Goal: Task Accomplishment & Management: Use online tool/utility

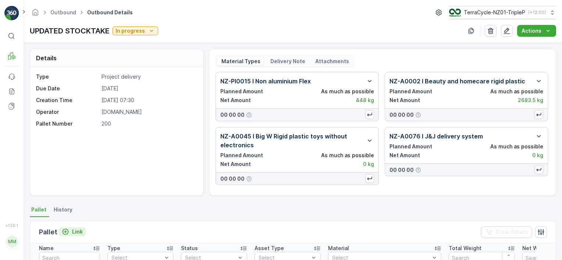
click at [77, 230] on p "Link" at bounding box center [77, 231] width 11 height 7
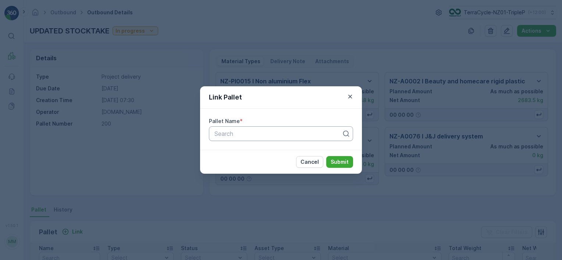
click at [237, 131] on div at bounding box center [278, 133] width 129 height 7
type input "corp"
type input "20574"
click at [270, 150] on div "Pallet #20574" at bounding box center [280, 151] width 135 height 7
click at [334, 166] on button "Submit" at bounding box center [339, 162] width 27 height 12
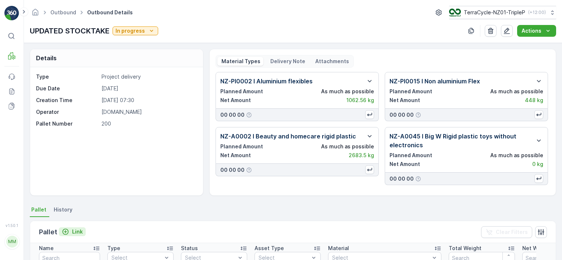
click at [78, 232] on p "Link" at bounding box center [77, 231] width 11 height 7
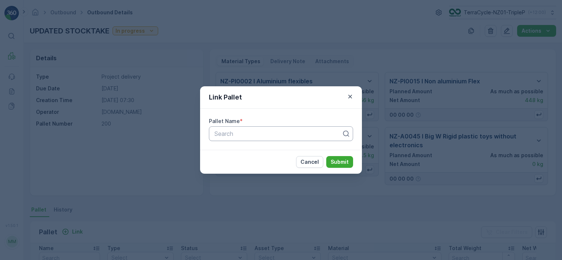
click at [302, 132] on div at bounding box center [278, 133] width 129 height 7
type input "RCRP"
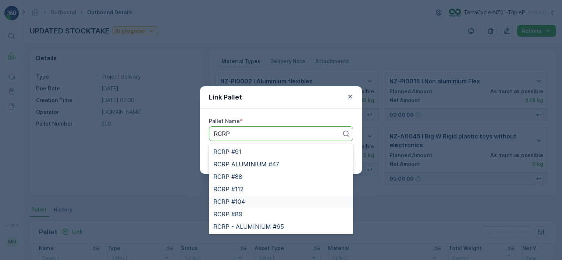
click at [275, 201] on div "RCRP #104" at bounding box center [280, 201] width 135 height 7
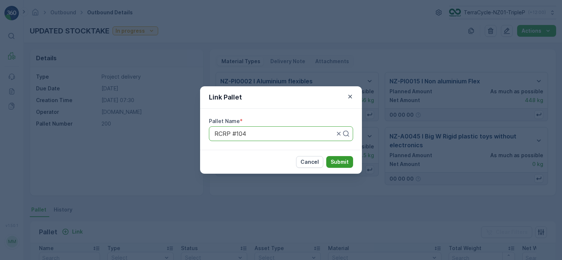
click at [344, 158] on p "Submit" at bounding box center [339, 161] width 18 height 7
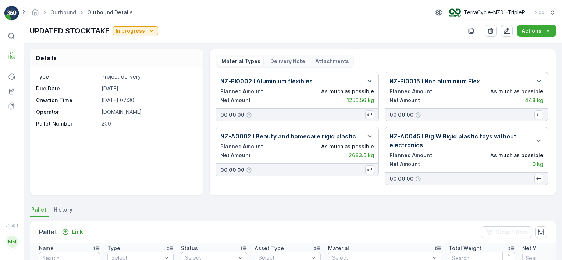
click at [78, 227] on div "Pallet Link" at bounding box center [62, 232] width 47 height 10
click at [76, 230] on p "Link" at bounding box center [77, 231] width 11 height 7
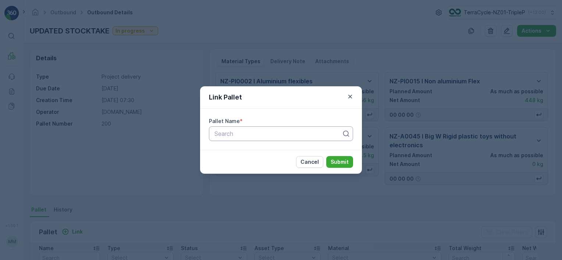
click at [232, 136] on div at bounding box center [278, 133] width 129 height 7
type input "373"
click at [261, 161] on span "Pallet_NZ01 #373" at bounding box center [237, 164] width 49 height 7
click at [332, 161] on p "Submit" at bounding box center [339, 161] width 18 height 7
click at [339, 160] on p "Submit" at bounding box center [339, 161] width 18 height 7
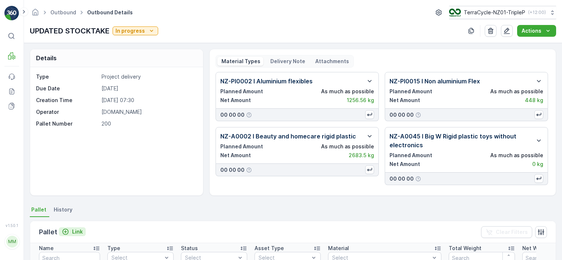
click at [78, 231] on p "Link" at bounding box center [77, 231] width 11 height 7
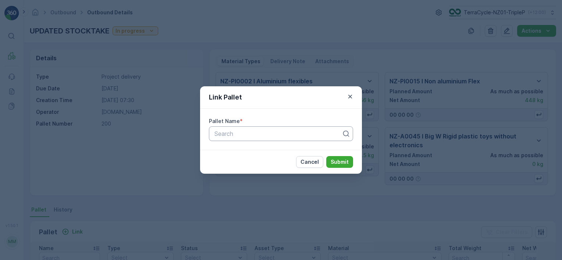
click at [219, 137] on div at bounding box center [278, 133] width 129 height 7
type input "2"
type input "373"
click at [179, 171] on div "Link Pallet Pallet Name * 1 result available for search term 373. Use Up and Do…" at bounding box center [281, 130] width 562 height 260
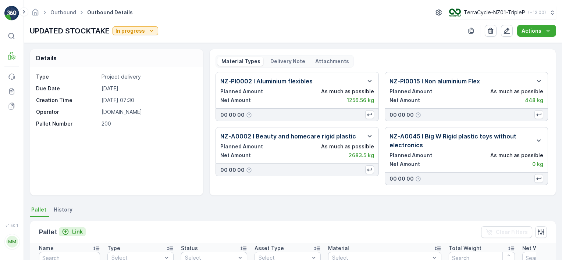
click at [73, 235] on p "Link" at bounding box center [77, 231] width 11 height 7
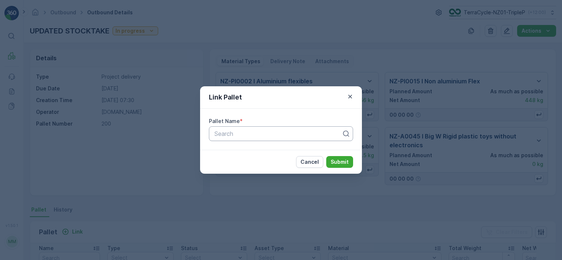
click at [235, 136] on div at bounding box center [278, 133] width 129 height 7
type input "2"
type input "369"
click at [276, 37] on div "Link Pallet Pallet Name * Search Cancel Submit" at bounding box center [281, 130] width 562 height 260
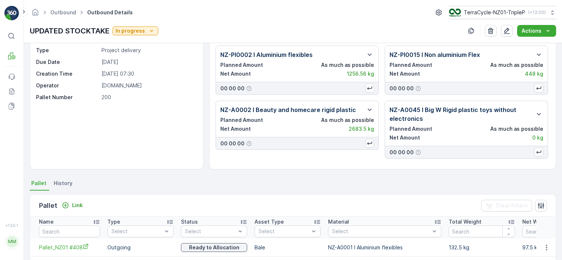
scroll to position [26, 0]
click at [75, 208] on p "Link" at bounding box center [77, 205] width 11 height 7
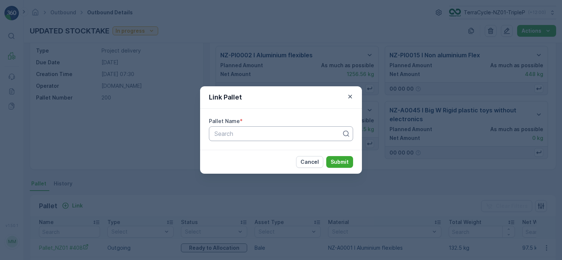
click at [232, 134] on div at bounding box center [278, 133] width 129 height 7
type input "369"
click at [267, 162] on div "Pallet_NZ01 #369" at bounding box center [280, 164] width 135 height 7
click at [332, 164] on p "Submit" at bounding box center [339, 161] width 18 height 7
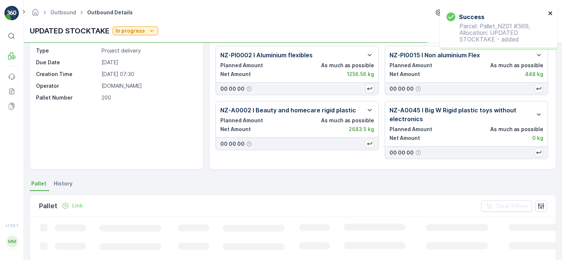
click at [550, 12] on icon "close" at bounding box center [550, 13] width 4 height 4
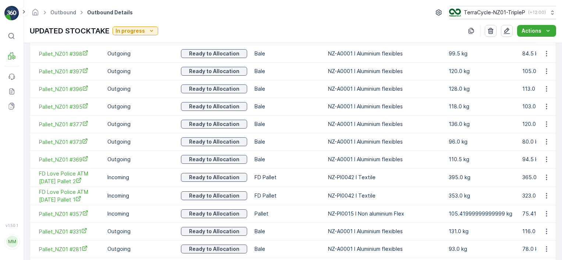
scroll to position [0, 0]
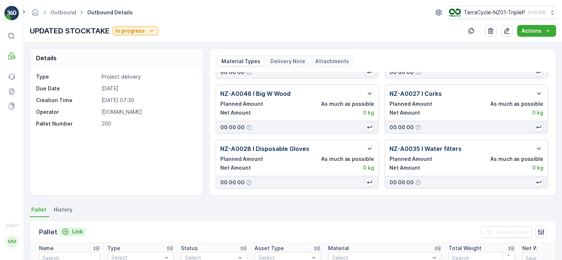
click at [77, 233] on p "Link" at bounding box center [77, 231] width 11 height 7
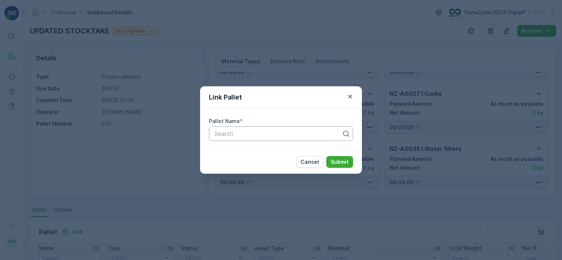
click at [254, 133] on div at bounding box center [278, 133] width 129 height 7
type input "378"
click at [259, 146] on div "Pallet_NZ01 #378" at bounding box center [281, 152] width 144 height 12
click at [334, 163] on p "Submit" at bounding box center [339, 161] width 18 height 7
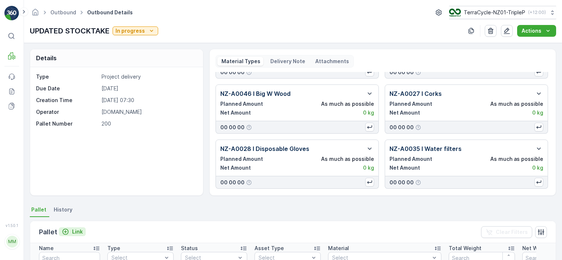
click at [82, 233] on button "Link" at bounding box center [72, 231] width 27 height 9
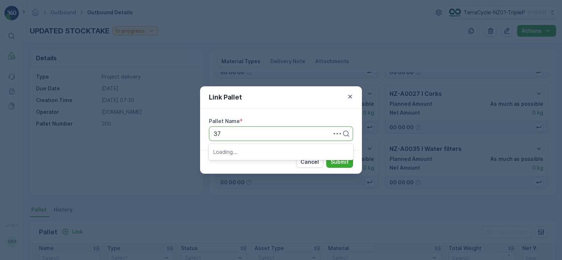
type input "376"
click at [243, 168] on div "Pallet_NZ01 #376" at bounding box center [281, 164] width 144 height 12
click at [338, 161] on p "Submit" at bounding box center [339, 161] width 18 height 7
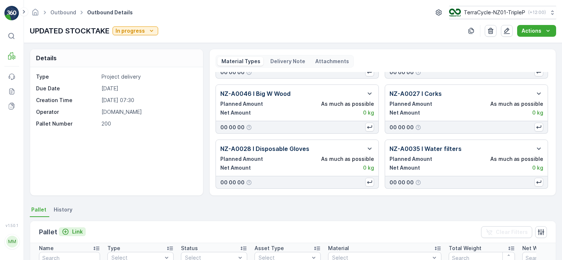
click at [79, 229] on p "Link" at bounding box center [77, 231] width 11 height 7
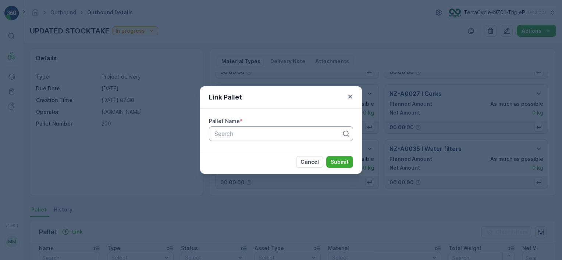
click at [257, 135] on div at bounding box center [278, 133] width 129 height 7
type input "374"
click at [274, 162] on div "Pallet_NZ01 #374" at bounding box center [280, 164] width 135 height 7
click at [348, 162] on button "Submit" at bounding box center [339, 162] width 27 height 12
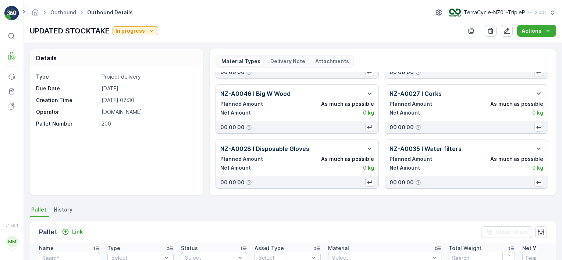
click at [78, 224] on div "Pallet Link Clear Filters" at bounding box center [292, 232] width 525 height 22
click at [78, 232] on p "Link" at bounding box center [77, 231] width 11 height 7
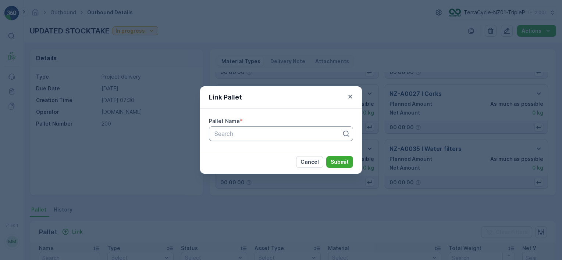
click at [240, 134] on div at bounding box center [278, 133] width 129 height 7
type input "372"
click at [209, 24] on div "Link Pallet Pallet Name * Use Up and Down to choose options, press Enter to sel…" at bounding box center [281, 130] width 562 height 260
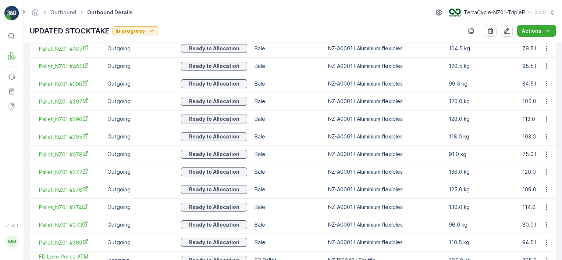
scroll to position [92, 0]
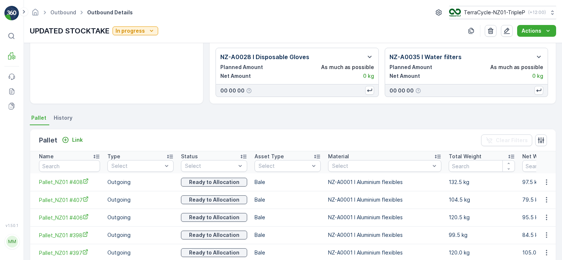
drag, startPoint x: 183, startPoint y: 137, endPoint x: 109, endPoint y: 124, distance: 75.7
click at [109, 124] on ul "Pallet History" at bounding box center [293, 119] width 526 height 12
click at [79, 143] on p "Link" at bounding box center [77, 139] width 11 height 7
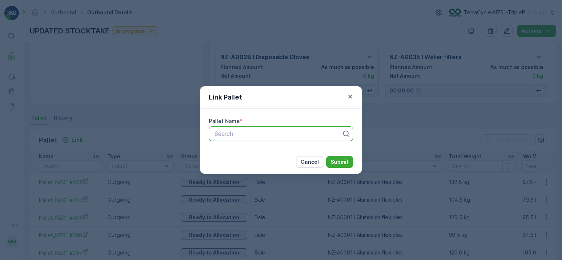
click at [223, 139] on div "Search" at bounding box center [281, 133] width 144 height 15
type input "372"
click at [258, 150] on span "Pallet_NZ01 #372" at bounding box center [237, 151] width 48 height 7
click at [341, 162] on p "Submit" at bounding box center [339, 161] width 18 height 7
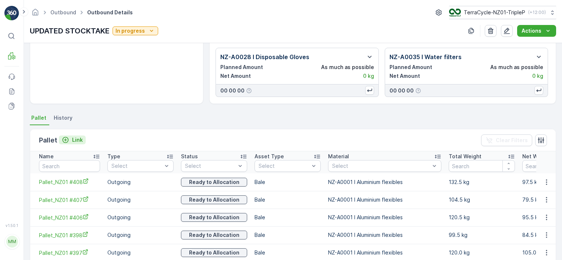
click at [75, 139] on p "Link" at bounding box center [77, 139] width 11 height 7
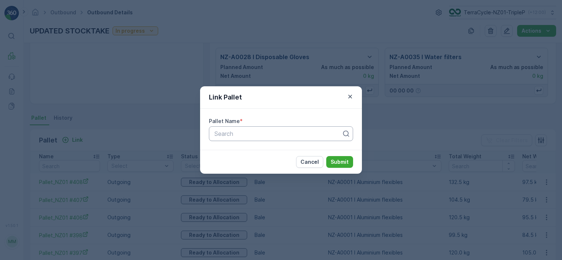
click at [228, 136] on div at bounding box center [278, 133] width 129 height 7
type input "370"
click at [272, 166] on div "Pallet_NZ01 #370" at bounding box center [280, 164] width 135 height 7
click at [340, 161] on p "Submit" at bounding box center [339, 161] width 18 height 7
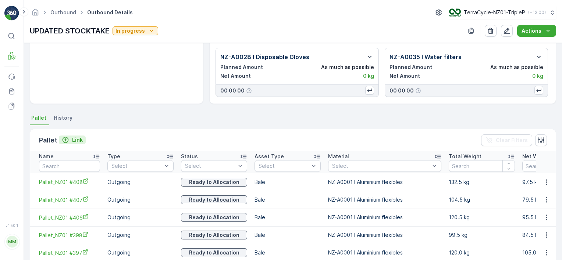
click at [77, 136] on p "Link" at bounding box center [77, 139] width 11 height 7
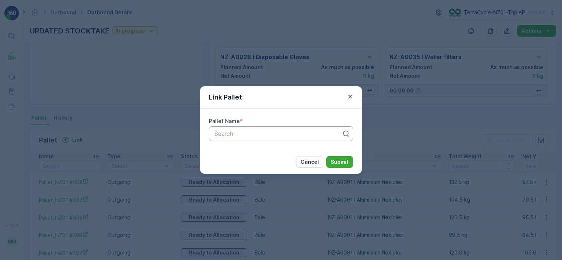
click at [222, 136] on div at bounding box center [278, 133] width 129 height 7
type input "262"
click at [261, 151] on span "Pallet_NZ01 #262" at bounding box center [237, 151] width 48 height 7
click at [332, 162] on p "Submit" at bounding box center [339, 161] width 18 height 7
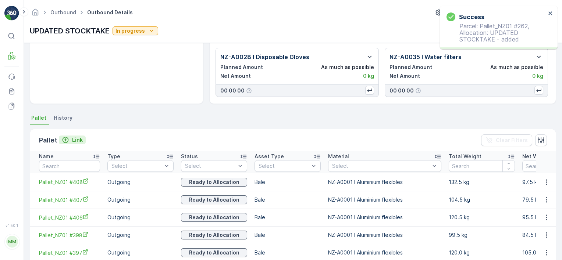
click at [76, 140] on p "Link" at bounding box center [77, 139] width 11 height 7
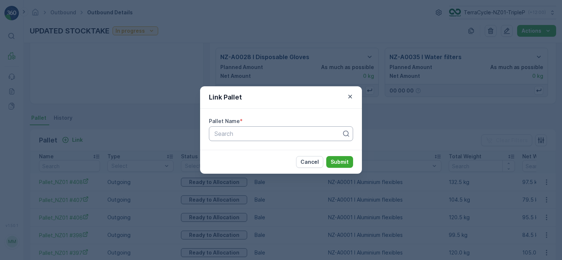
click at [223, 140] on div "Search" at bounding box center [281, 133] width 144 height 15
type input "446"
click at [266, 149] on div "Pallet_NZ01 #446" at bounding box center [280, 151] width 135 height 7
click at [350, 164] on button "Submit" at bounding box center [339, 162] width 27 height 12
click at [283, 136] on div at bounding box center [274, 133] width 121 height 7
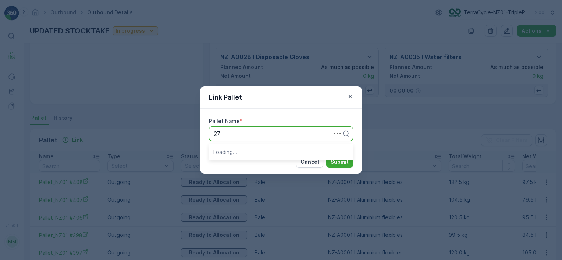
type input "274"
click at [275, 164] on div "Pallet_NZ01 #274" at bounding box center [280, 164] width 135 height 7
click at [326, 156] on button "Submit" at bounding box center [339, 162] width 27 height 12
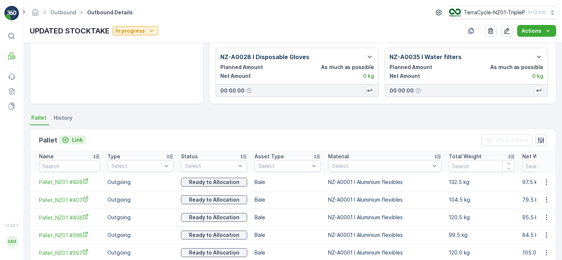
click at [74, 139] on p "Link" at bounding box center [77, 139] width 11 height 7
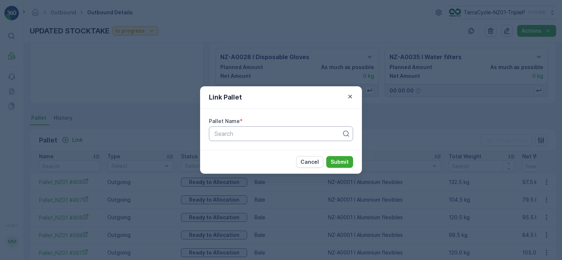
click at [221, 133] on div at bounding box center [278, 133] width 129 height 7
type input "475"
click at [269, 164] on div "Pallet_NZ01 #475" at bounding box center [280, 164] width 135 height 7
click at [338, 161] on p "Submit" at bounding box center [339, 161] width 18 height 7
click at [331, 163] on p "Submit" at bounding box center [339, 161] width 18 height 7
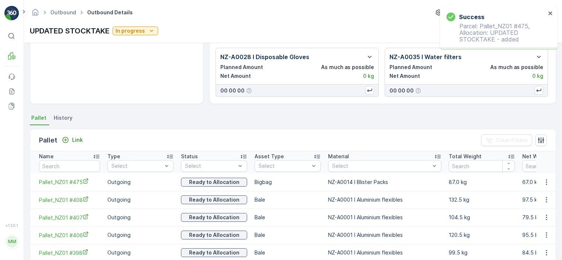
click at [75, 146] on div "Pallet Link Clear Filters" at bounding box center [292, 140] width 525 height 22
click at [76, 137] on p "Link" at bounding box center [77, 139] width 11 height 7
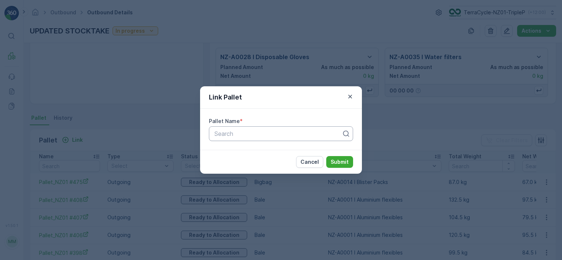
click at [225, 132] on div at bounding box center [278, 133] width 129 height 7
type input "473"
click at [297, 164] on div "Pallet_NZ01 #473" at bounding box center [280, 164] width 135 height 7
click at [331, 162] on p "Submit" at bounding box center [339, 161] width 18 height 7
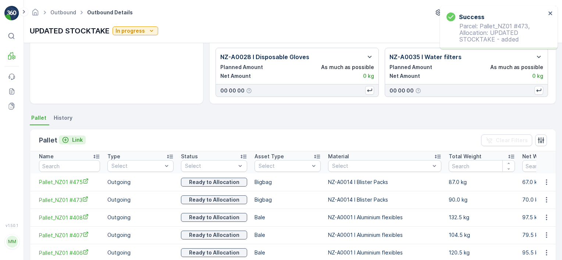
click at [75, 140] on p "Link" at bounding box center [77, 139] width 11 height 7
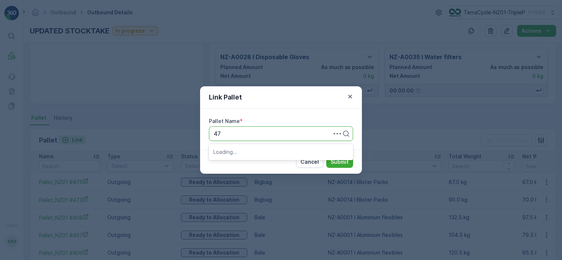
type input "474"
click at [251, 163] on span "Pallet_NZ01 #474" at bounding box center [237, 164] width 48 height 7
click at [337, 161] on p "Submit" at bounding box center [339, 161] width 18 height 7
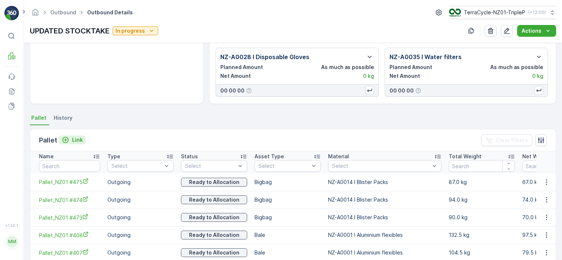
click at [79, 137] on p "Link" at bounding box center [77, 139] width 11 height 7
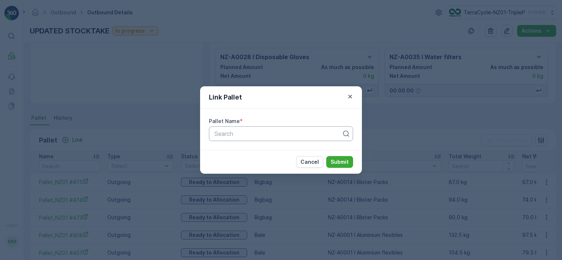
click at [220, 131] on div at bounding box center [278, 133] width 129 height 7
type input "LUSH #15"
click at [236, 137] on p "Search" at bounding box center [277, 133] width 127 height 9
type input "LUSH -"
type input "LUSH"
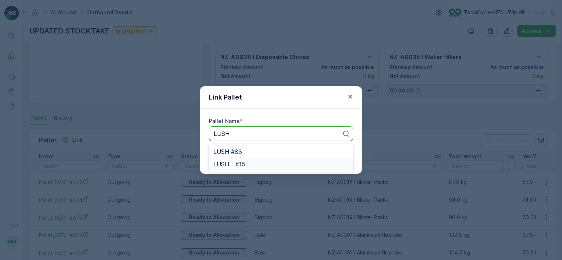
click at [232, 165] on span "LUSH - #15" at bounding box center [229, 164] width 32 height 7
click at [334, 167] on button "Submit" at bounding box center [339, 162] width 27 height 12
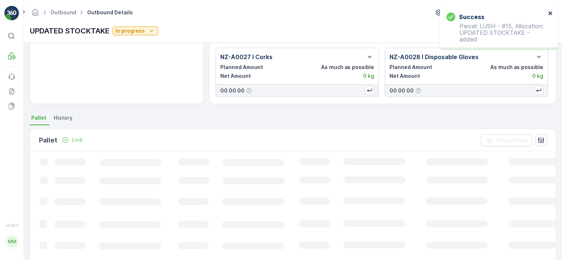
click at [549, 12] on icon "close" at bounding box center [550, 13] width 5 height 6
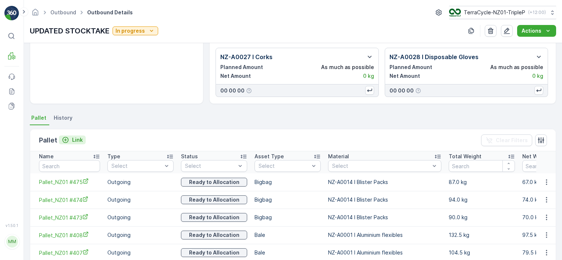
click at [71, 136] on div "Link" at bounding box center [72, 139] width 21 height 7
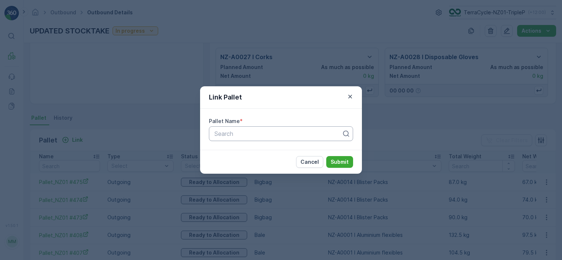
click at [270, 133] on div at bounding box center [278, 133] width 129 height 7
type input "15118"
click at [262, 153] on div "Pallet #15118" at bounding box center [280, 151] width 135 height 7
click at [334, 164] on p "Submit" at bounding box center [339, 161] width 18 height 7
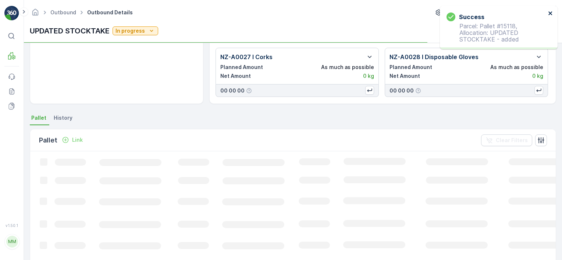
click at [548, 14] on icon "close" at bounding box center [550, 13] width 5 height 6
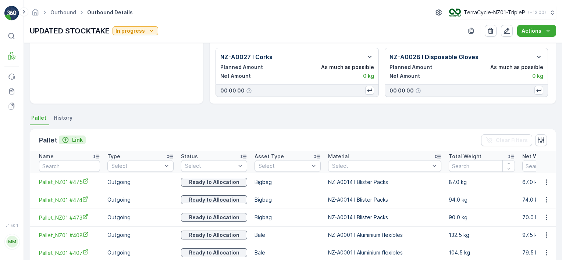
click at [75, 140] on p "Link" at bounding box center [77, 139] width 11 height 7
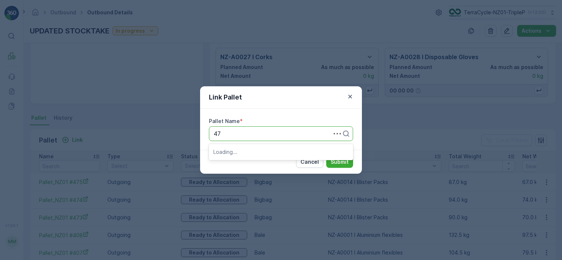
type input "476"
click at [272, 154] on div "Pallet_NZ01 #476" at bounding box center [280, 151] width 135 height 7
click at [344, 164] on p "Submit" at bounding box center [339, 161] width 18 height 7
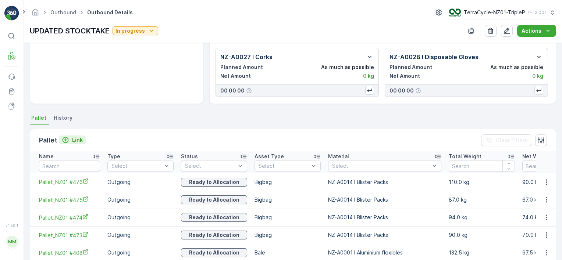
click at [82, 143] on button "Link" at bounding box center [72, 140] width 27 height 9
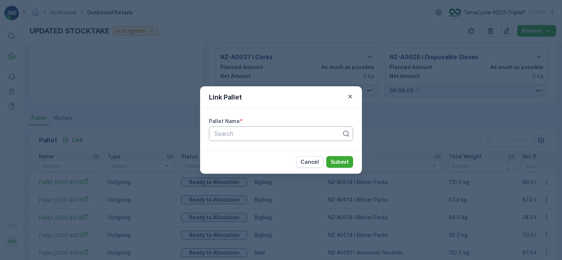
click at [219, 134] on div at bounding box center [278, 133] width 129 height 7
type input "MECCA"
click at [262, 162] on div "MECCA #101" at bounding box center [280, 164] width 135 height 7
click at [334, 163] on p "Submit" at bounding box center [339, 161] width 18 height 7
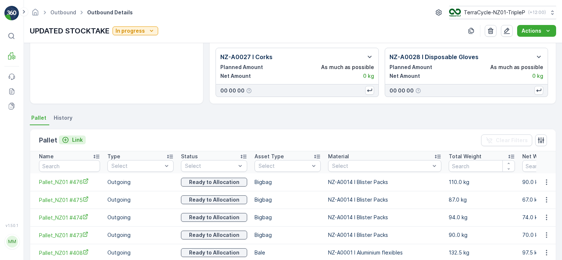
click at [75, 140] on p "Link" at bounding box center [77, 139] width 11 height 7
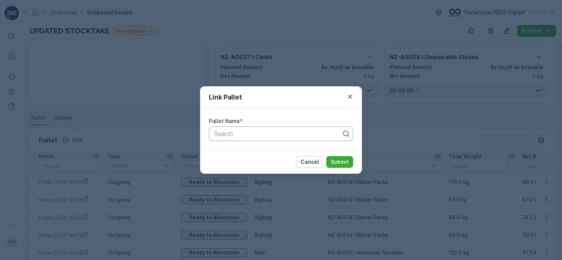
click at [222, 130] on div at bounding box center [278, 133] width 129 height 7
type input "20516"
click at [245, 150] on span "Pallet #20516" at bounding box center [232, 151] width 38 height 7
click at [336, 162] on p "Submit" at bounding box center [339, 161] width 18 height 7
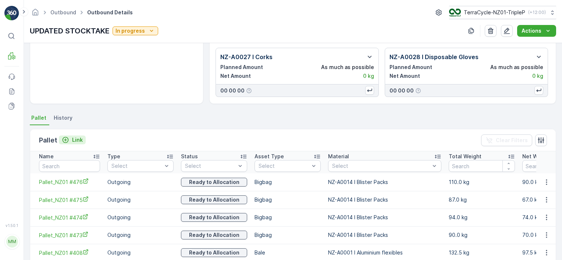
click at [74, 138] on p "Link" at bounding box center [77, 139] width 11 height 7
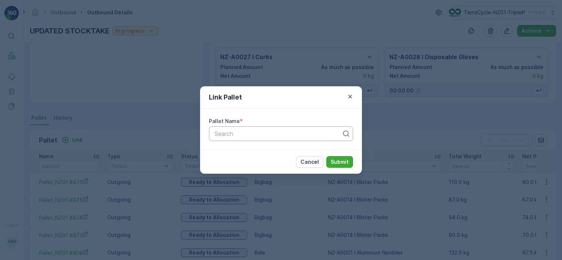
click at [236, 132] on div at bounding box center [278, 133] width 129 height 7
type input "2"
type input "CSB"
click at [262, 153] on div "CSB #95" at bounding box center [280, 151] width 135 height 7
click at [337, 162] on p "Submit" at bounding box center [339, 161] width 18 height 7
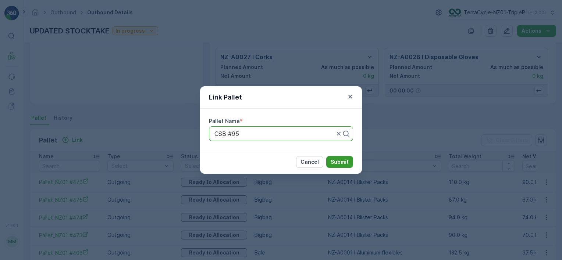
click at [337, 158] on button "Submit" at bounding box center [339, 162] width 27 height 12
click at [347, 96] on icon "button" at bounding box center [349, 96] width 7 height 7
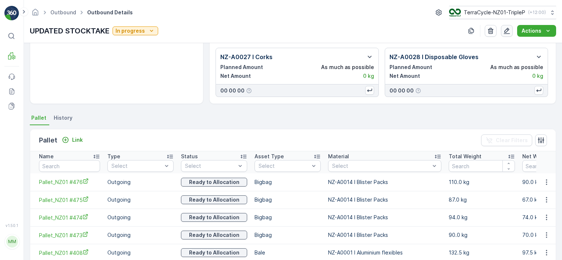
click at [511, 35] on button "button" at bounding box center [507, 31] width 12 height 12
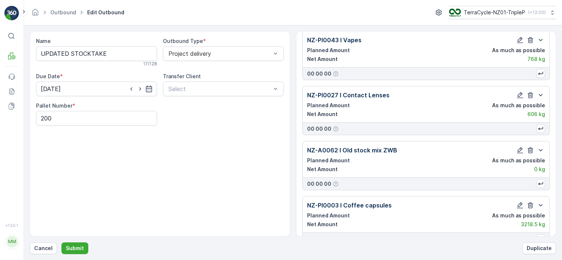
scroll to position [4843, 0]
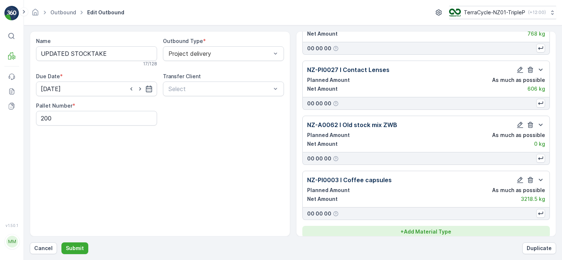
click at [425, 228] on p "+ Add Material Type" at bounding box center [425, 231] width 51 height 7
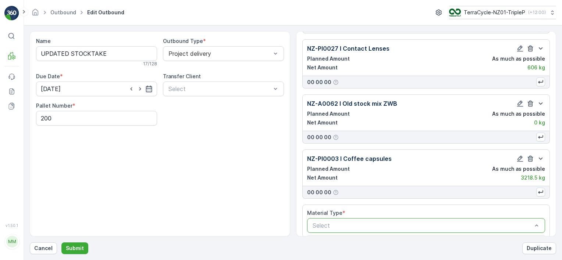
scroll to position [4967, 0]
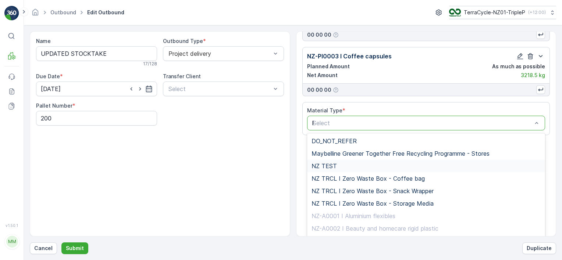
type input "PO"
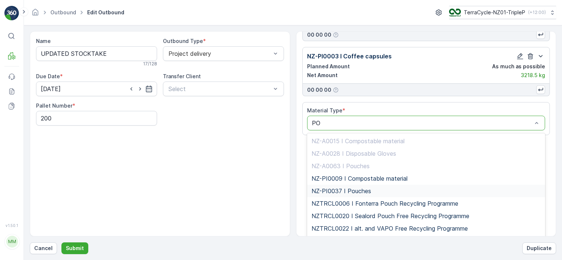
click at [368, 185] on div "NZ-PI0037 I Pouches" at bounding box center [426, 191] width 238 height 12
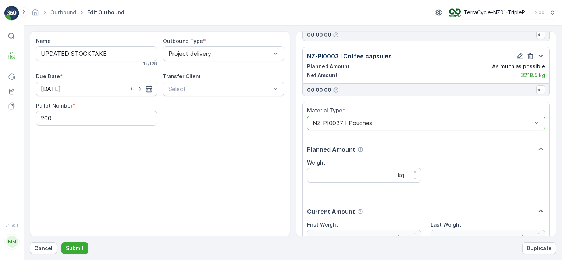
scroll to position [5032, 0]
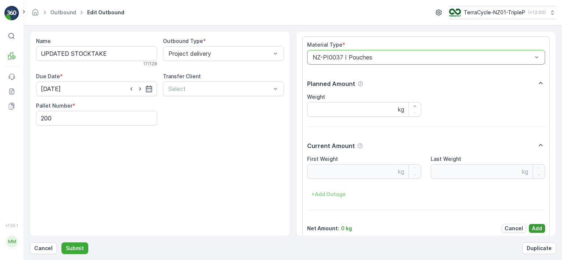
click at [533, 225] on p "Add" at bounding box center [536, 228] width 10 height 7
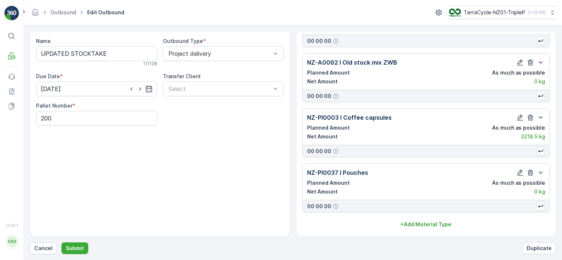
scroll to position [4898, 0]
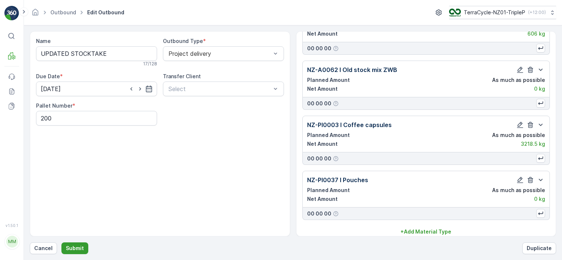
click at [79, 251] on p "Submit" at bounding box center [75, 248] width 18 height 7
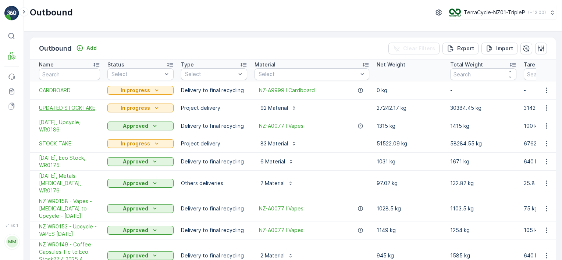
click at [72, 109] on span "UPDATED STOCKTAKE" at bounding box center [69, 107] width 61 height 7
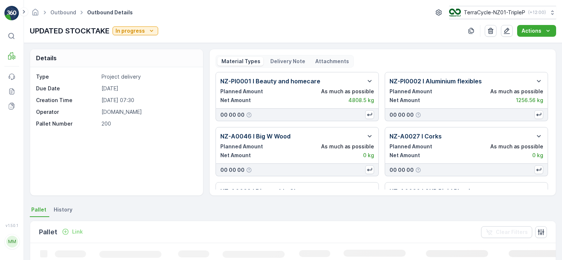
click at [75, 234] on p "Link" at bounding box center [77, 231] width 11 height 7
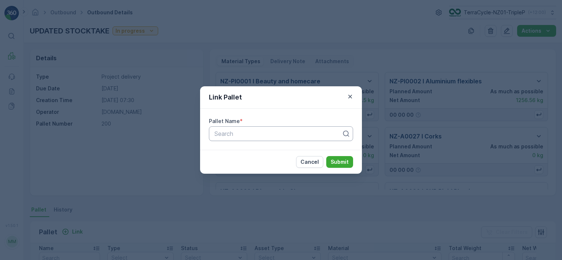
click at [221, 135] on div at bounding box center [278, 133] width 129 height 7
type input "CSB"
click at [263, 154] on div "CSB #95" at bounding box center [280, 151] width 135 height 7
click at [334, 163] on p "Submit" at bounding box center [339, 161] width 18 height 7
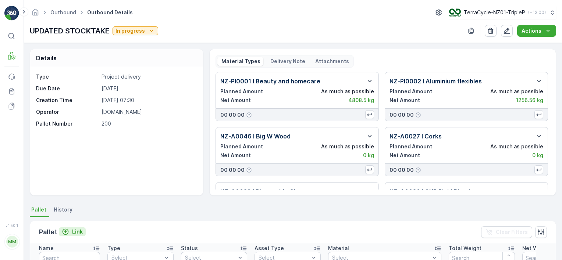
click at [77, 229] on p "Link" at bounding box center [77, 231] width 11 height 7
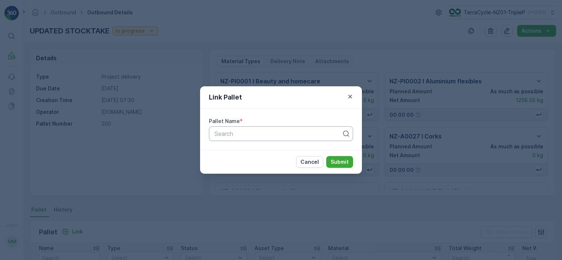
click at [225, 139] on div "Search" at bounding box center [281, 133] width 144 height 15
type input "16702"
click at [286, 153] on div "Pallet #16702" at bounding box center [280, 151] width 135 height 7
click at [333, 163] on p "Submit" at bounding box center [339, 161] width 18 height 7
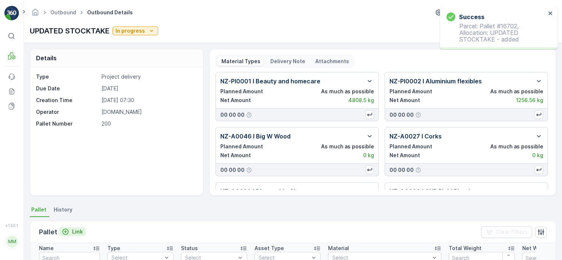
click at [74, 234] on p "Link" at bounding box center [77, 231] width 11 height 7
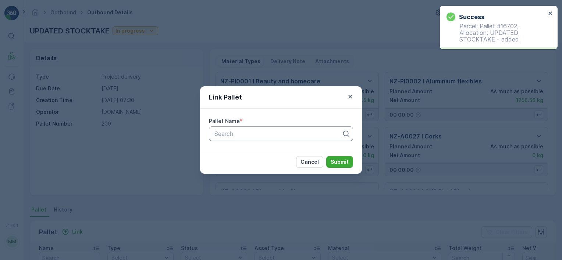
click at [272, 134] on div at bounding box center [278, 133] width 129 height 7
type input "471"
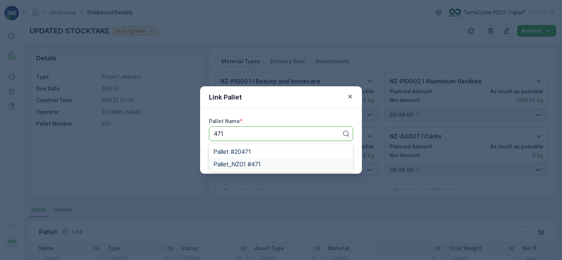
click at [268, 164] on div "Pallet_NZ01 #471" at bounding box center [280, 164] width 135 height 7
click at [340, 160] on p "Submit" at bounding box center [339, 161] width 18 height 7
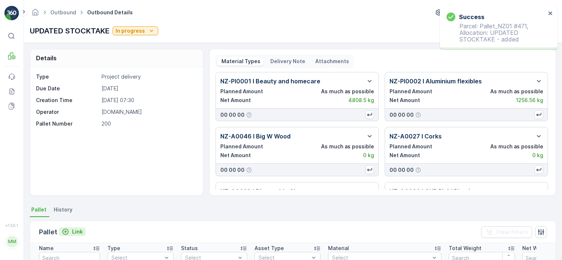
click at [70, 228] on div "Link" at bounding box center [72, 231] width 21 height 7
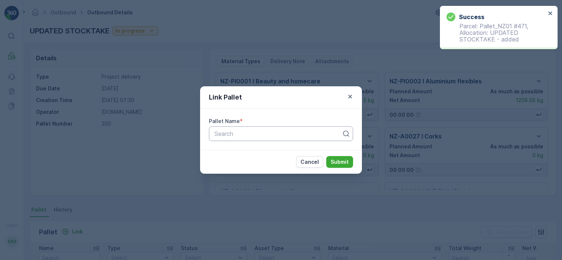
click at [236, 136] on div at bounding box center [278, 133] width 129 height 7
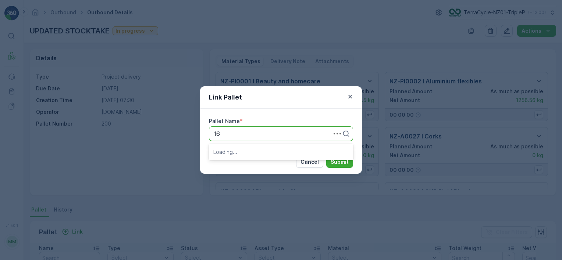
type input "1"
type input "472"
click at [255, 164] on span "Pallet_NZ01 #472" at bounding box center [237, 164] width 48 height 7
click at [346, 164] on p "Submit" at bounding box center [339, 161] width 18 height 7
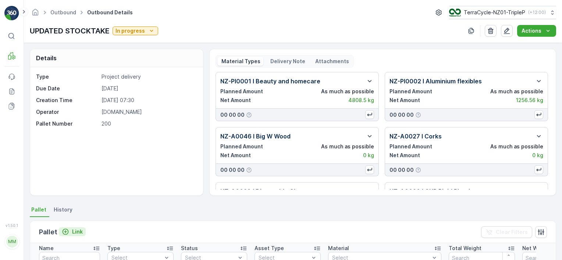
click at [75, 233] on p "Link" at bounding box center [77, 231] width 11 height 7
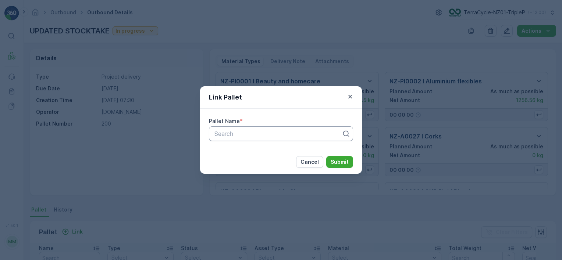
click at [235, 135] on div at bounding box center [278, 133] width 129 height 7
type input "471"
click at [278, 173] on div "Cancel Submit" at bounding box center [281, 162] width 162 height 24
click at [247, 132] on div at bounding box center [278, 133] width 129 height 7
type input "OCB"
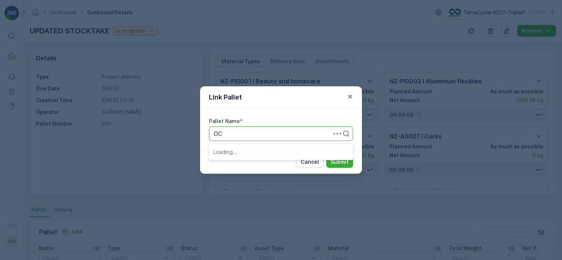
type input "OCB"
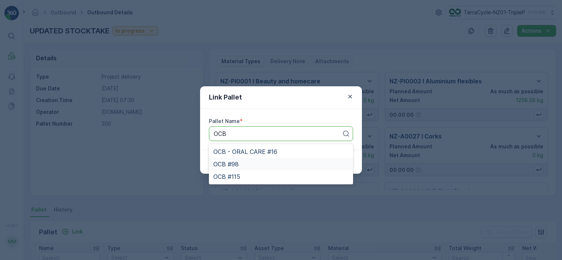
click at [247, 165] on div "OCB #98" at bounding box center [280, 164] width 135 height 7
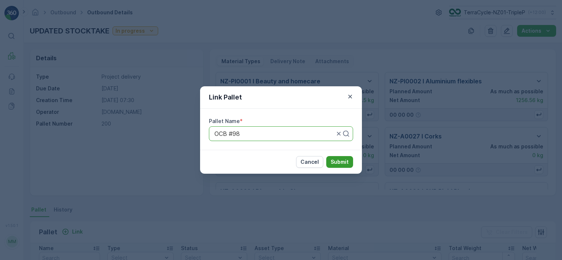
click at [338, 166] on button "Submit" at bounding box center [339, 162] width 27 height 12
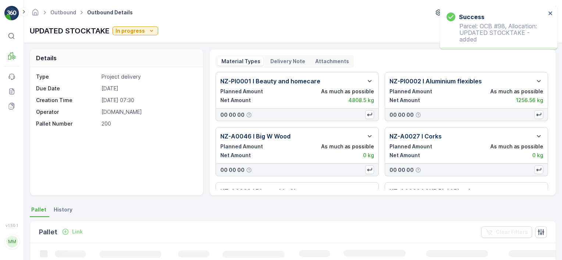
click at [71, 230] on div "Link" at bounding box center [72, 231] width 21 height 7
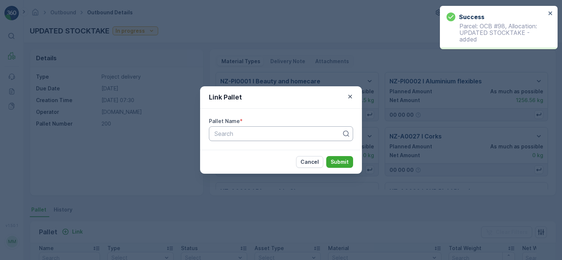
click at [237, 136] on div at bounding box center [278, 133] width 129 height 7
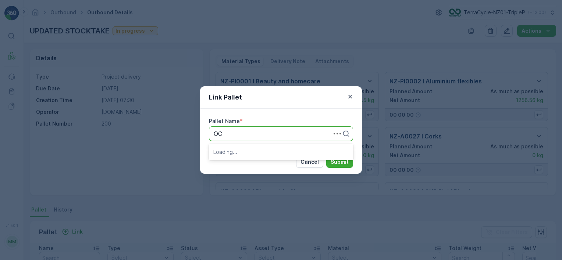
type input "OCB"
click at [249, 152] on span "OCB - ORAL CARE #16" at bounding box center [245, 151] width 64 height 7
click at [333, 162] on p "Submit" at bounding box center [339, 161] width 18 height 7
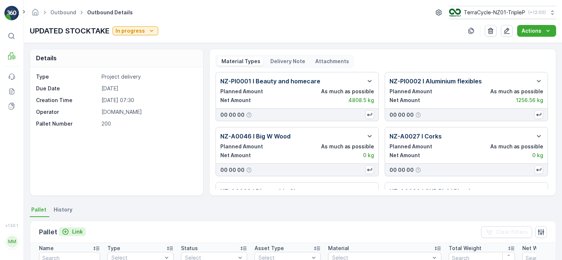
click at [75, 227] on button "Link" at bounding box center [72, 231] width 27 height 9
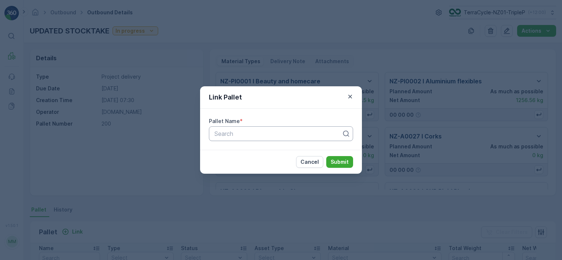
click at [237, 132] on div at bounding box center [278, 133] width 129 height 7
type input "470"
click at [265, 163] on div "Pallet_NZ01 #470" at bounding box center [280, 164] width 135 height 7
click at [330, 163] on button "Submit" at bounding box center [339, 162] width 27 height 12
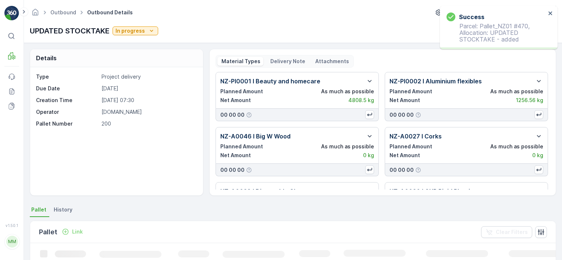
click at [75, 231] on p "Link" at bounding box center [77, 231] width 11 height 7
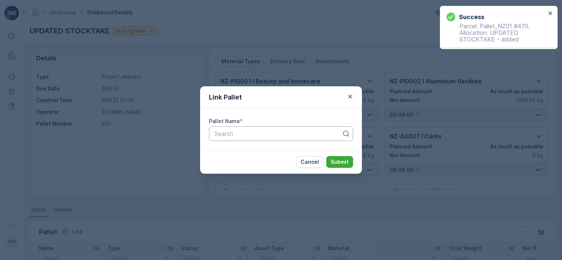
click at [254, 135] on div at bounding box center [278, 133] width 129 height 7
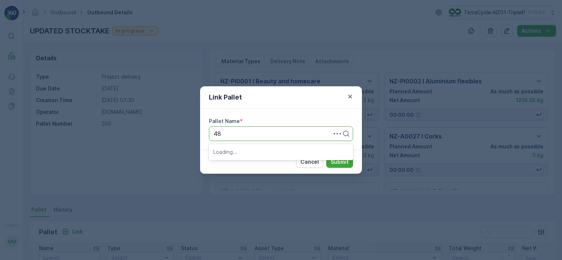
type input "483"
click at [290, 153] on div "Pallet_NZ01 #483" at bounding box center [280, 151] width 135 height 7
click at [328, 159] on button "Submit" at bounding box center [339, 162] width 27 height 12
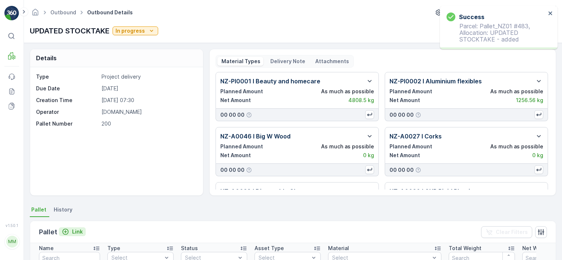
click at [75, 231] on p "Link" at bounding box center [77, 231] width 11 height 7
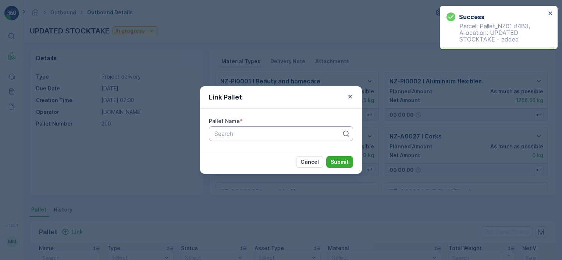
click at [265, 134] on div at bounding box center [278, 133] width 129 height 7
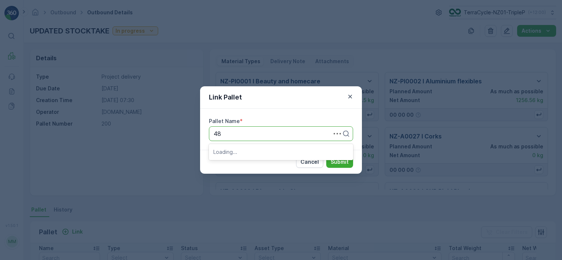
type input "485"
click at [266, 157] on div "Pallet_NZ01 #485" at bounding box center [281, 152] width 144 height 12
click at [343, 159] on p "Submit" at bounding box center [339, 161] width 18 height 7
click at [341, 162] on p "Submit" at bounding box center [339, 161] width 18 height 7
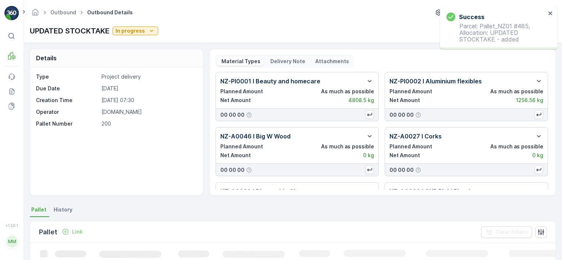
click at [74, 233] on p "Link" at bounding box center [77, 231] width 11 height 7
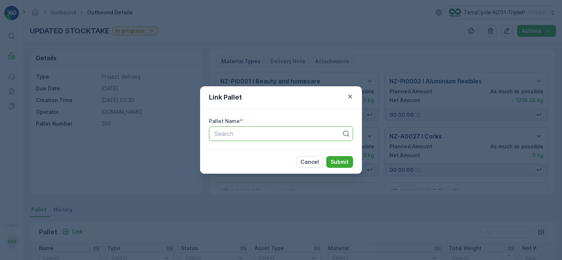
click at [230, 136] on div at bounding box center [278, 133] width 129 height 7
type input "468"
click at [263, 168] on div "Pallet_NZ01 #468" at bounding box center [281, 164] width 144 height 12
click at [334, 162] on p "Submit" at bounding box center [339, 161] width 18 height 7
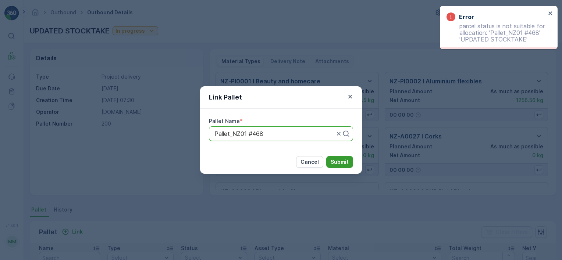
click at [335, 164] on p "Submit" at bounding box center [339, 161] width 18 height 7
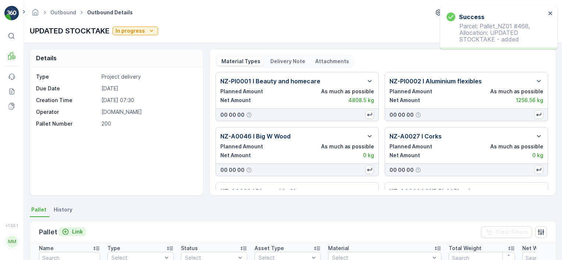
click at [78, 232] on p "Link" at bounding box center [77, 231] width 11 height 7
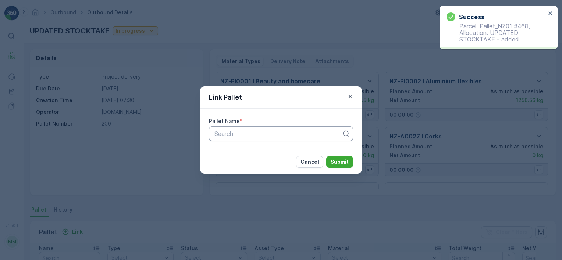
click at [303, 134] on div at bounding box center [278, 133] width 129 height 7
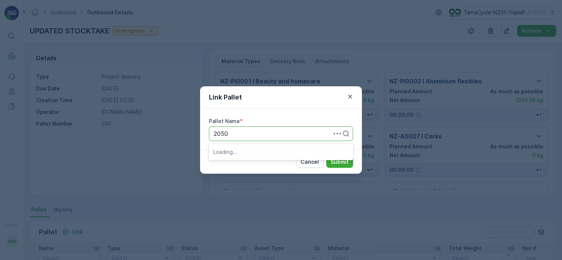
type input "20500"
click at [284, 151] on div "Pallet #20500" at bounding box center [280, 151] width 135 height 7
click at [344, 158] on p "Submit" at bounding box center [339, 161] width 18 height 7
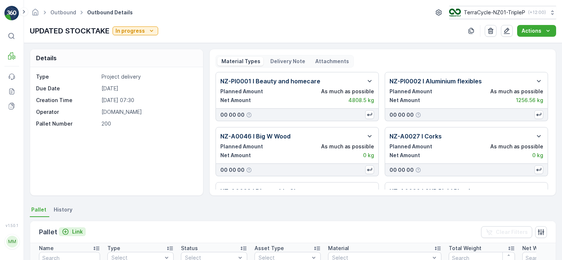
click at [78, 231] on p "Link" at bounding box center [77, 231] width 11 height 7
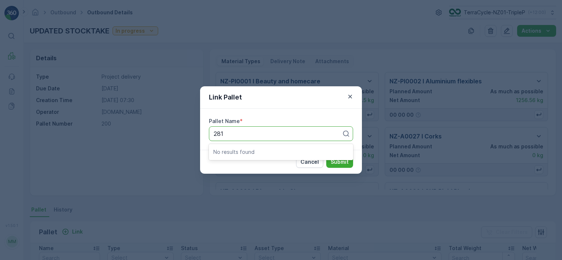
type input "281"
type input "481"
click at [266, 152] on div "Pallet_NZ01 #481" at bounding box center [280, 151] width 135 height 7
click at [347, 163] on p "Submit" at bounding box center [339, 161] width 18 height 7
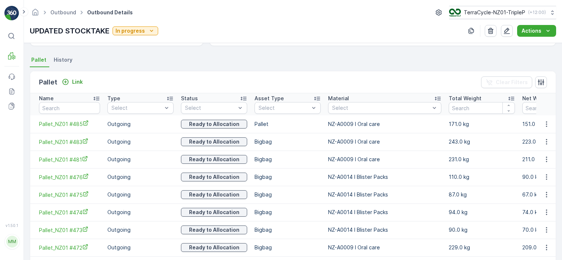
scroll to position [147, 0]
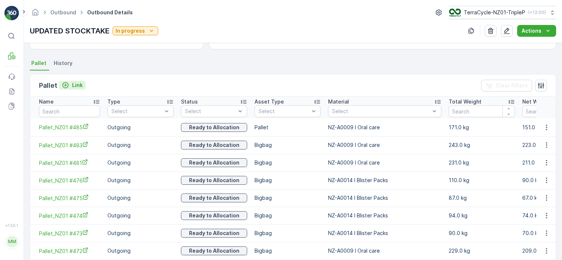
click at [71, 85] on div "Link" at bounding box center [72, 85] width 21 height 7
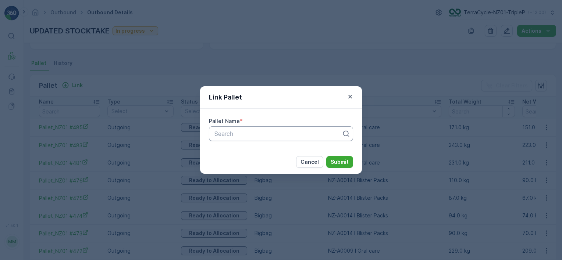
click at [252, 135] on div at bounding box center [278, 133] width 129 height 7
type input "20326"
click at [280, 154] on div "Pallet #20326" at bounding box center [280, 151] width 135 height 7
click at [336, 163] on p "Submit" at bounding box center [339, 161] width 18 height 7
click at [336, 164] on p "Submit" at bounding box center [339, 161] width 18 height 7
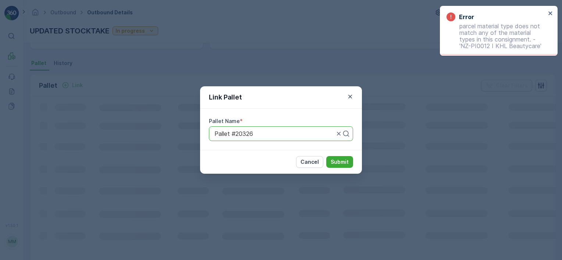
click at [371, 77] on div "Link Pallet Pallet Name * Pallet #20326 Cancel Submit" at bounding box center [281, 130] width 562 height 260
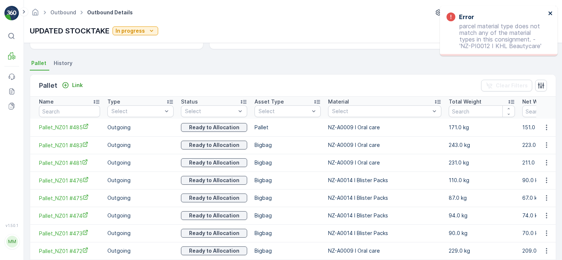
click at [550, 14] on icon "close" at bounding box center [550, 13] width 4 height 4
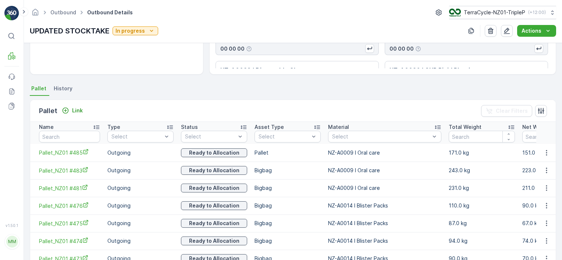
scroll to position [120, 0]
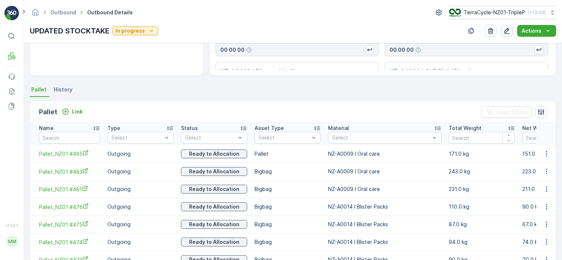
click at [507, 33] on icon "button" at bounding box center [506, 31] width 6 height 6
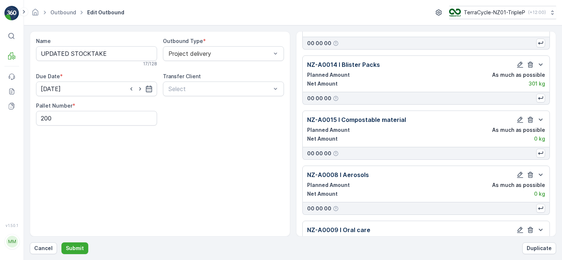
scroll to position [4898, 0]
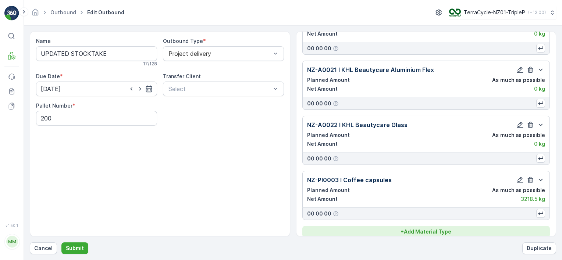
click at [466, 228] on div "+ Add Material Type" at bounding box center [426, 231] width 239 height 7
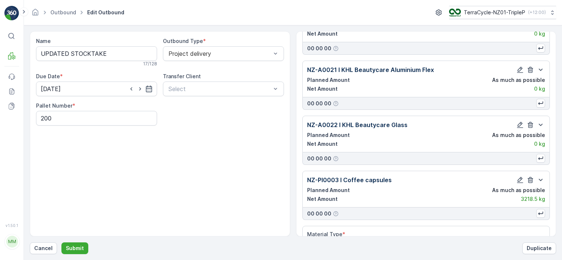
scroll to position [4919, 0]
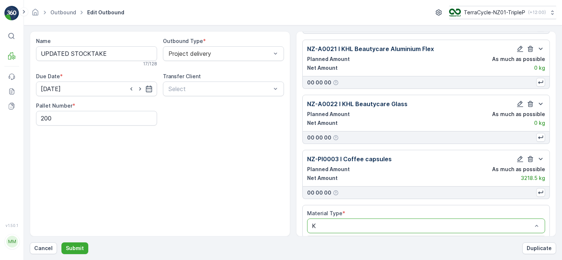
type input "KH"
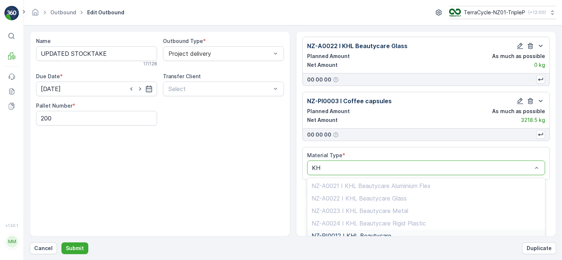
click at [411, 234] on div "NZ-PI0012 I KHL Beautycare" at bounding box center [426, 236] width 238 height 12
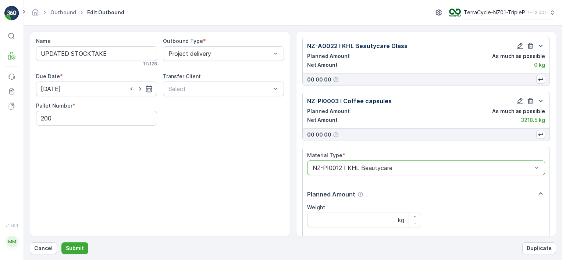
scroll to position [5088, 0]
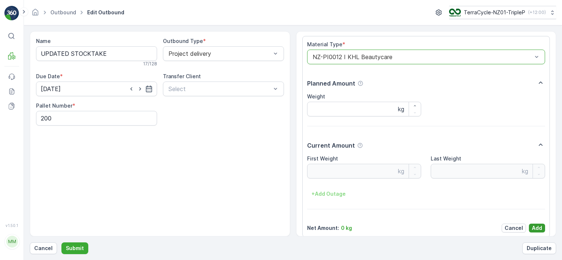
click at [534, 225] on p "Add" at bounding box center [536, 228] width 10 height 7
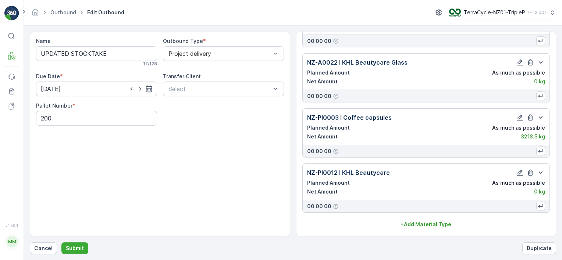
scroll to position [4953, 0]
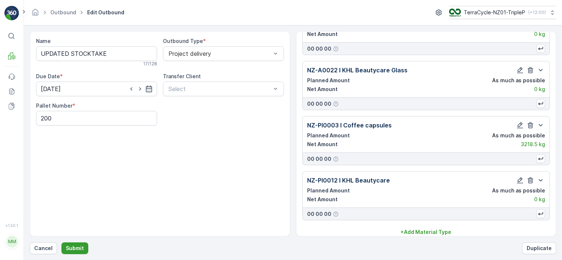
click at [79, 248] on p "Submit" at bounding box center [75, 248] width 18 height 7
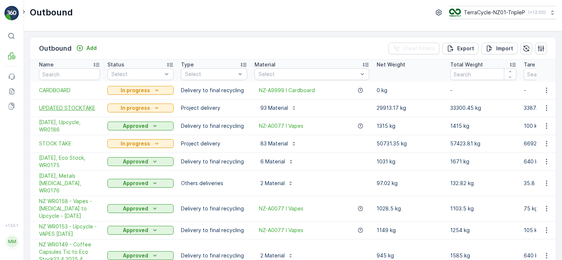
click at [84, 106] on span "UPDATED STOCKTAKE" at bounding box center [69, 107] width 61 height 7
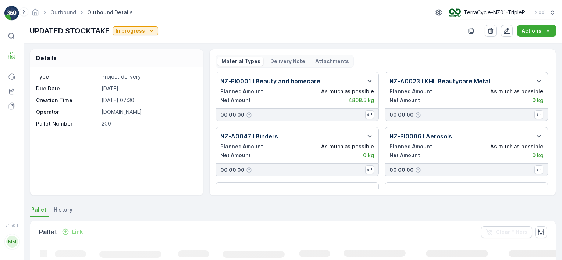
click at [77, 234] on p "Link" at bounding box center [77, 231] width 11 height 7
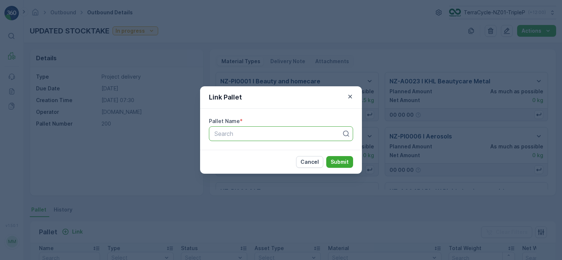
click at [287, 138] on div "Search" at bounding box center [281, 133] width 144 height 15
type input "20326"
click at [281, 150] on div "Pallet #20326" at bounding box center [280, 151] width 135 height 7
click at [337, 163] on p "Submit" at bounding box center [339, 161] width 18 height 7
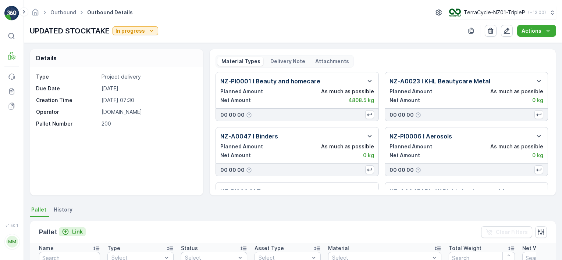
click at [78, 229] on p "Link" at bounding box center [77, 231] width 11 height 7
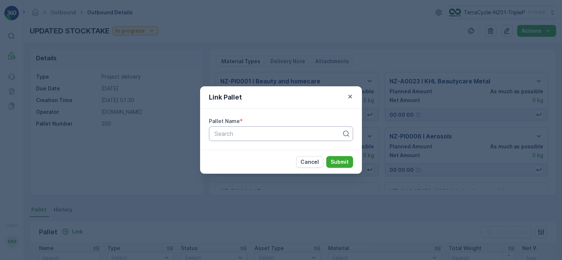
click at [234, 132] on div at bounding box center [278, 133] width 129 height 7
type input "20378"
click at [279, 151] on div "Pallet #20378" at bounding box center [280, 151] width 135 height 7
click at [345, 163] on p "Submit" at bounding box center [339, 161] width 18 height 7
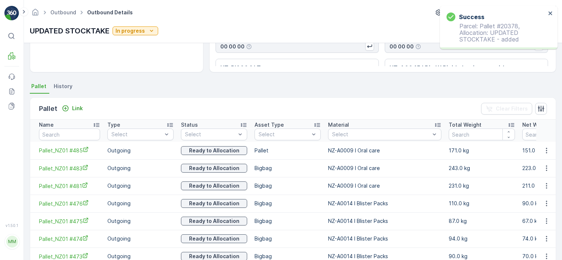
scroll to position [125, 0]
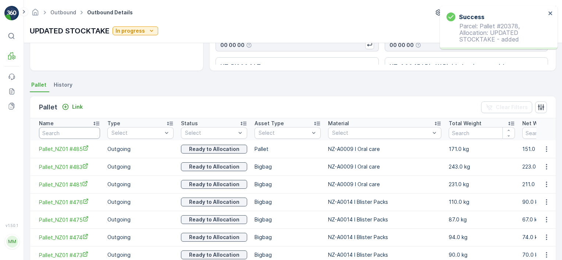
click at [83, 130] on input "text" at bounding box center [69, 133] width 61 height 12
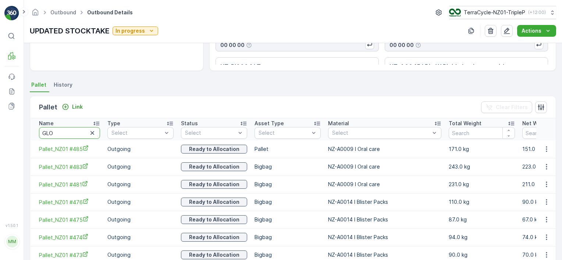
type input "GLOV"
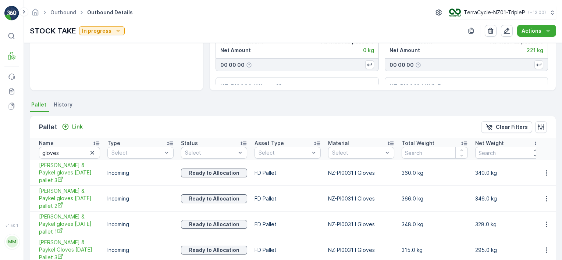
scroll to position [107, 0]
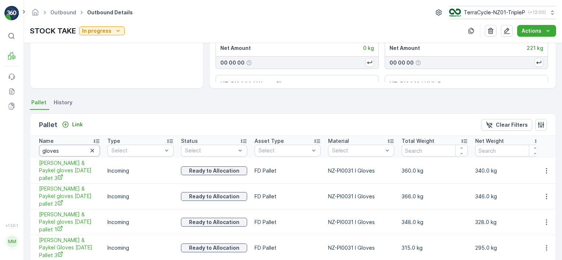
click at [75, 149] on input "gloves" at bounding box center [69, 151] width 61 height 12
type input "corp #21"
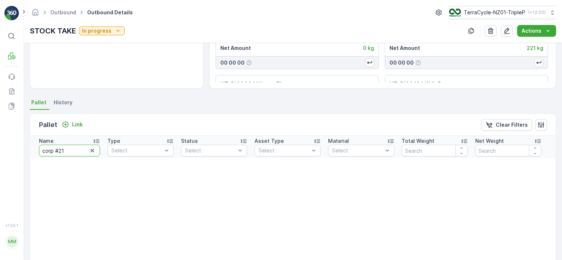
click at [71, 154] on input "corp #21" at bounding box center [69, 151] width 61 height 12
click at [71, 150] on input "corp #21" at bounding box center [69, 151] width 61 height 12
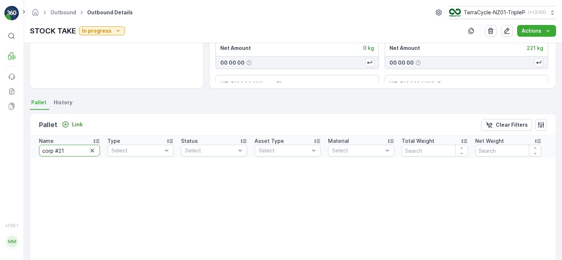
click at [71, 150] on input "corp #21" at bounding box center [69, 151] width 61 height 12
type input "369"
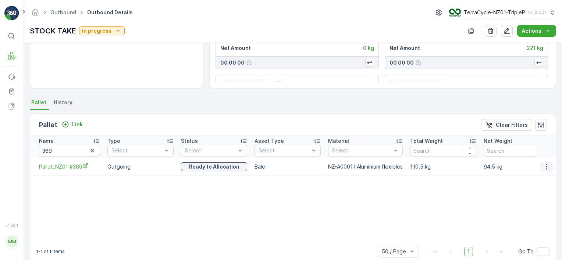
click at [546, 166] on icon "button" at bounding box center [545, 166] width 7 height 7
click at [534, 190] on span "Unlink Pallet" at bounding box center [531, 190] width 30 height 7
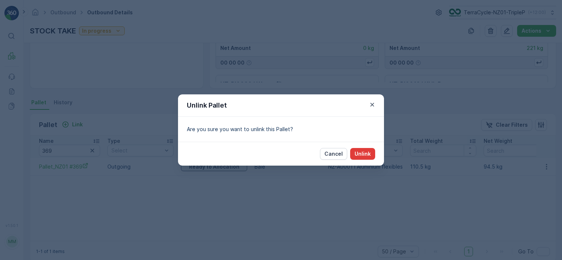
click at [370, 151] on p "Unlink" at bounding box center [362, 153] width 16 height 7
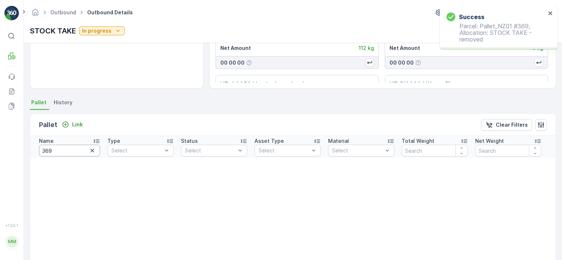
click at [69, 151] on input "369" at bounding box center [69, 151] width 61 height 12
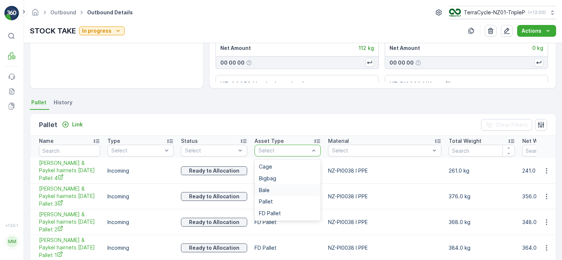
click at [281, 189] on div "Bale" at bounding box center [287, 190] width 57 height 6
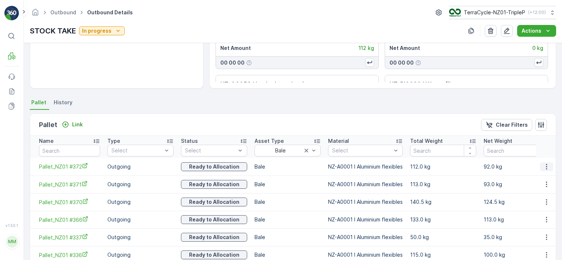
click at [544, 165] on icon "button" at bounding box center [545, 166] width 7 height 7
click at [540, 187] on span "Unlink Pallet" at bounding box center [531, 190] width 30 height 7
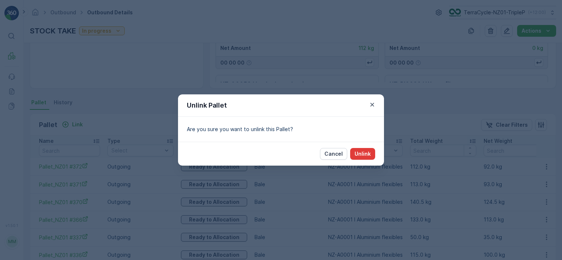
click at [365, 153] on p "Unlink" at bounding box center [362, 153] width 16 height 7
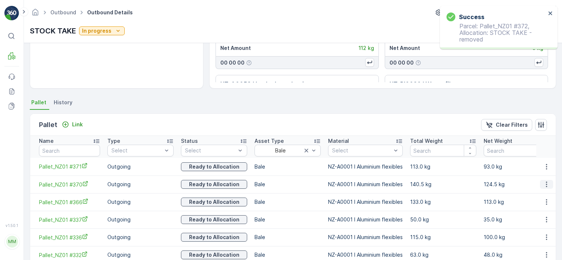
click at [545, 184] on icon "button" at bounding box center [545, 184] width 7 height 7
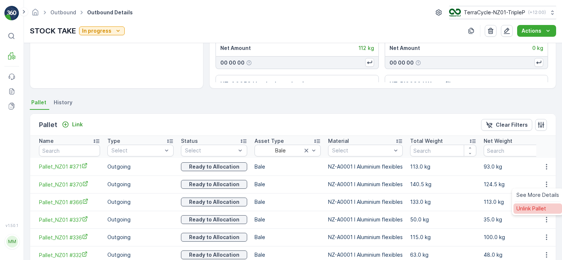
click at [531, 207] on span "Unlink Pallet" at bounding box center [531, 208] width 30 height 7
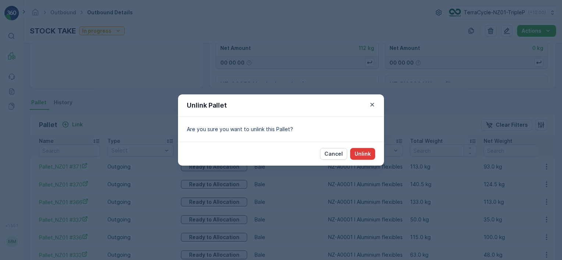
click at [368, 151] on p "Unlink" at bounding box center [362, 153] width 16 height 7
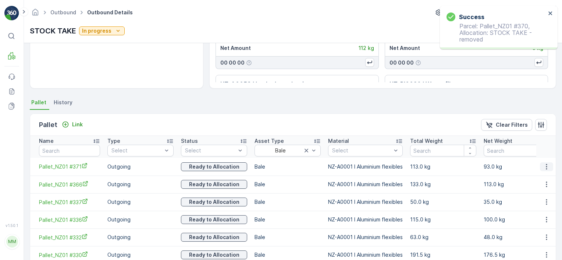
click at [547, 166] on icon "button" at bounding box center [545, 166] width 7 height 7
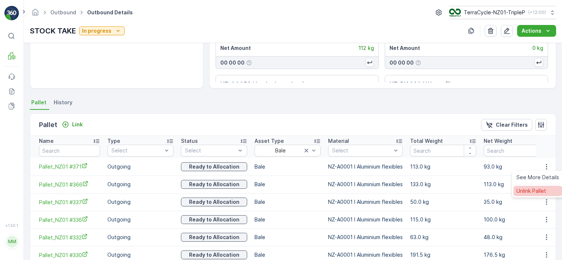
click at [540, 189] on span "Unlink Pallet" at bounding box center [531, 190] width 30 height 7
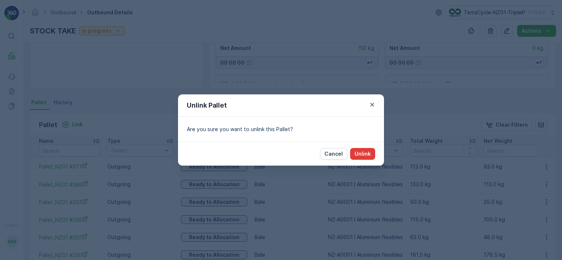
click at [365, 156] on p "Unlink" at bounding box center [362, 153] width 16 height 7
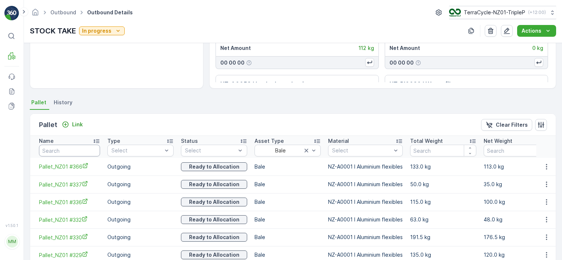
click at [78, 151] on input "text" at bounding box center [69, 151] width 61 height 12
type input "262"
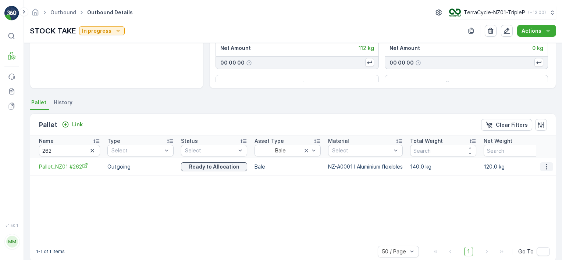
click at [545, 166] on icon "button" at bounding box center [545, 166] width 7 height 7
click at [541, 189] on span "Unlink Pallet" at bounding box center [531, 190] width 30 height 7
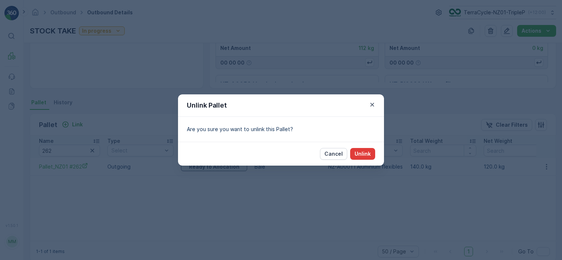
click at [365, 154] on p "Unlink" at bounding box center [362, 153] width 16 height 7
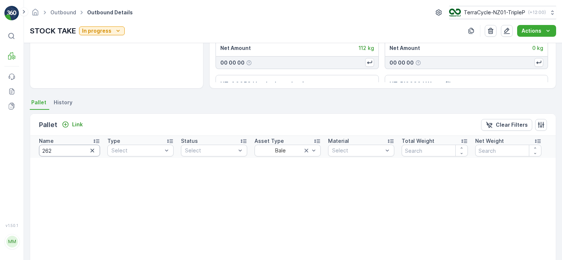
click at [68, 150] on input "262" at bounding box center [69, 151] width 61 height 12
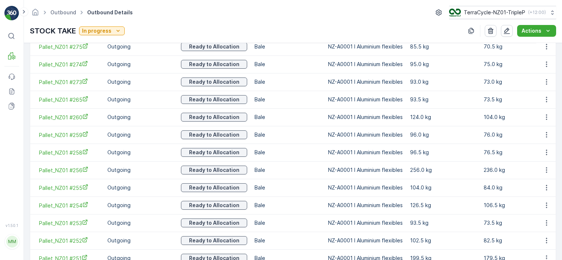
scroll to position [734, 0]
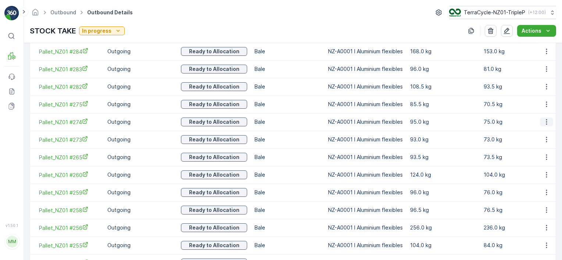
click at [548, 121] on button "button" at bounding box center [546, 122] width 13 height 9
click at [537, 143] on span "Unlink Pallet" at bounding box center [531, 145] width 30 height 7
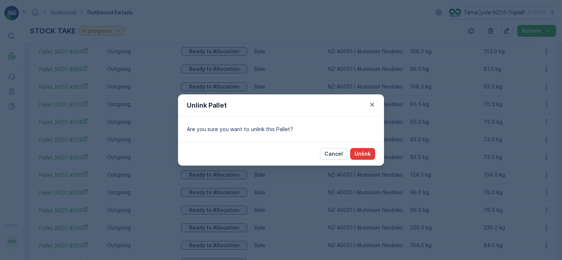
click at [371, 155] on button "Unlink" at bounding box center [362, 154] width 25 height 12
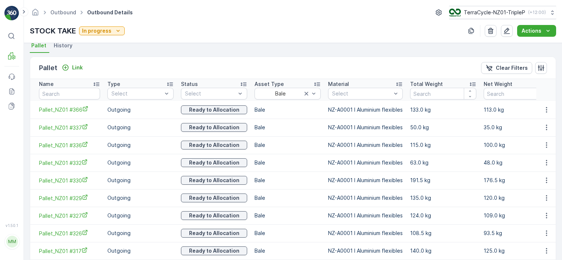
scroll to position [173, 0]
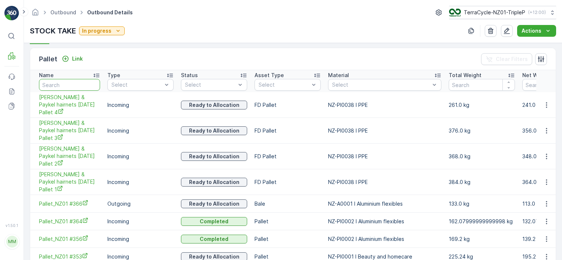
drag, startPoint x: 308, startPoint y: 84, endPoint x: 75, endPoint y: 82, distance: 233.4
click at [75, 82] on input "text" at bounding box center [69, 85] width 61 height 12
type input "LUSH #"
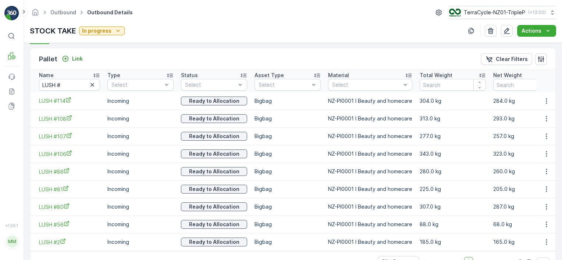
scroll to position [198, 0]
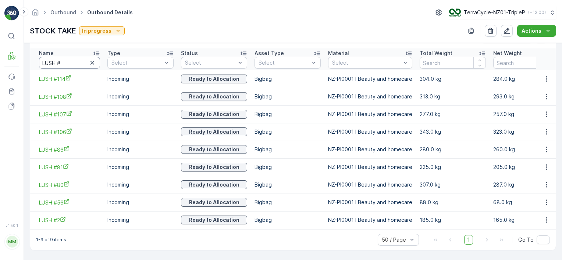
click at [72, 59] on input "LUSH #" at bounding box center [69, 63] width 61 height 12
type input "LUSH"
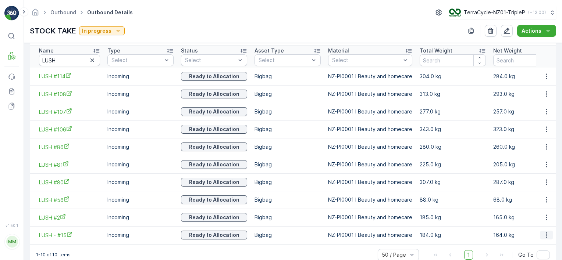
click at [546, 235] on icon "button" at bounding box center [545, 235] width 7 height 7
click at [535, 221] on span "Unlink Pallet" at bounding box center [531, 223] width 30 height 7
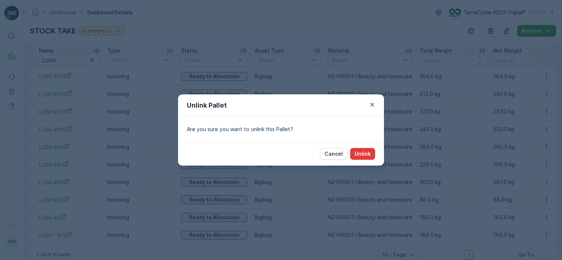
click at [368, 153] on p "Unlink" at bounding box center [362, 153] width 16 height 7
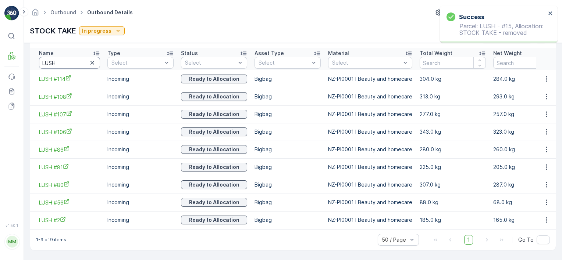
click at [79, 59] on input "LUSH" at bounding box center [69, 63] width 61 height 12
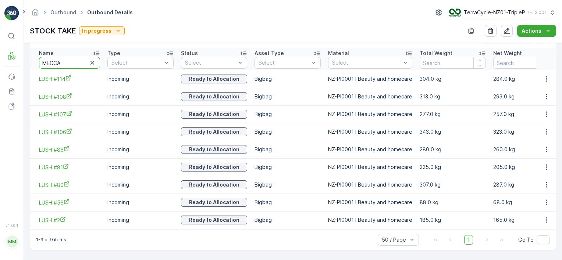
type input "MECCA"
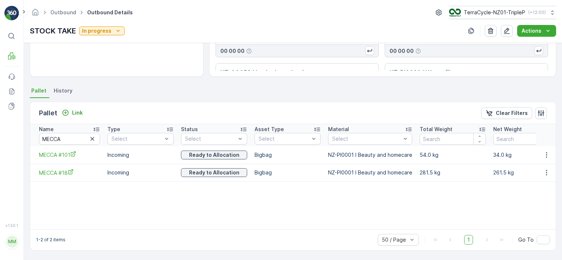
scroll to position [118, 0]
click at [546, 160] on td at bounding box center [546, 156] width 20 height 18
click at [545, 156] on icon "button" at bounding box center [545, 155] width 7 height 7
click at [535, 183] on span "Unlink Pallet" at bounding box center [531, 179] width 30 height 7
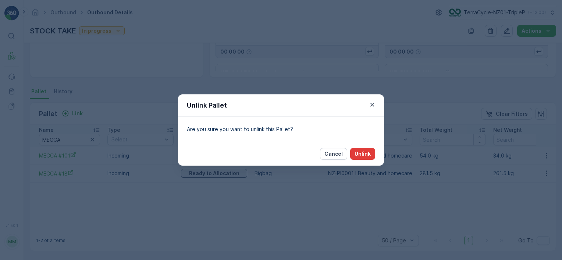
click at [365, 151] on p "Unlink" at bounding box center [362, 153] width 16 height 7
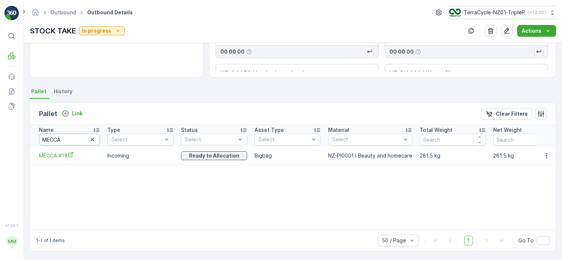
click at [75, 140] on input "MECCA" at bounding box center [69, 140] width 61 height 12
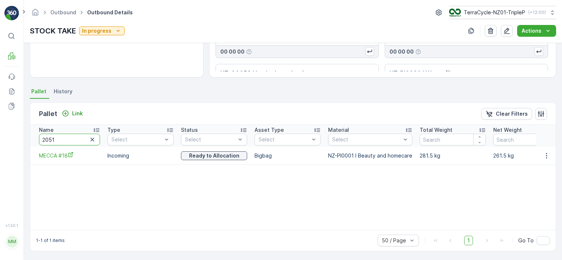
type input "20516"
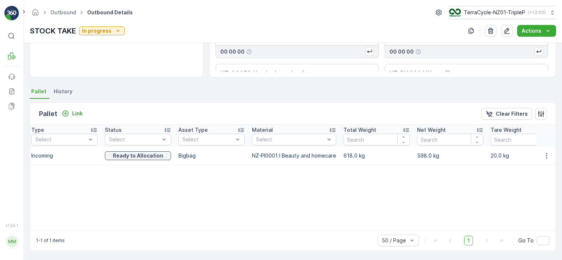
scroll to position [0, 18]
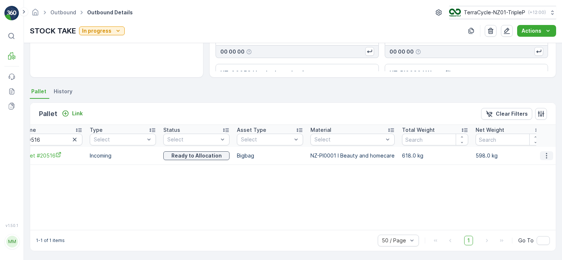
click at [545, 157] on icon "button" at bounding box center [545, 155] width 7 height 7
click at [534, 184] on div "Unlink Pallet" at bounding box center [537, 180] width 49 height 10
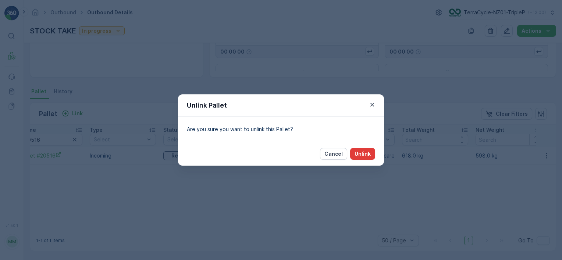
click at [366, 153] on p "Unlink" at bounding box center [362, 153] width 16 height 7
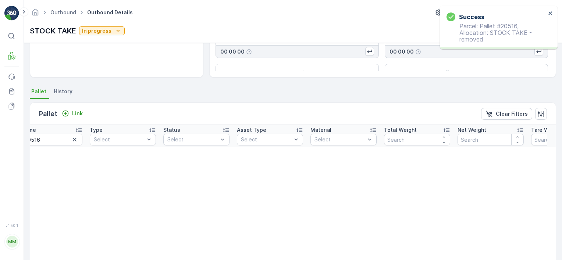
scroll to position [0, 0]
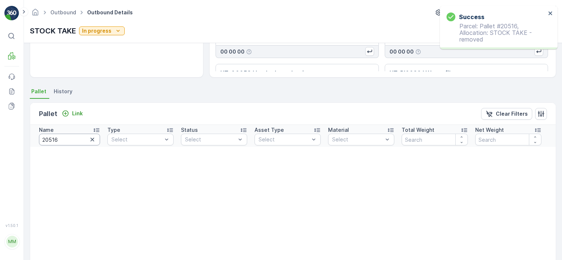
click at [69, 137] on input "20516" at bounding box center [69, 140] width 61 height 12
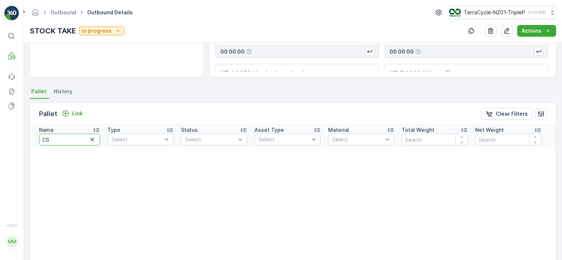
type input "CSB"
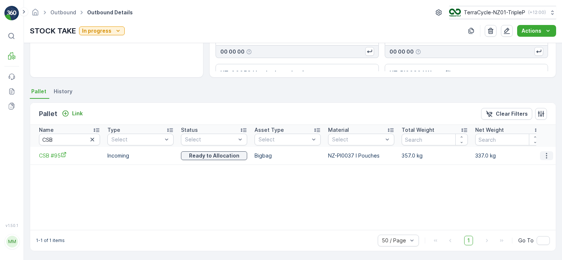
click at [542, 156] on icon "button" at bounding box center [545, 155] width 7 height 7
click at [540, 184] on div "Unlink Pallet" at bounding box center [537, 180] width 49 height 10
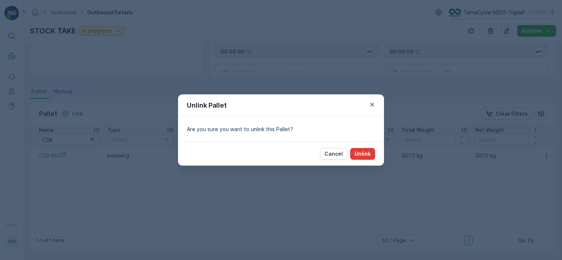
click at [369, 154] on p "Unlink" at bounding box center [362, 153] width 16 height 7
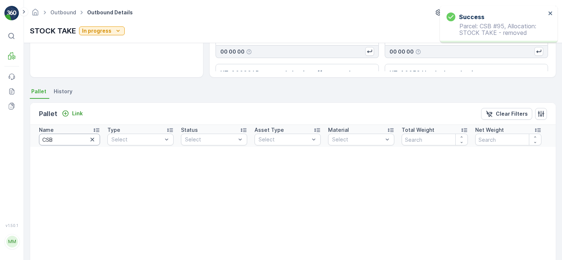
click at [60, 137] on input "CSB" at bounding box center [69, 140] width 61 height 12
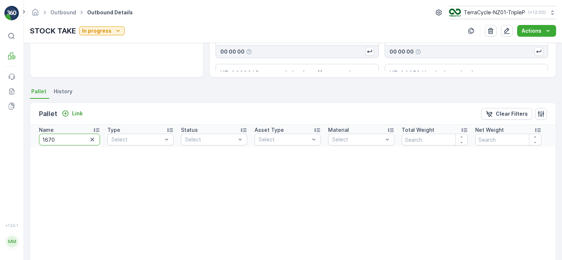
type input "16702"
click at [69, 141] on input "16702" at bounding box center [69, 140] width 61 height 12
type input "OCB"
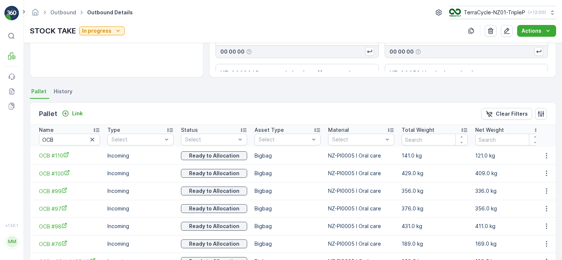
scroll to position [181, 0]
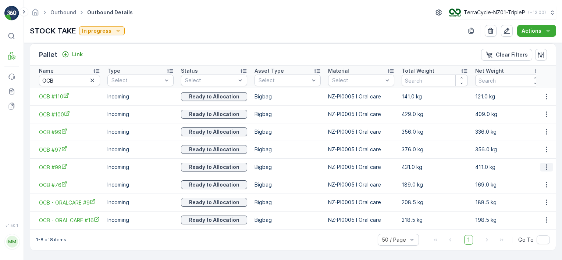
click at [542, 164] on icon "button" at bounding box center [545, 167] width 7 height 7
click at [533, 190] on span "Unlink Pallet" at bounding box center [531, 187] width 30 height 7
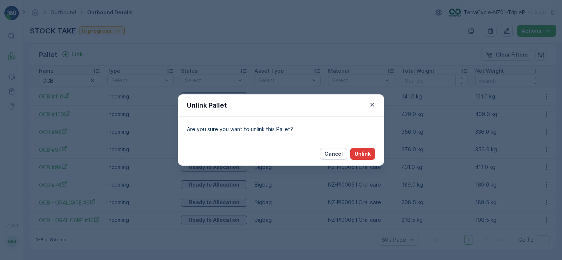
click at [356, 159] on button "Unlink" at bounding box center [362, 154] width 25 height 12
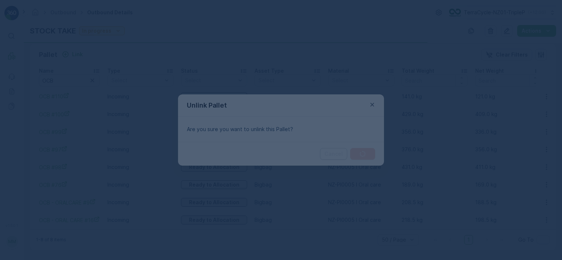
click at [356, 154] on div at bounding box center [281, 130] width 562 height 260
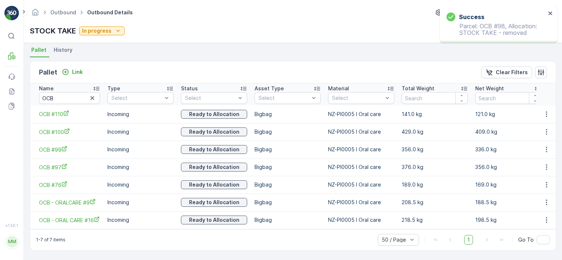
scroll to position [163, 0]
click at [545, 218] on icon "button" at bounding box center [545, 219] width 7 height 7
click at [527, 243] on span "Unlink Pallet" at bounding box center [531, 241] width 30 height 7
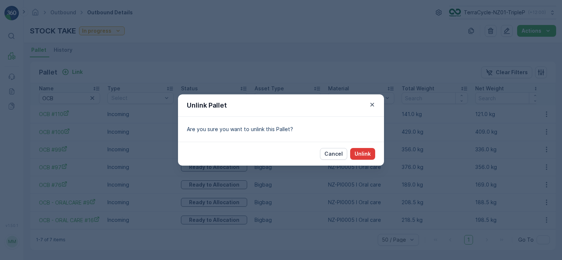
click at [368, 152] on p "Unlink" at bounding box center [362, 153] width 16 height 7
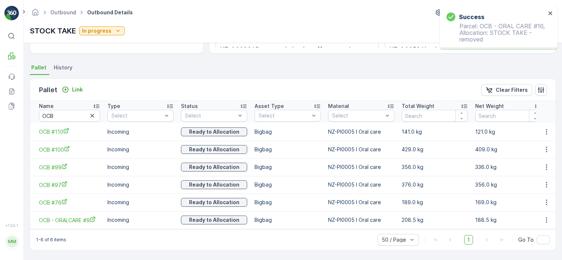
scroll to position [145, 0]
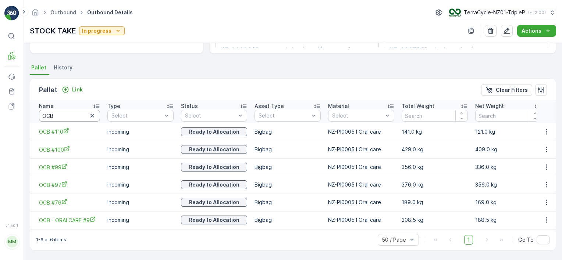
click at [67, 114] on input "OCB" at bounding box center [69, 116] width 61 height 12
type input "20500"
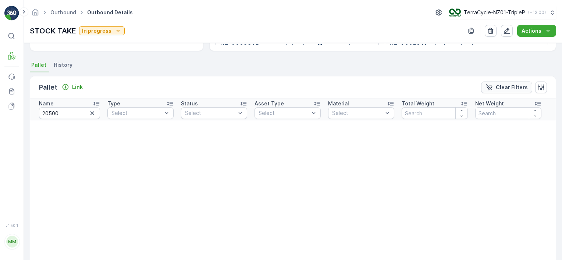
click at [511, 88] on p "Clear Filters" at bounding box center [511, 87] width 32 height 7
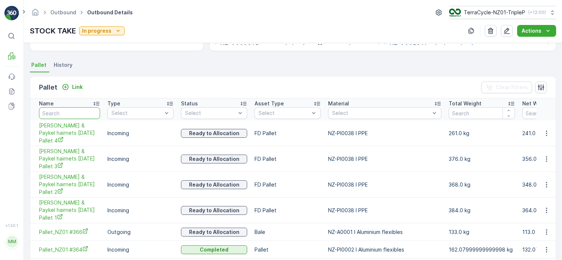
click at [72, 114] on input "text" at bounding box center [69, 113] width 61 height 12
type input "20326"
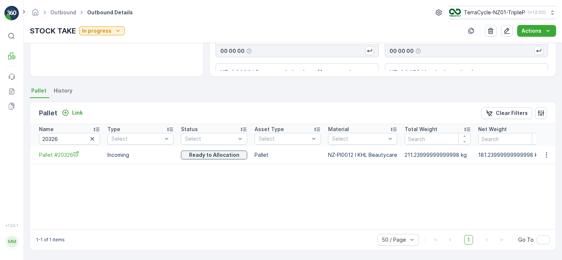
scroll to position [118, 0]
click at [540, 157] on button "button" at bounding box center [546, 155] width 13 height 9
click at [536, 180] on span "Unlink Pallet" at bounding box center [531, 179] width 30 height 7
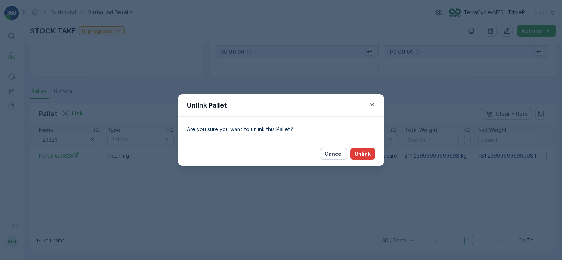
click at [361, 154] on p "Unlink" at bounding box center [362, 153] width 16 height 7
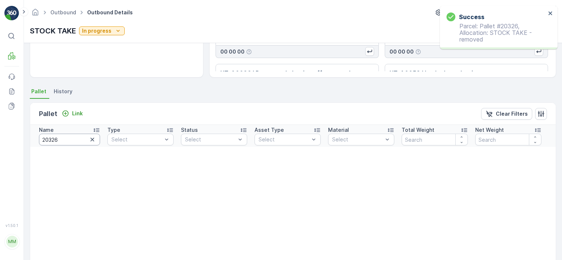
click at [65, 141] on input "20326" at bounding box center [69, 140] width 61 height 12
type input "20378"
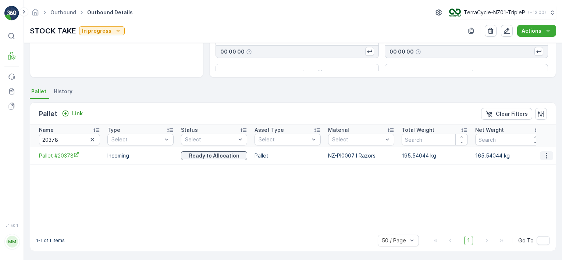
click at [547, 157] on icon "button" at bounding box center [545, 155] width 7 height 7
click at [535, 182] on span "Unlink Pallet" at bounding box center [531, 179] width 30 height 7
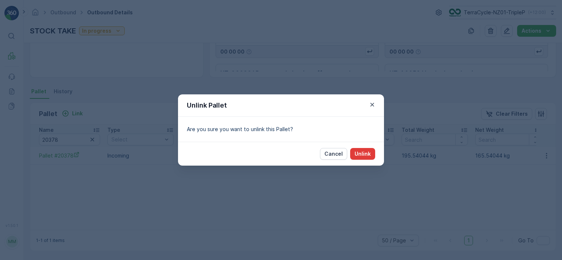
click at [367, 156] on p "Unlink" at bounding box center [362, 153] width 16 height 7
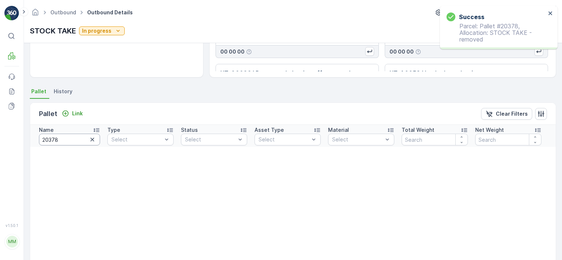
click at [67, 141] on input "20378" at bounding box center [69, 140] width 61 height 12
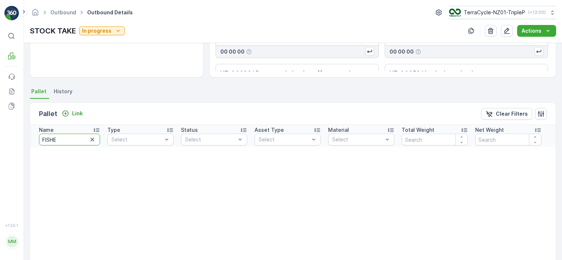
type input "FISHER"
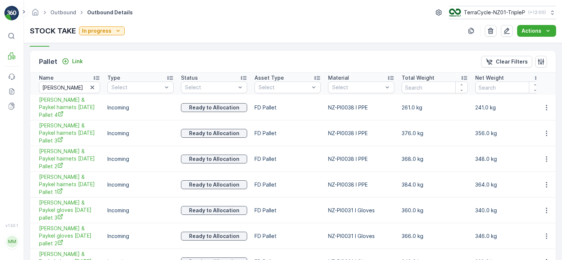
scroll to position [170, 0]
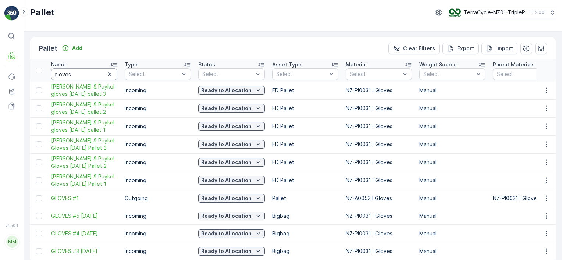
click at [87, 76] on input "gloves" at bounding box center [84, 74] width 66 height 12
type input "CORP #21"
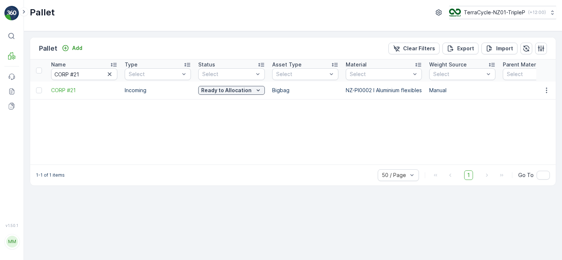
drag, startPoint x: 175, startPoint y: 165, endPoint x: 242, endPoint y: 173, distance: 67.0
click at [242, 173] on div "1-1 of 1 items 50 / Page 1 Go To" at bounding box center [292, 175] width 525 height 21
click at [92, 75] on input "CORP #21" at bounding box center [84, 74] width 66 height 12
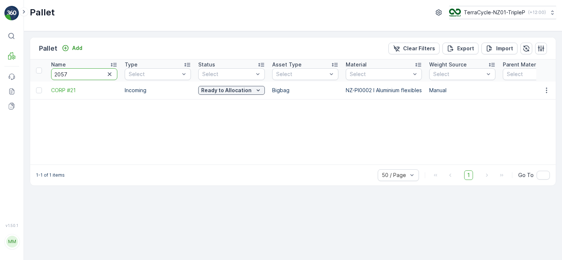
type input "20572"
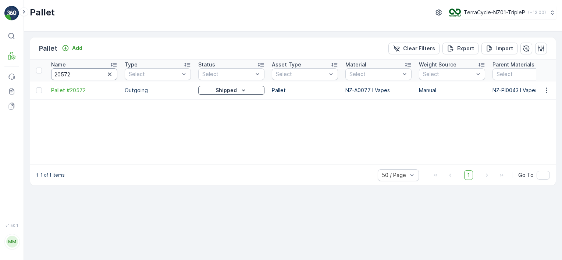
click at [90, 74] on input "20572" at bounding box center [84, 74] width 66 height 12
type input "20574"
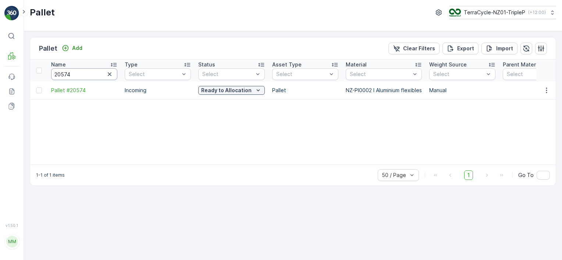
click at [83, 71] on input "20574" at bounding box center [84, 74] width 66 height 12
type input "ALUMINIUM"
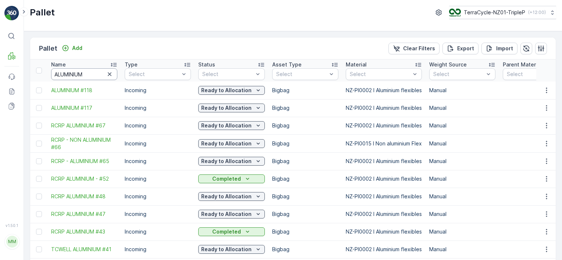
click at [72, 74] on input "ALUMINIUM" at bounding box center [84, 74] width 66 height 12
type input "20515"
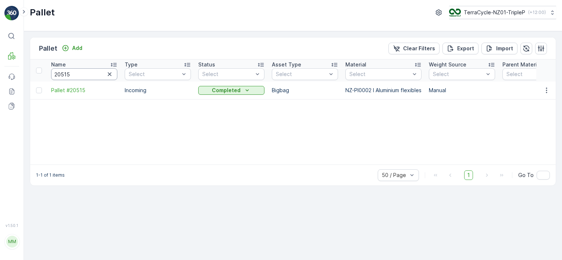
click at [72, 74] on input "20515" at bounding box center [84, 74] width 66 height 12
type input "20501"
click at [93, 76] on input "20501" at bounding box center [84, 74] width 66 height 12
type input "20427"
click at [93, 76] on input "20427" at bounding box center [84, 74] width 66 height 12
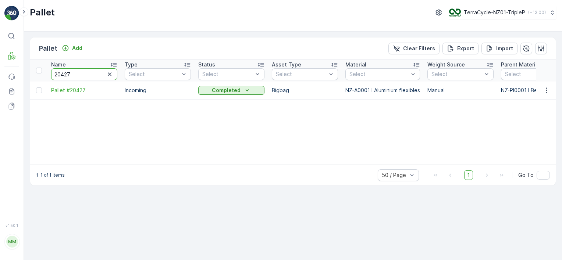
click at [93, 76] on input "20427" at bounding box center [84, 74] width 66 height 12
type input "RCRP"
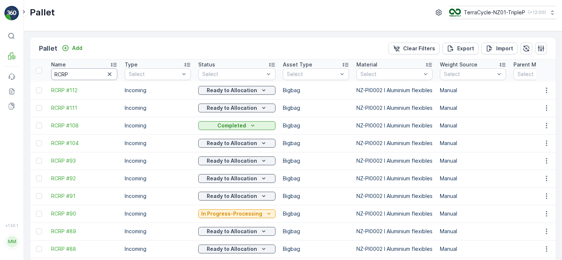
click at [80, 74] on input "RCRP" at bounding box center [84, 74] width 66 height 12
type input "373"
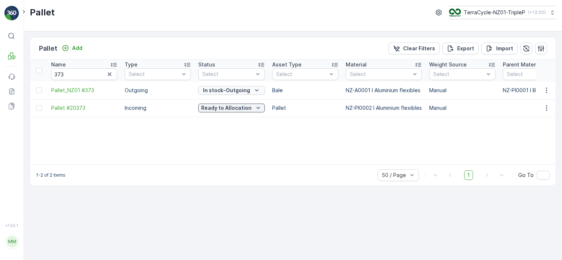
click at [227, 91] on p "In stock-Outgoing" at bounding box center [226, 90] width 47 height 7
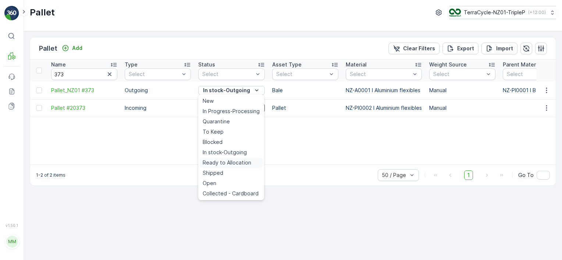
click at [223, 161] on span "Ready to Allocation" at bounding box center [226, 162] width 49 height 7
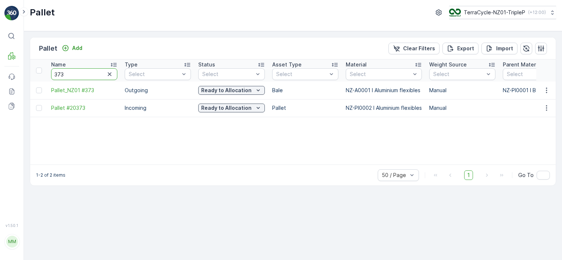
click at [83, 74] on input "373" at bounding box center [84, 74] width 66 height 12
type input "20574"
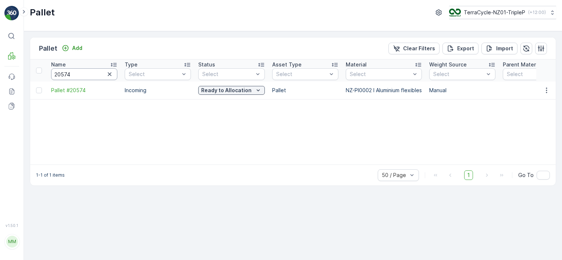
click at [76, 71] on input "20574" at bounding box center [84, 74] width 66 height 12
type input "[PERSON_NAME]"
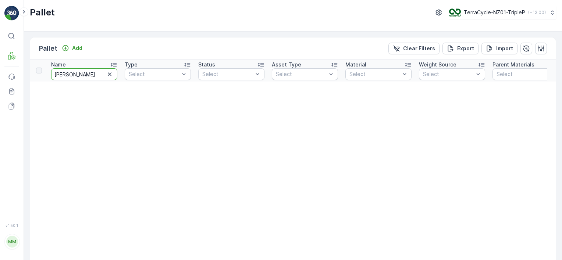
click at [76, 71] on input "[PERSON_NAME]" at bounding box center [84, 74] width 66 height 12
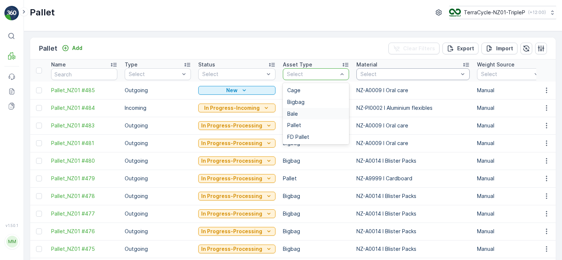
click at [291, 112] on span "Bale" at bounding box center [292, 114] width 11 height 6
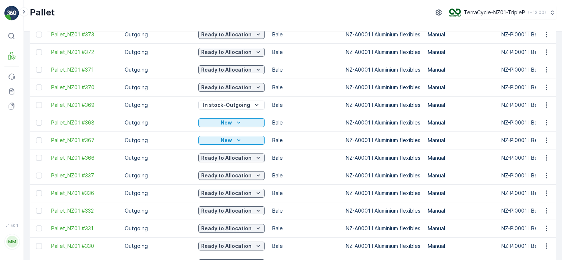
scroll to position [551, 0]
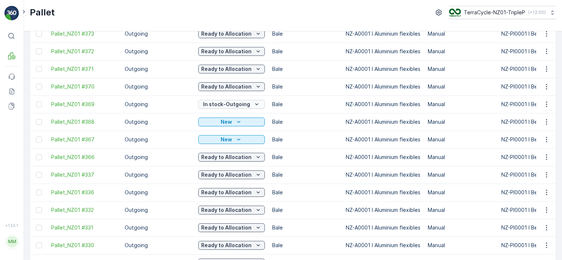
click at [222, 103] on p "In stock-Outgoing" at bounding box center [226, 104] width 47 height 7
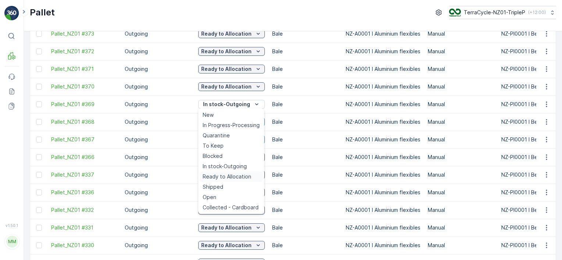
click at [220, 178] on span "Ready to Allocation" at bounding box center [226, 176] width 49 height 7
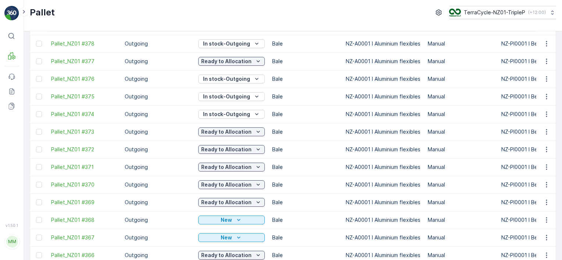
scroll to position [448, 0]
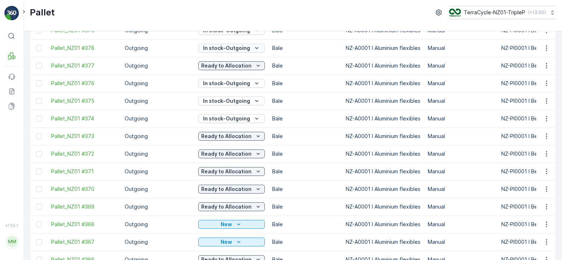
click at [230, 48] on p "In stock-Outgoing" at bounding box center [226, 47] width 47 height 7
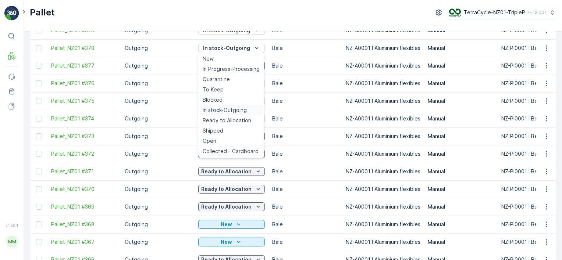
click at [221, 115] on div "In stock-Outgoing" at bounding box center [231, 110] width 63 height 10
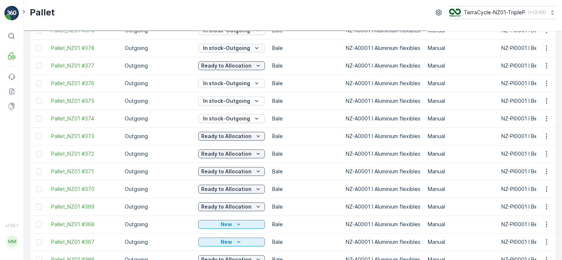
click at [230, 50] on p "In stock-Outgoing" at bounding box center [226, 47] width 47 height 7
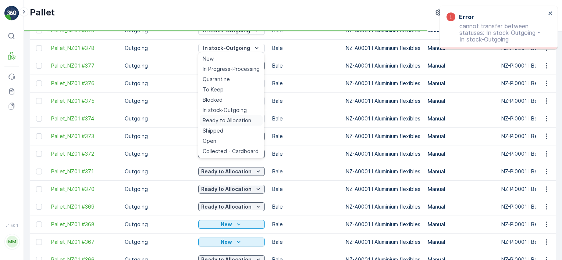
click at [222, 120] on span "Ready to Allocation" at bounding box center [226, 120] width 49 height 7
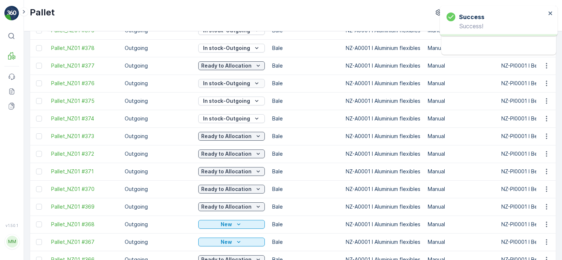
click at [236, 82] on p "In stock-Outgoing" at bounding box center [226, 83] width 47 height 7
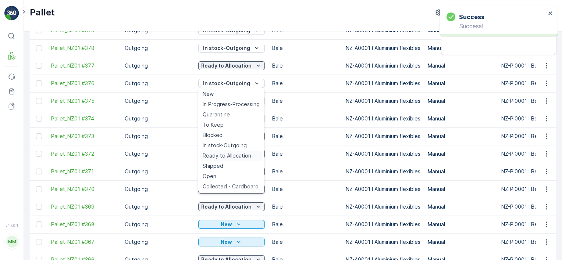
click at [221, 157] on span "Ready to Allocation" at bounding box center [226, 155] width 49 height 7
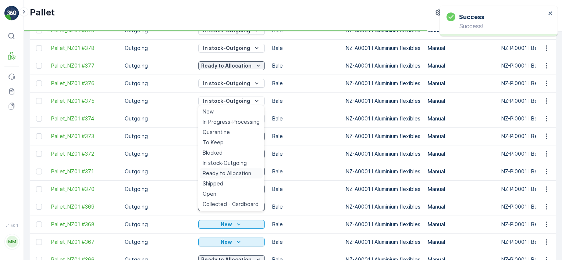
click at [226, 173] on span "Ready to Allocation" at bounding box center [226, 173] width 49 height 7
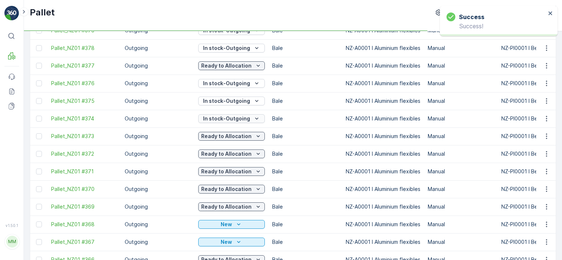
click at [235, 121] on p "In stock-Outgoing" at bounding box center [226, 118] width 47 height 7
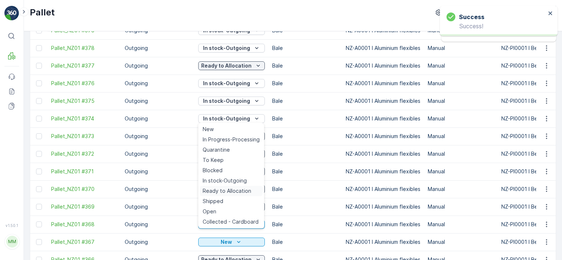
click at [221, 189] on span "Ready to Allocation" at bounding box center [226, 190] width 49 height 7
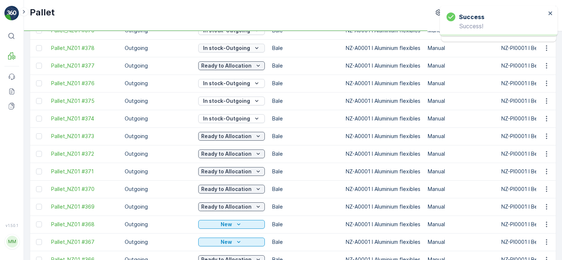
click at [222, 46] on p "In stock-Outgoing" at bounding box center [226, 47] width 47 height 7
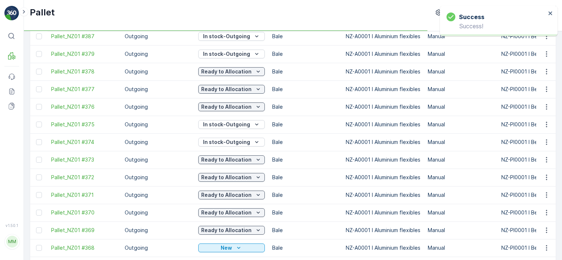
scroll to position [406, 0]
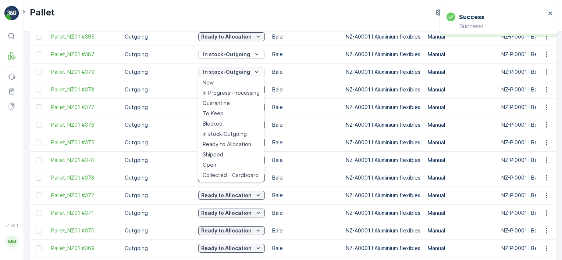
click at [216, 72] on p "In stock-Outgoing" at bounding box center [226, 71] width 47 height 7
click at [221, 144] on span "Ready to Allocation" at bounding box center [226, 144] width 49 height 7
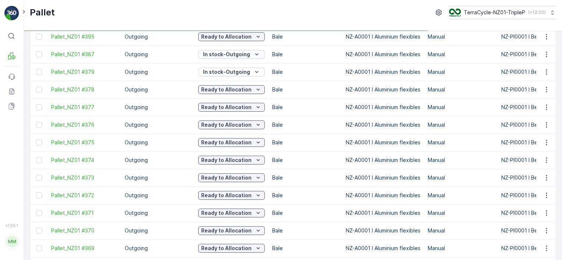
click at [247, 57] on p "In stock-Outgoing" at bounding box center [226, 54] width 47 height 7
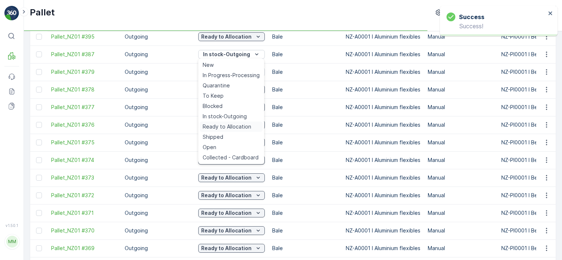
click at [234, 129] on span "Ready to Allocation" at bounding box center [226, 126] width 49 height 7
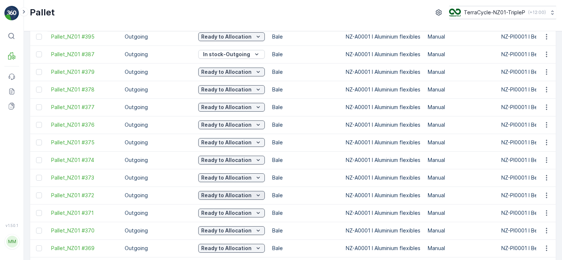
click at [218, 194] on p "Ready to Allocation" at bounding box center [226, 195] width 50 height 7
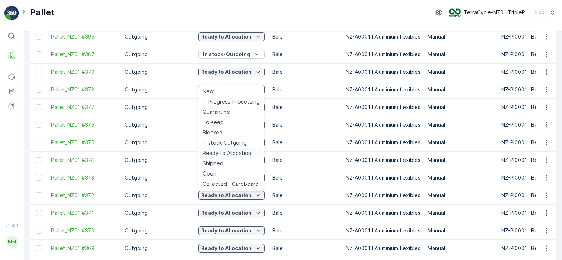
click at [229, 154] on span "Ready to Allocation" at bounding box center [226, 153] width 49 height 7
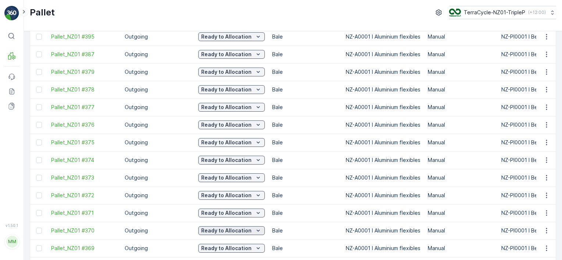
click at [212, 232] on p "Ready to Allocation" at bounding box center [226, 230] width 50 height 7
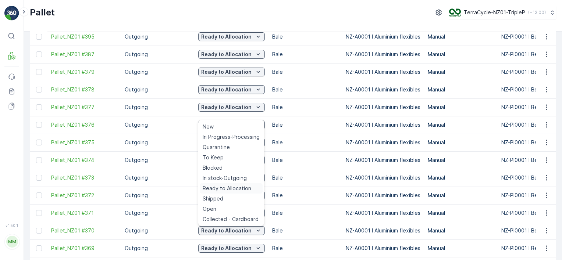
click at [231, 188] on span "Ready to Allocation" at bounding box center [226, 188] width 49 height 7
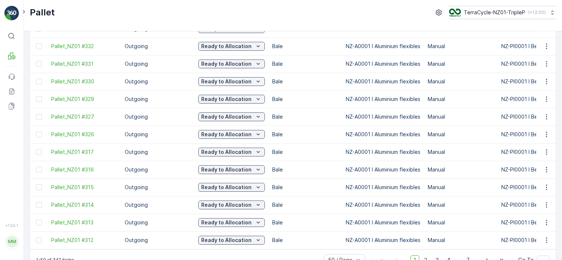
scroll to position [734, 0]
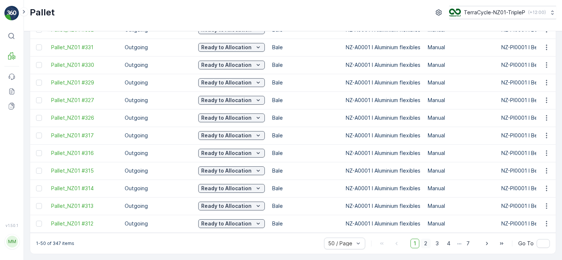
click at [424, 244] on span "2" at bounding box center [425, 244] width 10 height 10
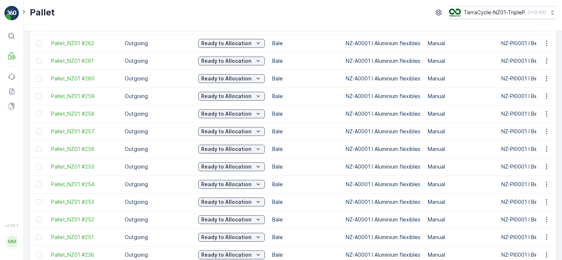
scroll to position [522, 0]
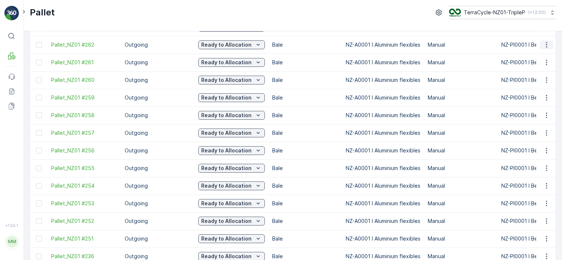
click at [546, 46] on icon "button" at bounding box center [545, 44] width 7 height 7
click at [491, 26] on div "Pallet TerraCycle-NZ01-TripleP ( +12:00 )" at bounding box center [293, 15] width 538 height 31
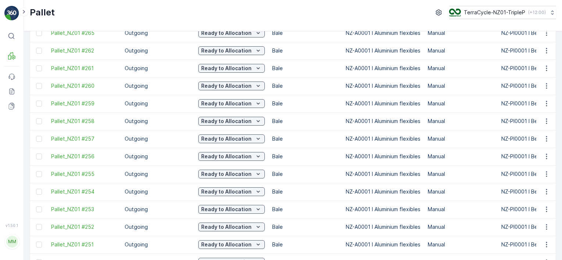
scroll to position [513, 0]
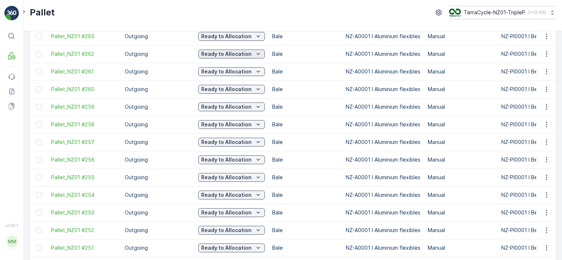
click at [220, 53] on p "Ready to Allocation" at bounding box center [226, 53] width 50 height 7
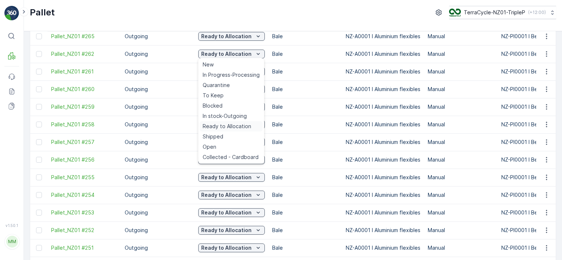
click at [226, 127] on span "Ready to Allocation" at bounding box center [226, 126] width 49 height 7
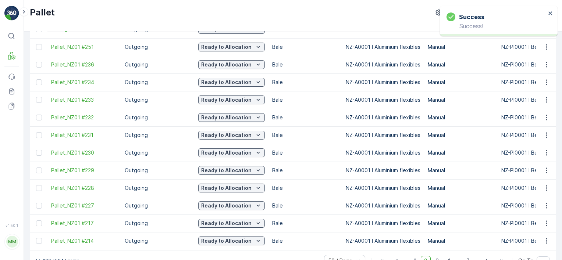
scroll to position [734, 0]
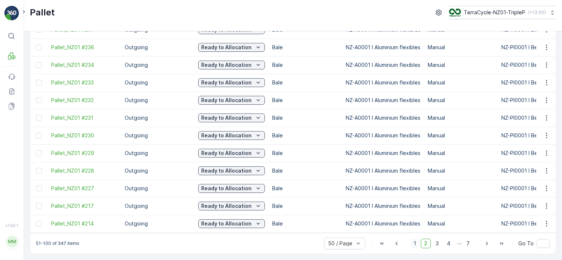
click at [418, 247] on span "1" at bounding box center [414, 244] width 9 height 10
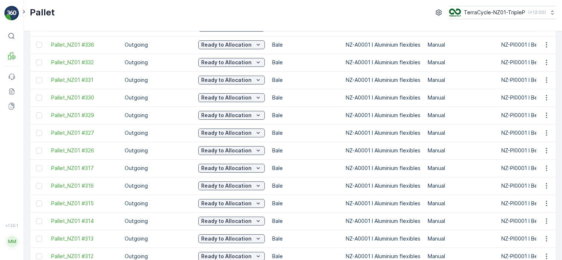
scroll to position [734, 0]
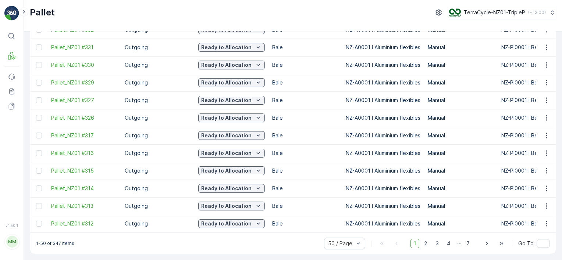
drag, startPoint x: 427, startPoint y: 246, endPoint x: 381, endPoint y: 188, distance: 73.8
click at [427, 246] on span "2" at bounding box center [425, 244] width 10 height 10
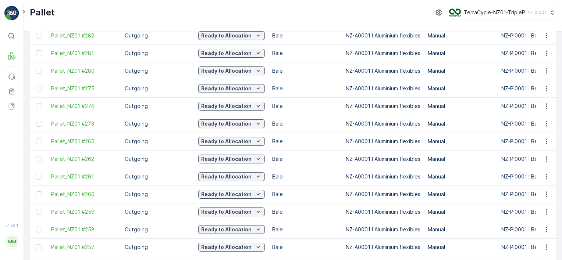
scroll to position [408, 0]
click at [204, 107] on p "Ready to Allocation" at bounding box center [226, 106] width 50 height 7
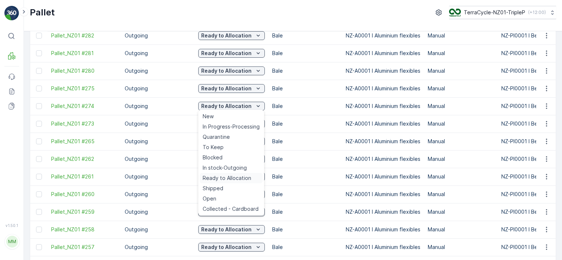
click at [223, 178] on span "Ready to Allocation" at bounding box center [226, 178] width 49 height 7
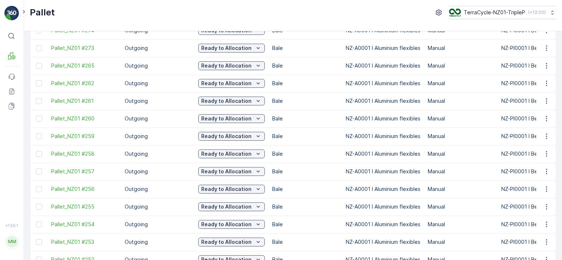
scroll to position [734, 0]
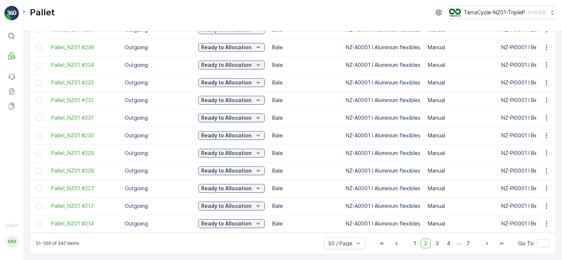
click at [417, 247] on span "1" at bounding box center [414, 244] width 9 height 10
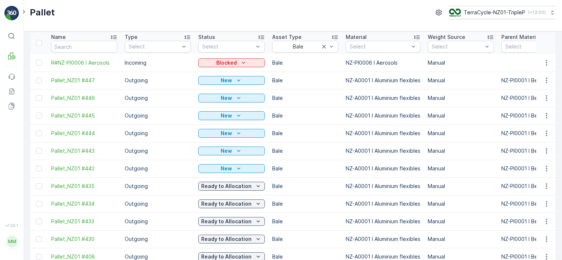
scroll to position [28, 0]
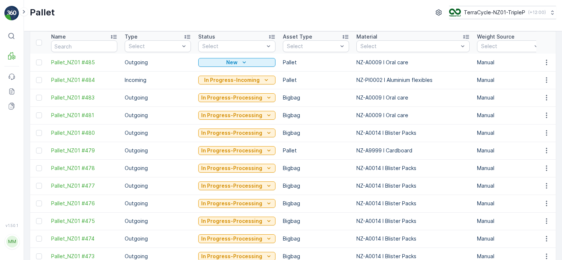
scroll to position [85, 0]
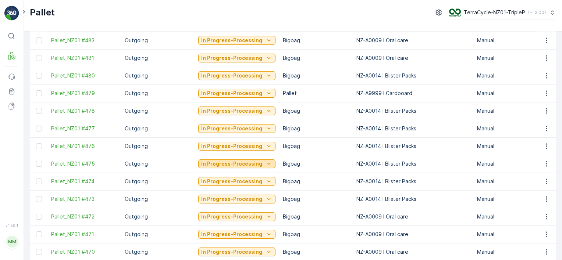
click at [212, 163] on p "In Progress-Processing" at bounding box center [231, 163] width 61 height 7
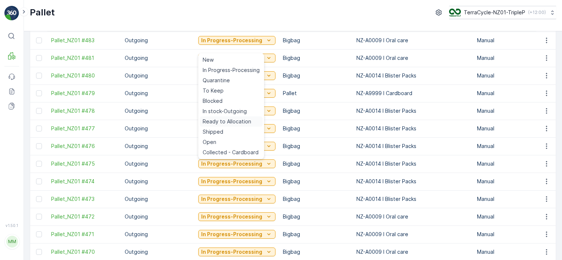
click at [239, 120] on span "Ready to Allocation" at bounding box center [226, 121] width 49 height 7
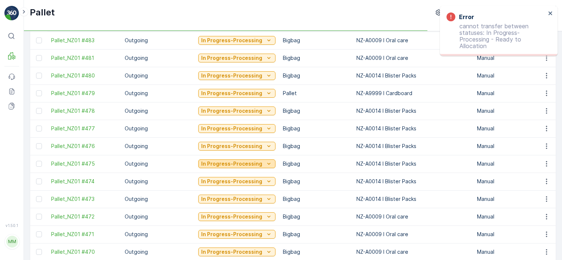
click at [231, 160] on button "In Progress-Processing" at bounding box center [236, 164] width 77 height 9
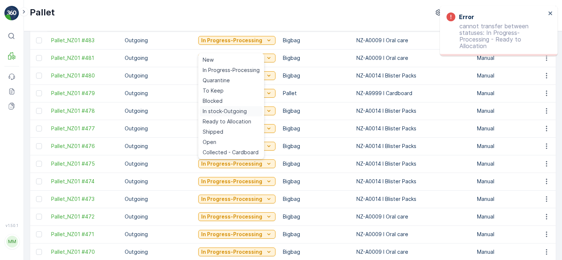
click at [236, 112] on span "In stock-Outgoing" at bounding box center [224, 111] width 44 height 7
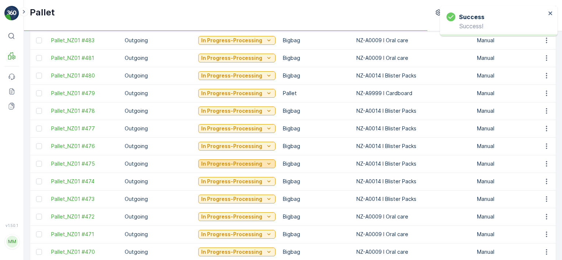
click at [243, 162] on p "In Progress-Processing" at bounding box center [231, 163] width 61 height 7
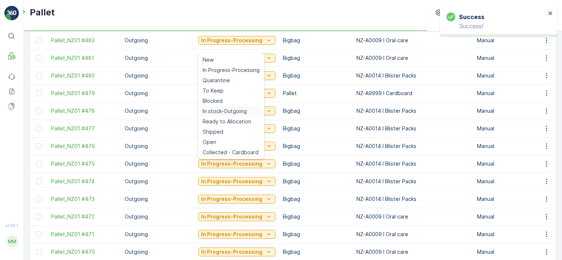
click at [240, 110] on span "In stock-Outgoing" at bounding box center [224, 111] width 44 height 7
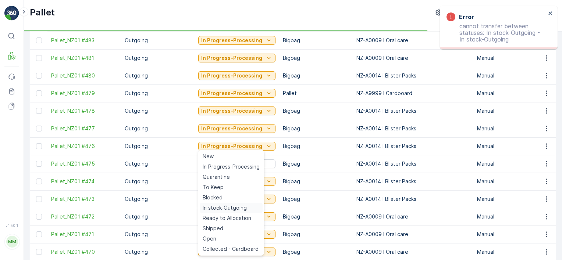
click at [225, 208] on span "In stock-Outgoing" at bounding box center [224, 207] width 44 height 7
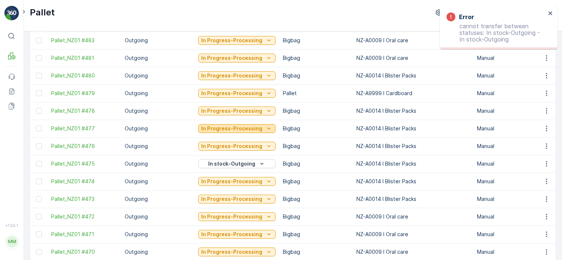
click at [238, 131] on p "In Progress-Processing" at bounding box center [231, 128] width 61 height 7
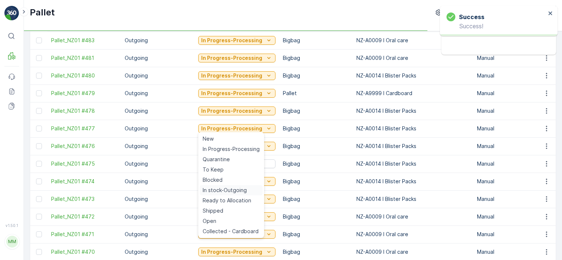
click at [236, 191] on span "In stock-Outgoing" at bounding box center [224, 190] width 44 height 7
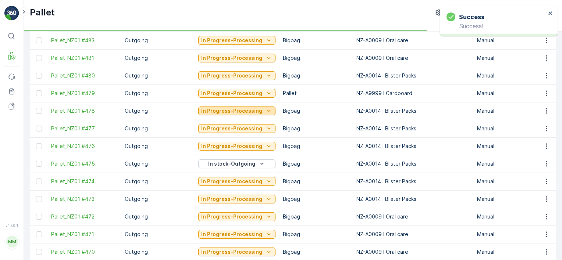
click at [247, 114] on button "In Progress-Processing" at bounding box center [236, 111] width 77 height 9
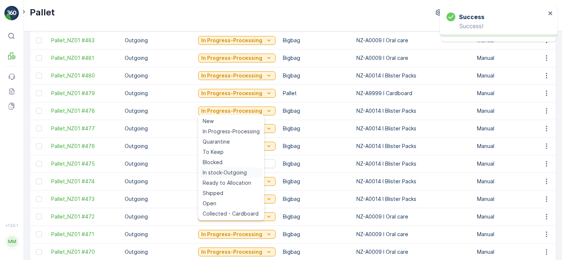
click at [233, 171] on span "In stock-Outgoing" at bounding box center [224, 172] width 44 height 7
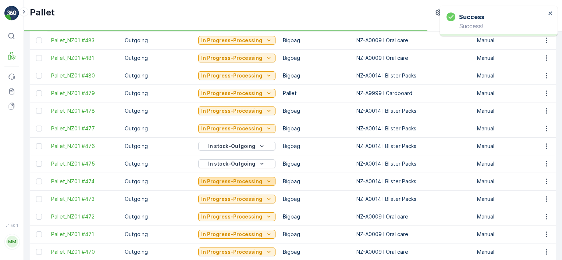
click at [247, 182] on p "In Progress-Processing" at bounding box center [231, 181] width 61 height 7
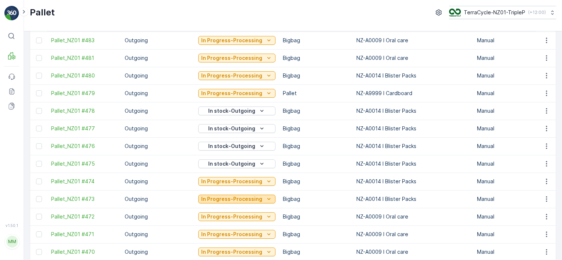
click at [270, 198] on button "In Progress-Processing" at bounding box center [236, 199] width 77 height 9
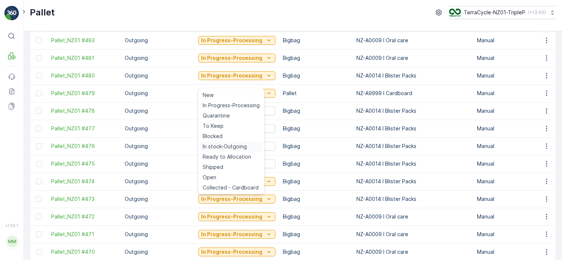
click at [244, 144] on span "In stock-Outgoing" at bounding box center [224, 146] width 44 height 7
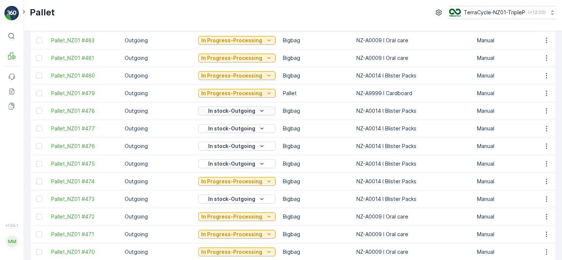
click at [241, 110] on p "In stock-Outgoing" at bounding box center [231, 110] width 47 height 7
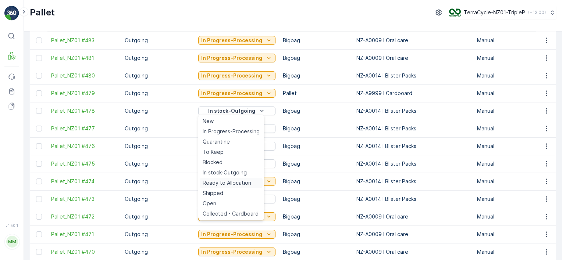
click at [236, 185] on span "Ready to Allocation" at bounding box center [226, 182] width 49 height 7
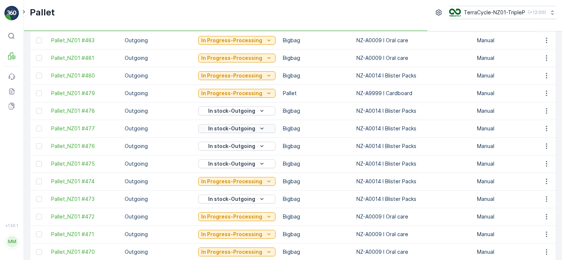
click at [248, 125] on p "In stock-Outgoing" at bounding box center [231, 128] width 47 height 7
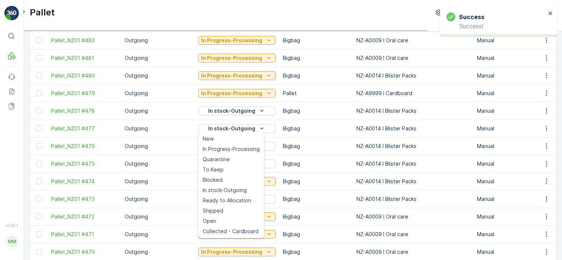
click at [230, 200] on span "Ready to Allocation" at bounding box center [226, 200] width 49 height 7
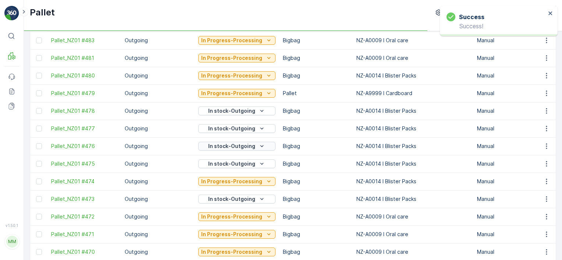
click at [239, 146] on p "In stock-Outgoing" at bounding box center [231, 146] width 47 height 7
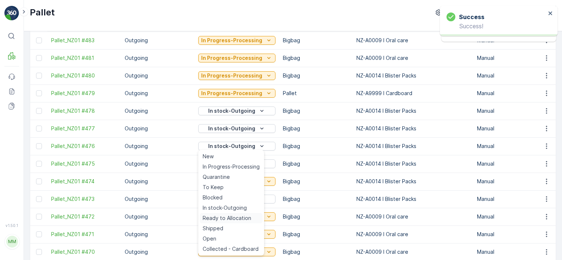
click at [227, 219] on span "Ready to Allocation" at bounding box center [226, 218] width 49 height 7
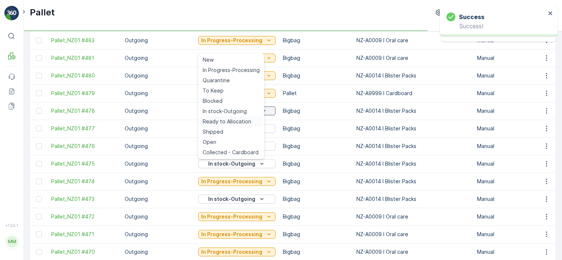
click at [244, 119] on span "Ready to Allocation" at bounding box center [226, 121] width 49 height 7
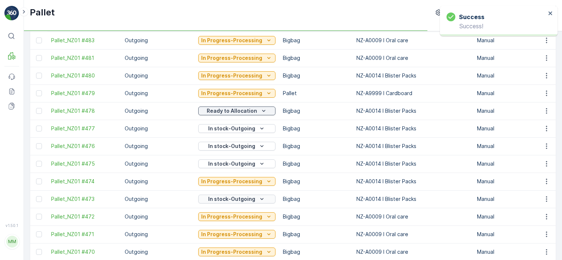
click at [225, 200] on p "In stock-Outgoing" at bounding box center [231, 199] width 47 height 7
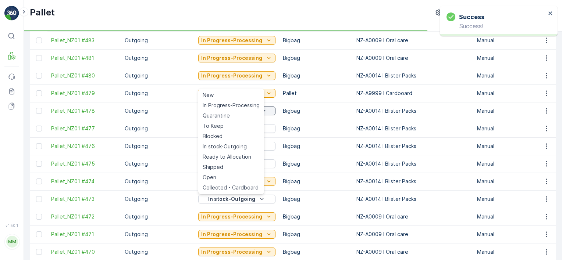
click at [235, 153] on span "Ready to Allocation" at bounding box center [226, 156] width 49 height 7
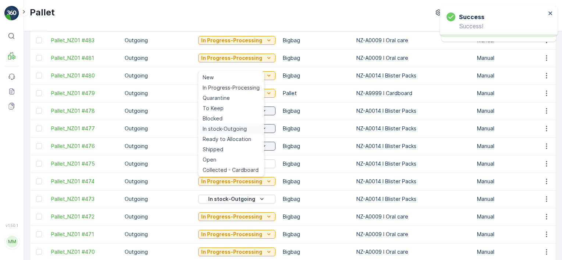
click at [247, 130] on div "In stock-Outgoing" at bounding box center [231, 129] width 63 height 10
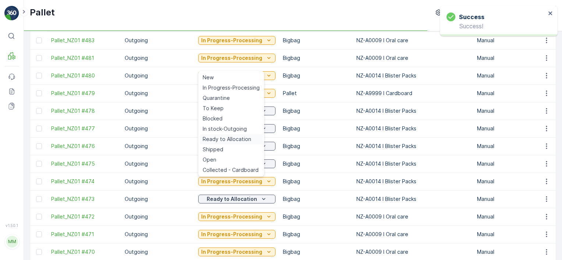
click at [239, 140] on span "Ready to Allocation" at bounding box center [226, 139] width 49 height 7
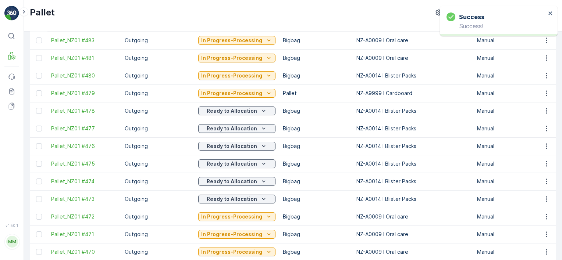
scroll to position [0, 0]
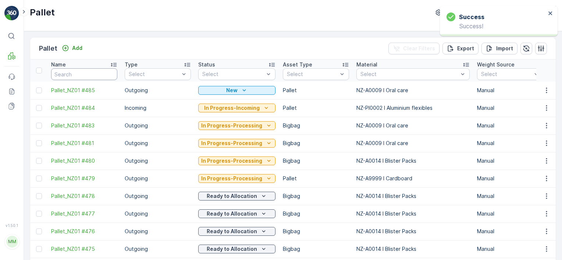
click at [76, 74] on input "text" at bounding box center [84, 74] width 66 height 12
type input "LUSH #15"
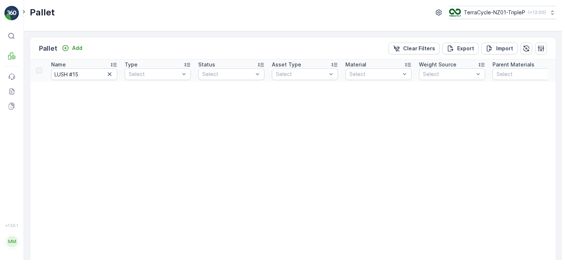
click at [413, 51] on p "Clear Filters" at bounding box center [419, 48] width 32 height 7
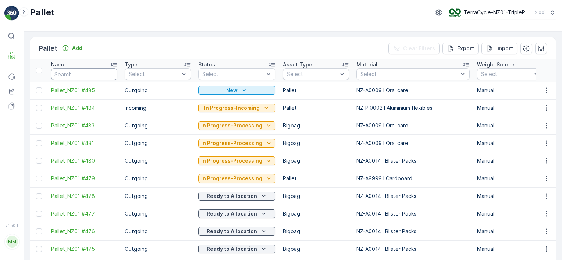
click at [100, 74] on input "text" at bounding box center [84, 74] width 66 height 12
type input "LUSH"
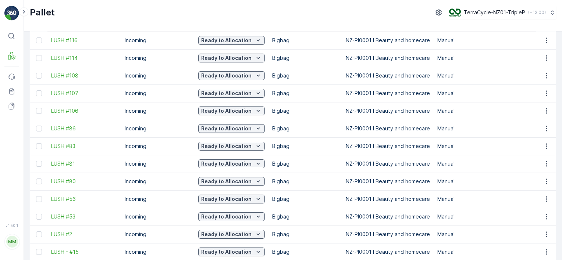
scroll to position [81, 0]
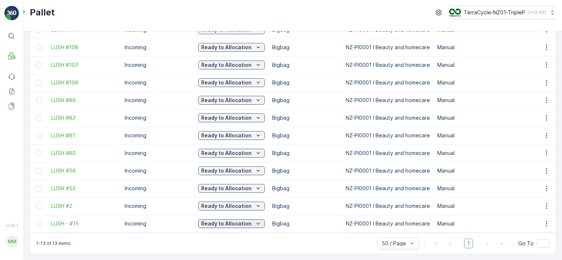
click at [249, 221] on p "Ready to Allocation" at bounding box center [226, 223] width 50 height 7
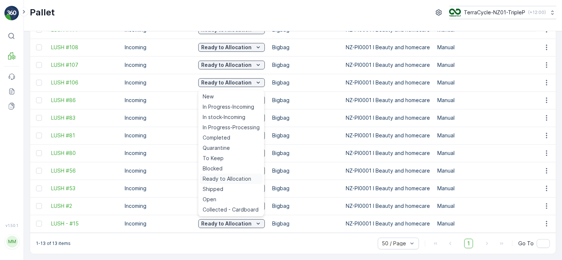
click at [243, 180] on span "Ready to Allocation" at bounding box center [226, 178] width 49 height 7
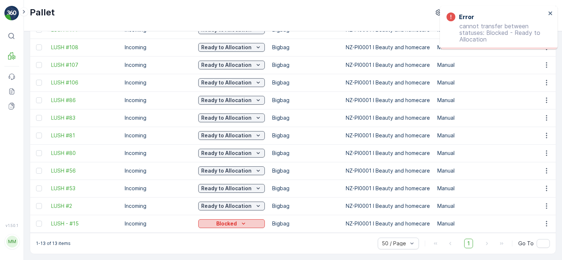
click at [218, 223] on p "Blocked" at bounding box center [226, 223] width 21 height 7
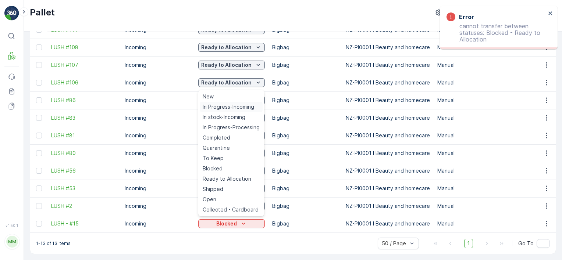
click at [230, 111] on div "In Progress-Incoming" at bounding box center [231, 107] width 63 height 10
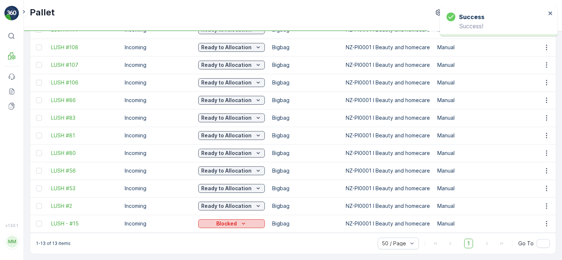
click at [232, 220] on p "Blocked" at bounding box center [226, 223] width 21 height 7
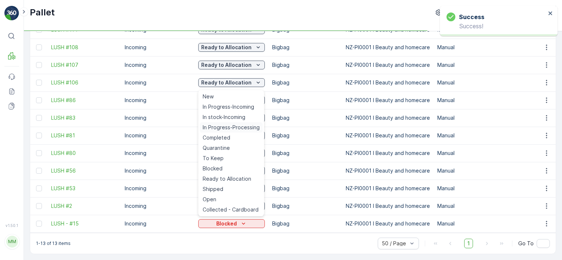
click at [236, 124] on span "In Progress-Processing" at bounding box center [230, 127] width 57 height 7
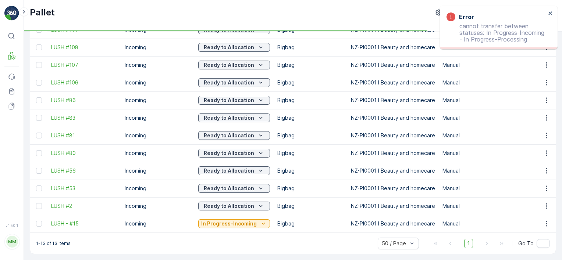
click at [225, 220] on p "In Progress-Incoming" at bounding box center [228, 223] width 55 height 7
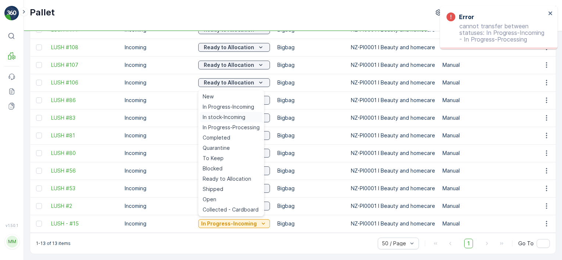
click at [230, 118] on span "In stock-Incoming" at bounding box center [223, 117] width 43 height 7
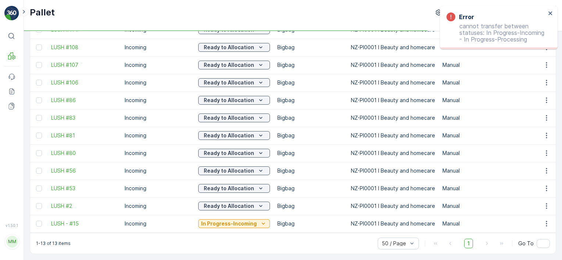
click at [245, 223] on p "In Progress-Incoming" at bounding box center [228, 223] width 55 height 7
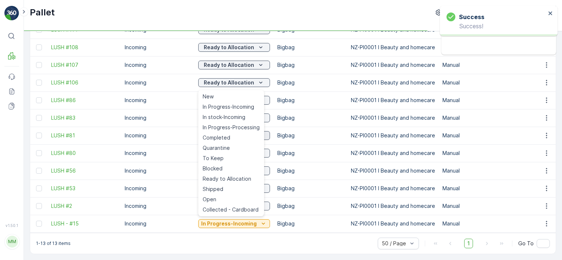
click at [228, 125] on span "In Progress-Processing" at bounding box center [230, 127] width 57 height 7
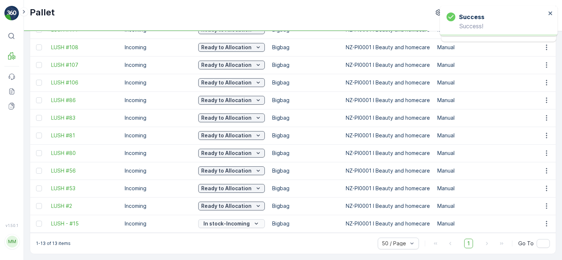
click at [223, 222] on p "In stock-Incoming" at bounding box center [226, 223] width 46 height 7
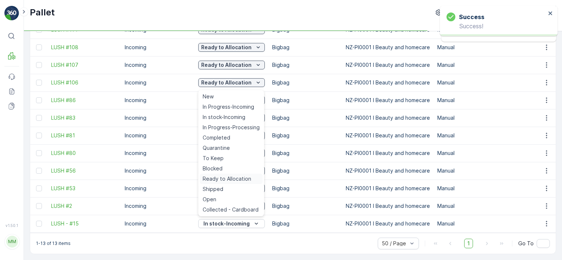
click at [233, 176] on span "Ready to Allocation" at bounding box center [226, 178] width 49 height 7
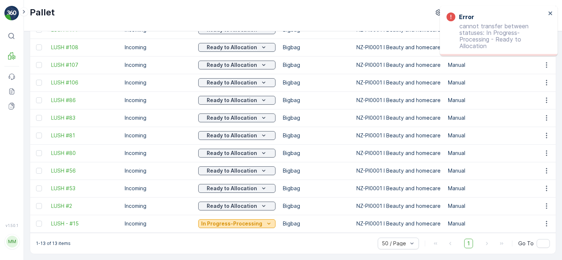
click at [234, 222] on p "In Progress-Processing" at bounding box center [231, 223] width 61 height 7
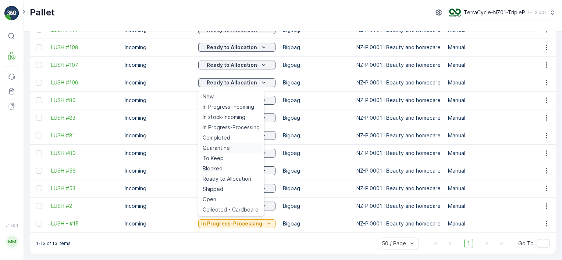
click at [228, 147] on span "Quarantine" at bounding box center [215, 147] width 27 height 7
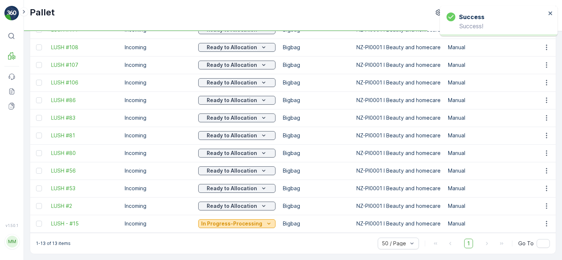
click at [231, 220] on p "In Progress-Processing" at bounding box center [231, 223] width 61 height 7
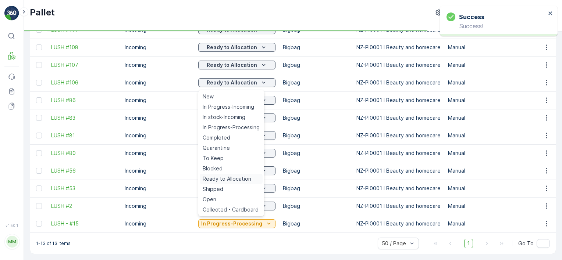
click at [236, 180] on span "Ready to Allocation" at bounding box center [226, 178] width 49 height 7
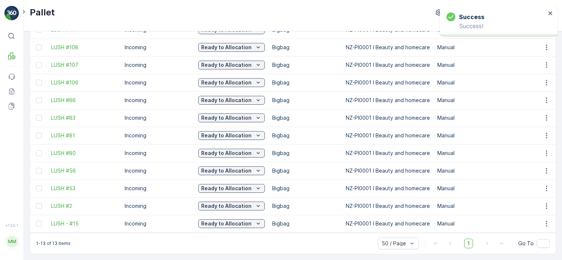
scroll to position [0, 0]
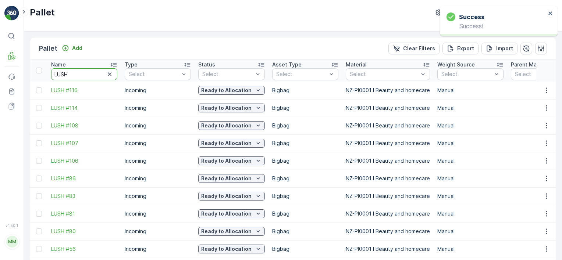
click at [76, 72] on input "LUSH" at bounding box center [84, 74] width 66 height 12
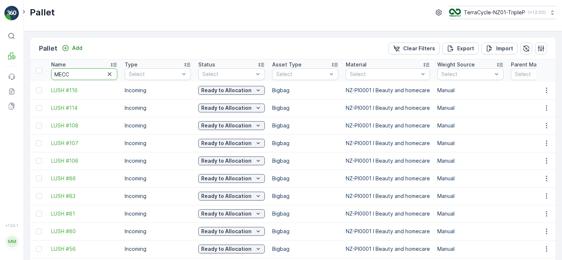
type input "MECCA"
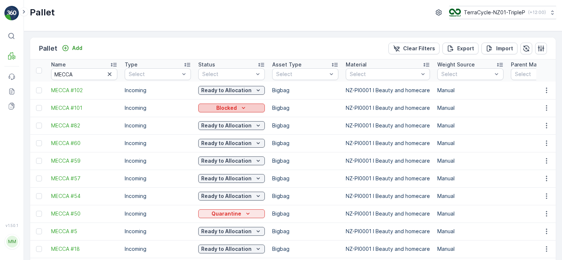
click at [230, 110] on p "Blocked" at bounding box center [226, 107] width 21 height 7
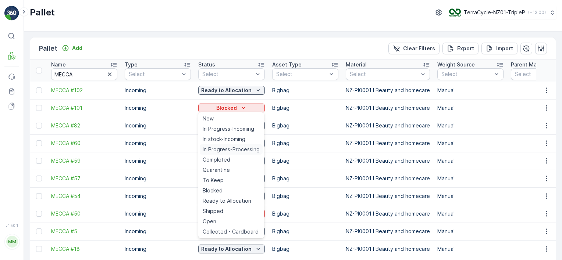
click at [234, 146] on span "In Progress-Processing" at bounding box center [230, 149] width 57 height 7
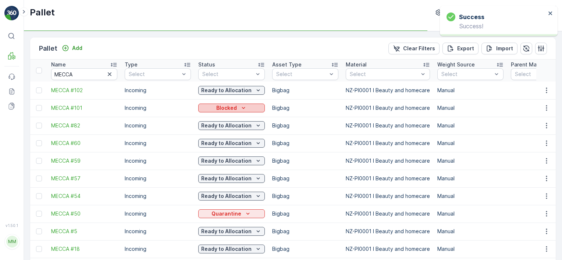
click at [240, 109] on icon "Blocked" at bounding box center [243, 107] width 7 height 7
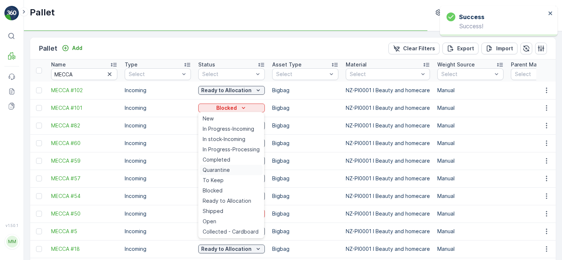
click at [228, 171] on span "Quarantine" at bounding box center [215, 169] width 27 height 7
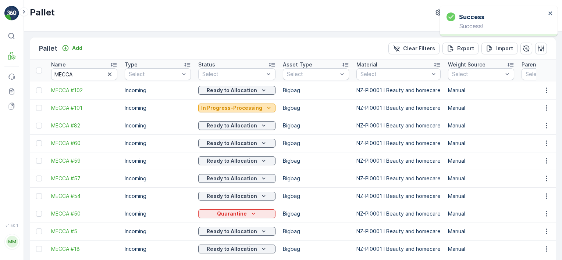
click at [243, 111] on p "In Progress-Processing" at bounding box center [231, 107] width 61 height 7
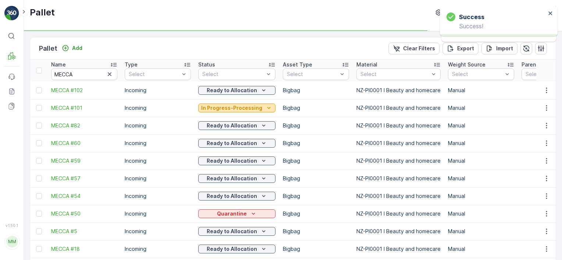
click at [255, 107] on p "In Progress-Processing" at bounding box center [231, 107] width 61 height 7
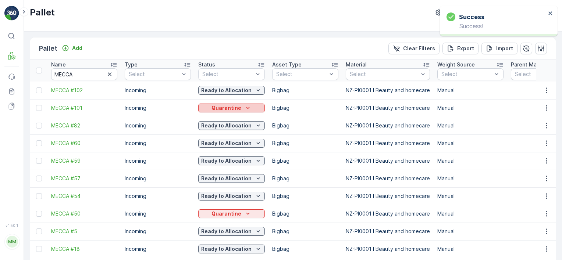
click at [239, 107] on p "Quarantine" at bounding box center [226, 107] width 30 height 7
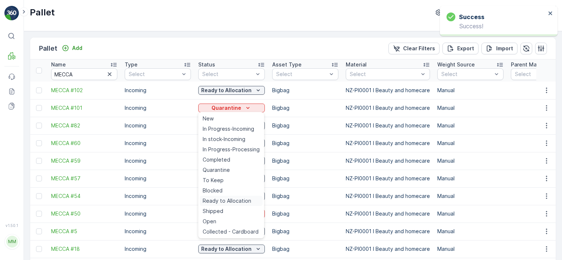
click at [229, 200] on span "Ready to Allocation" at bounding box center [226, 200] width 49 height 7
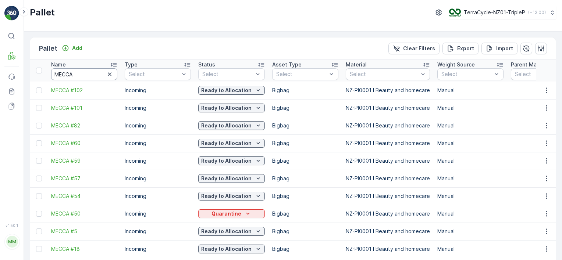
click at [97, 73] on input "MECCA" at bounding box center [84, 74] width 66 height 12
type input "20516"
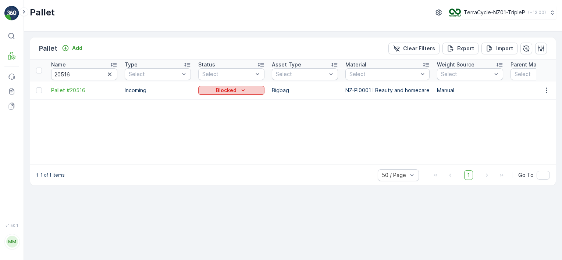
click at [240, 92] on icon "Blocked" at bounding box center [242, 90] width 7 height 7
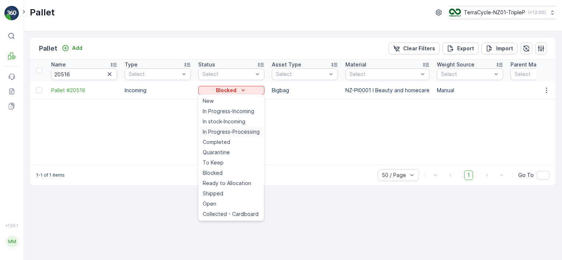
click at [234, 131] on span "In Progress-Processing" at bounding box center [230, 131] width 57 height 7
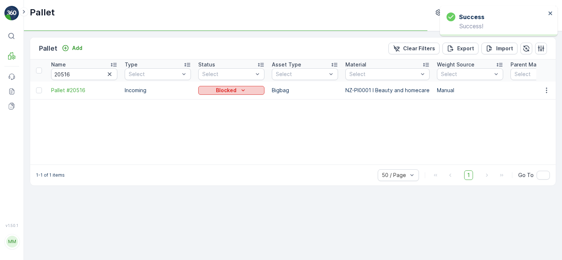
click at [236, 90] on div "Blocked" at bounding box center [231, 90] width 60 height 7
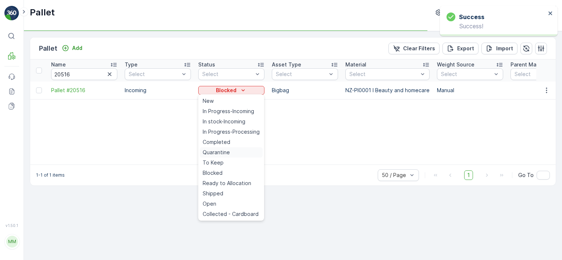
click at [234, 150] on div "Quarantine" at bounding box center [231, 152] width 63 height 10
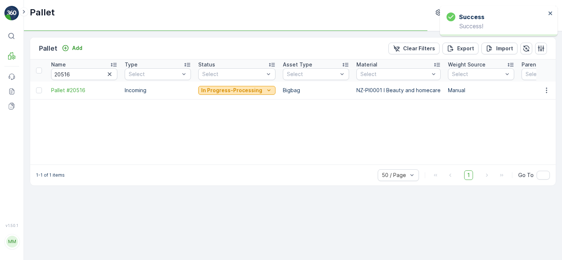
click at [235, 87] on p "In Progress-Processing" at bounding box center [231, 90] width 61 height 7
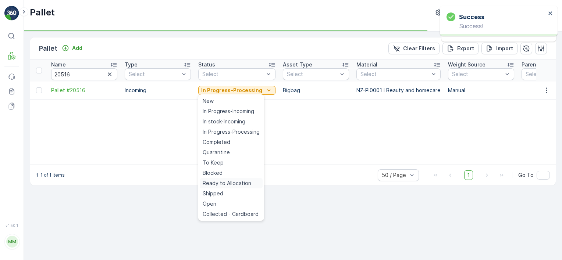
click at [234, 184] on span "Ready to Allocation" at bounding box center [226, 183] width 49 height 7
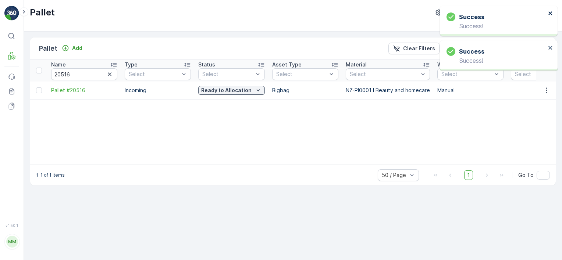
click at [552, 13] on icon "close" at bounding box center [550, 13] width 5 height 6
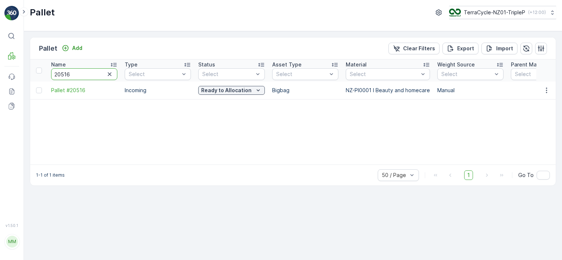
click at [84, 73] on input "20516" at bounding box center [84, 74] width 66 height 12
type input "20657"
click at [82, 75] on input "20657" at bounding box center [84, 74] width 66 height 12
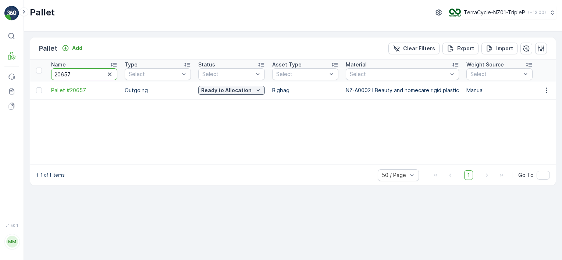
click at [82, 75] on input "20657" at bounding box center [84, 74] width 66 height 12
type input "MECCA"
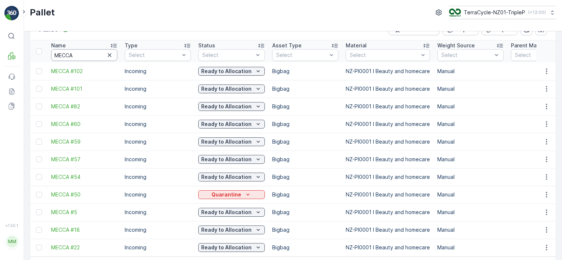
click at [80, 56] on input "MECCA" at bounding box center [84, 55] width 66 height 12
type input "20660"
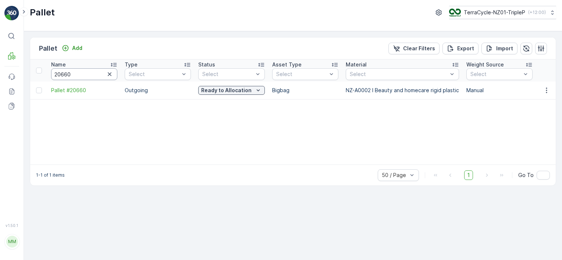
click at [96, 74] on input "20660" at bounding box center [84, 74] width 66 height 12
type input "CSB"
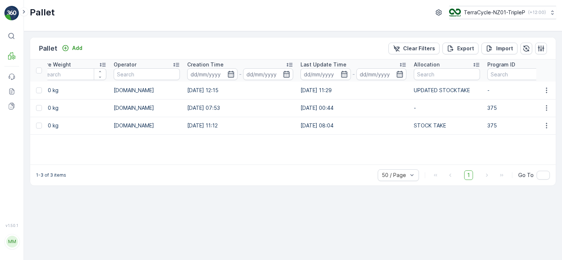
scroll to position [0, 683]
click at [546, 128] on icon "button" at bounding box center [545, 125] width 7 height 7
click at [147, 54] on div "Pallet Add Clear Filters Export Import" at bounding box center [292, 48] width 525 height 22
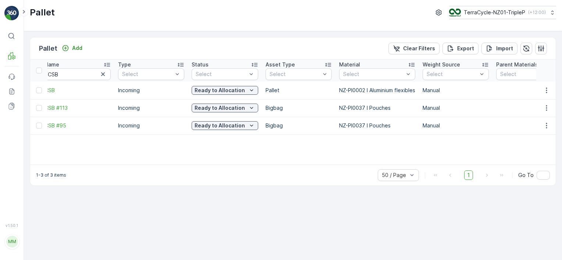
scroll to position [0, 5]
click at [230, 126] on p "Ready to Allocation" at bounding box center [221, 125] width 50 height 7
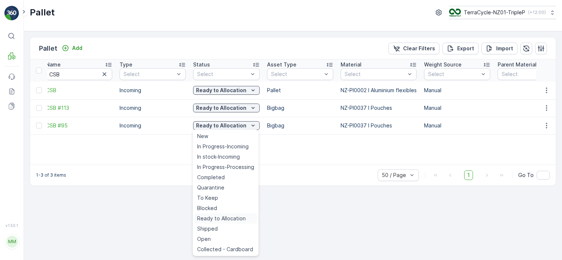
click at [231, 217] on span "Ready to Allocation" at bounding box center [221, 218] width 49 height 7
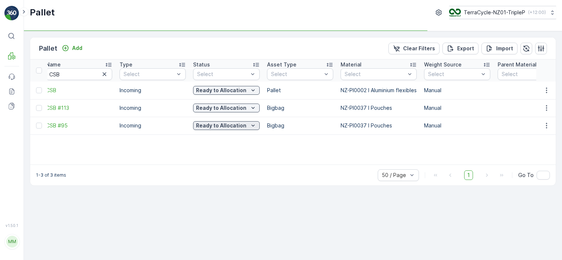
click at [230, 129] on button "Ready to Allocation" at bounding box center [226, 125] width 67 height 9
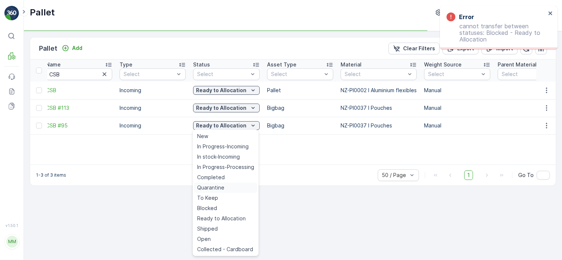
click at [229, 186] on div "Quarantine" at bounding box center [225, 188] width 63 height 10
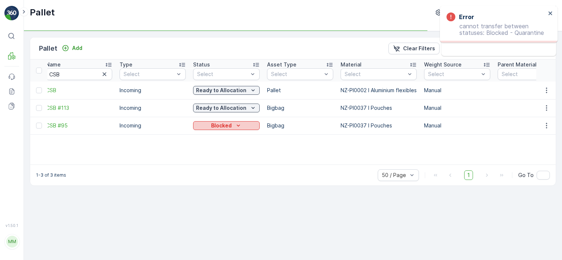
click at [223, 127] on p "Blocked" at bounding box center [221, 125] width 21 height 7
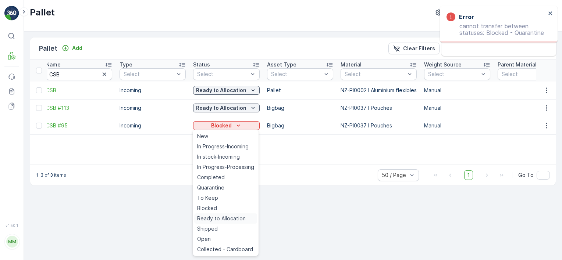
click at [223, 215] on span "Ready to Allocation" at bounding box center [221, 218] width 49 height 7
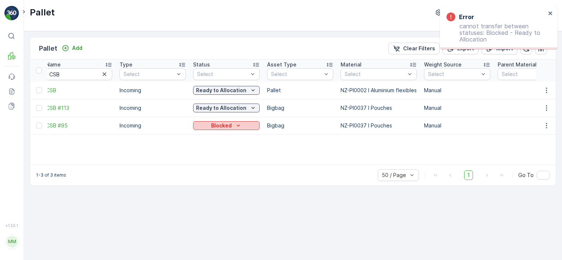
click at [223, 127] on p "Blocked" at bounding box center [221, 125] width 21 height 7
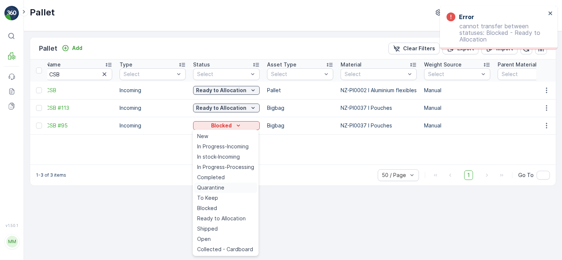
click at [222, 186] on span "Quarantine" at bounding box center [210, 187] width 27 height 7
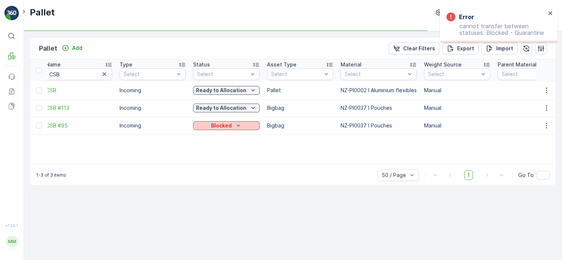
click at [222, 125] on p "Blocked" at bounding box center [221, 125] width 21 height 7
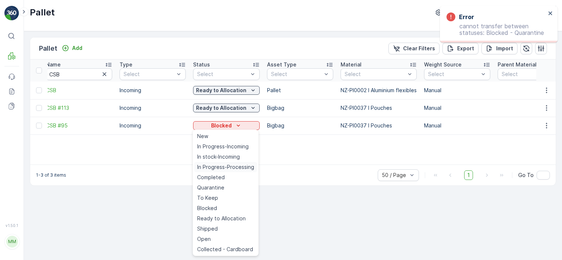
click at [220, 167] on span "In Progress-Processing" at bounding box center [225, 167] width 57 height 7
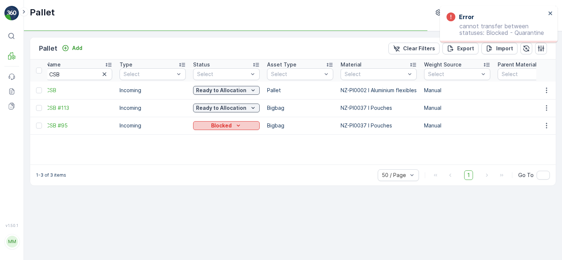
click at [225, 127] on p "Blocked" at bounding box center [221, 125] width 21 height 7
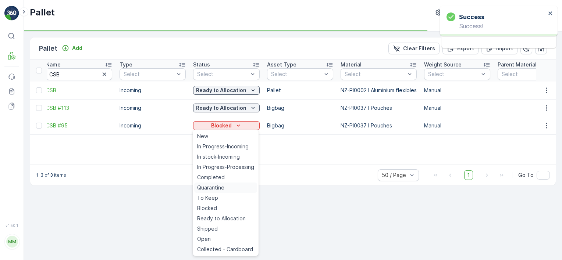
click at [223, 187] on span "Quarantine" at bounding box center [210, 187] width 27 height 7
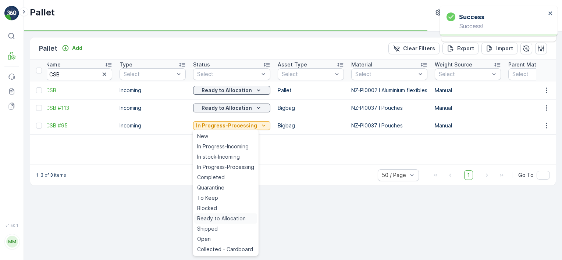
click at [221, 216] on span "Ready to Allocation" at bounding box center [221, 218] width 49 height 7
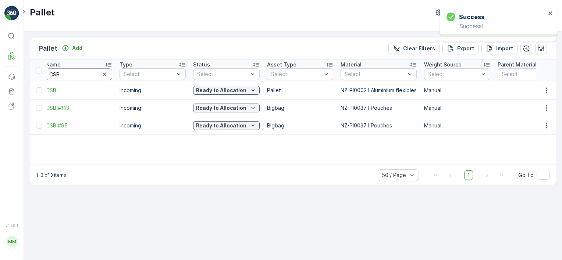
click at [79, 76] on input "CSB" at bounding box center [79, 74] width 66 height 12
type input "16702"
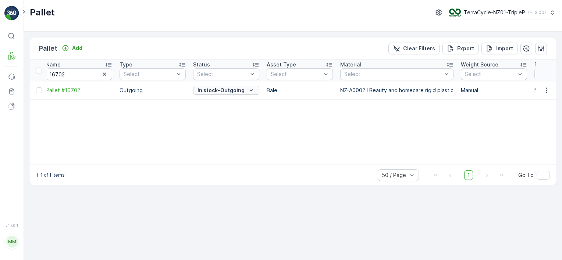
click at [207, 91] on p "In stock-Outgoing" at bounding box center [220, 90] width 47 height 7
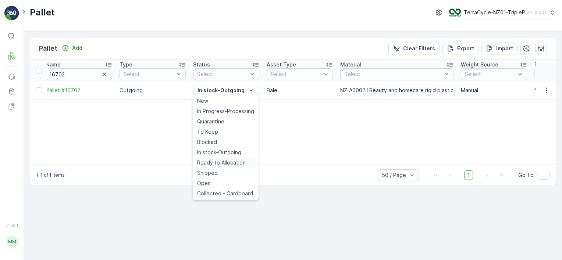
click at [210, 161] on span "Ready to Allocation" at bounding box center [221, 162] width 49 height 7
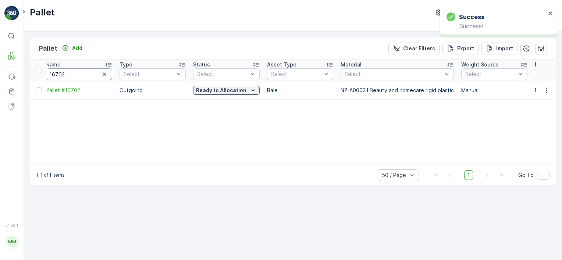
click at [74, 75] on input "16702" at bounding box center [79, 74] width 66 height 12
type input "471"
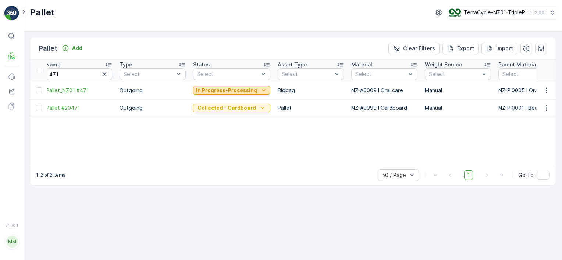
click at [244, 93] on p "In Progress-Processing" at bounding box center [226, 90] width 61 height 7
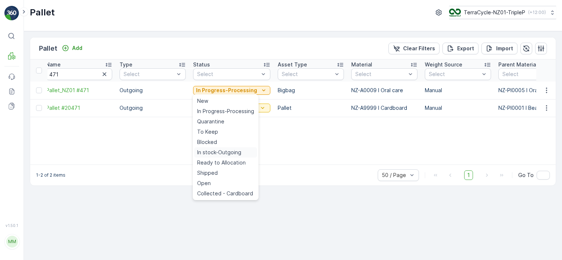
click at [230, 155] on span "In stock-Outgoing" at bounding box center [219, 152] width 44 height 7
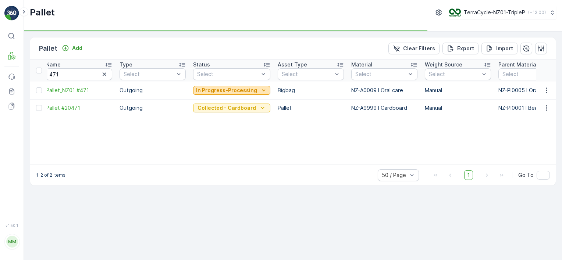
click at [238, 92] on p "In Progress-Processing" at bounding box center [226, 90] width 61 height 7
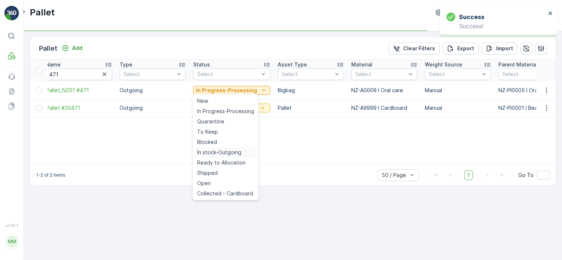
click at [239, 154] on span "In stock-Outgoing" at bounding box center [219, 152] width 44 height 7
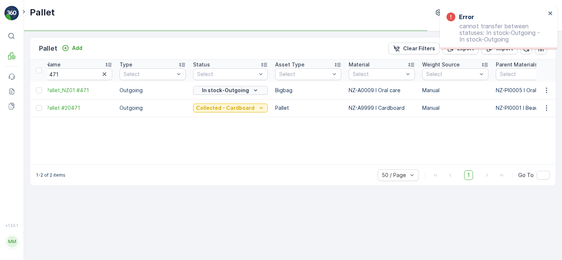
click at [231, 93] on p "In stock-Outgoing" at bounding box center [225, 90] width 47 height 7
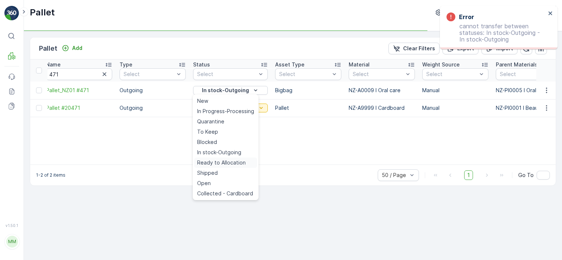
click at [229, 164] on span "Ready to Allocation" at bounding box center [221, 162] width 49 height 7
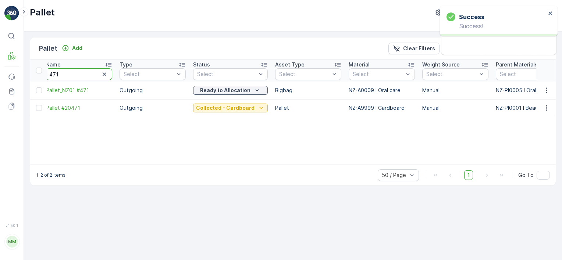
click at [65, 77] on input "471" at bounding box center [79, 74] width 66 height 12
type input "472"
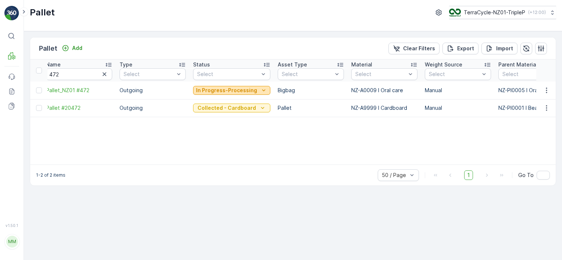
click at [212, 93] on p "In Progress-Processing" at bounding box center [226, 90] width 61 height 7
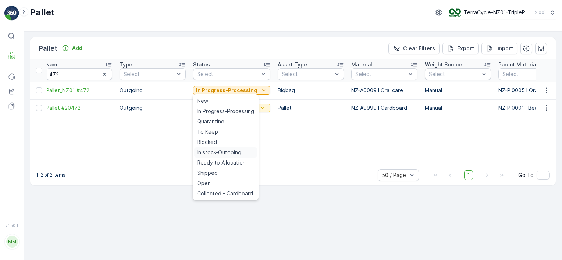
click at [223, 153] on span "In stock-Outgoing" at bounding box center [219, 152] width 44 height 7
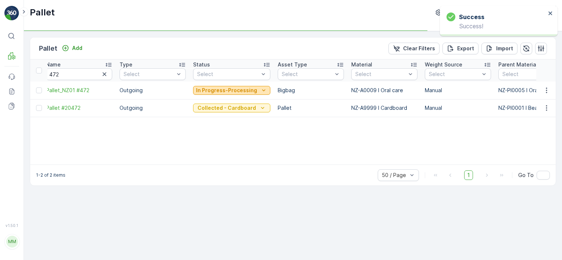
click at [226, 92] on p "In Progress-Processing" at bounding box center [226, 90] width 61 height 7
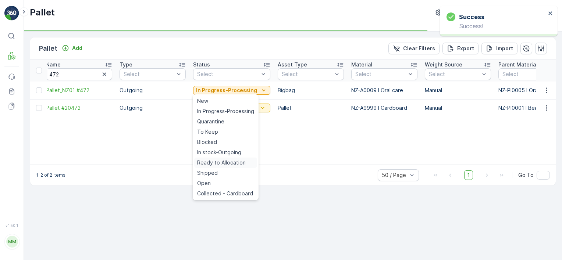
click at [235, 161] on span "Ready to Allocation" at bounding box center [221, 162] width 49 height 7
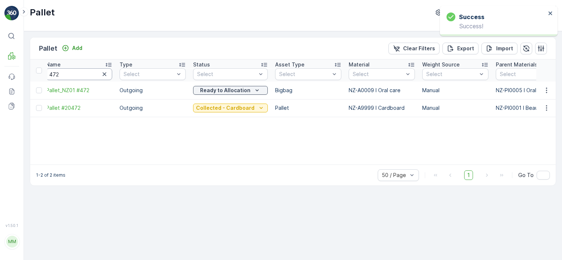
click at [74, 72] on input "472" at bounding box center [79, 74] width 66 height 12
type input "OCB"
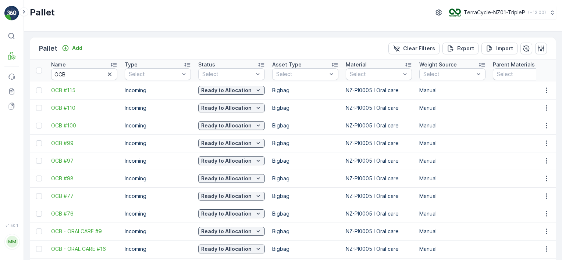
scroll to position [28, 0]
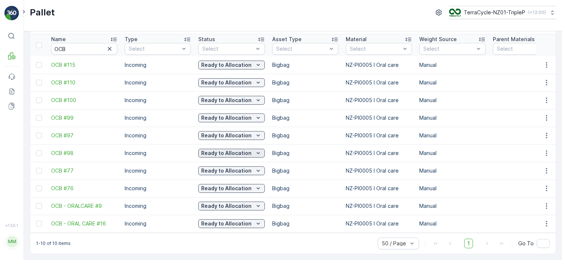
click at [247, 151] on p "Ready to Allocation" at bounding box center [226, 153] width 50 height 7
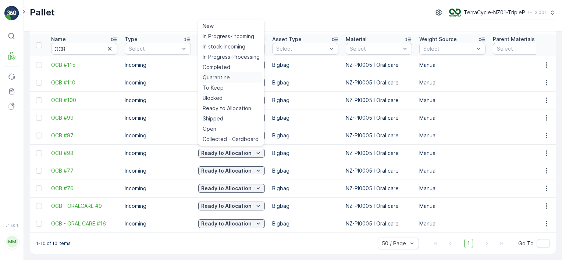
click at [226, 80] on span "Quarantine" at bounding box center [215, 77] width 27 height 7
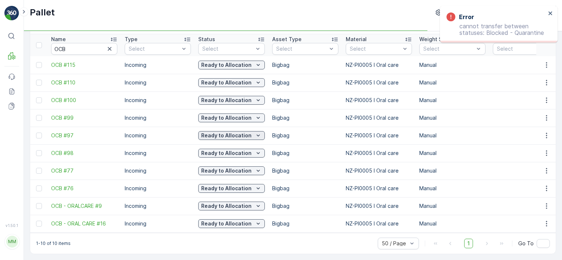
click at [235, 132] on p "Ready to Allocation" at bounding box center [226, 135] width 50 height 7
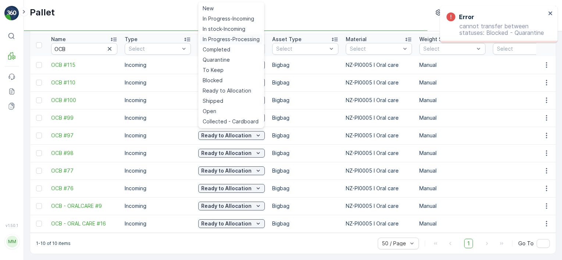
click at [229, 41] on span "In Progress-Processing" at bounding box center [230, 39] width 57 height 7
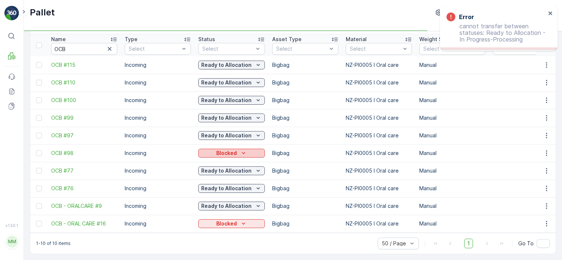
click at [228, 153] on p "Blocked" at bounding box center [226, 153] width 21 height 7
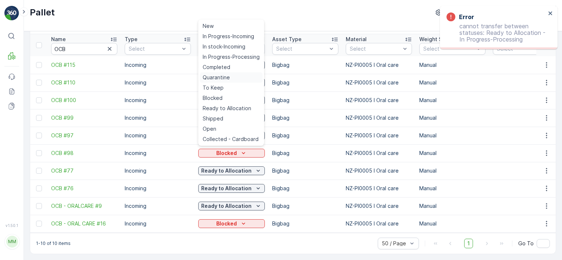
click at [230, 75] on div "Quarantine" at bounding box center [231, 77] width 63 height 10
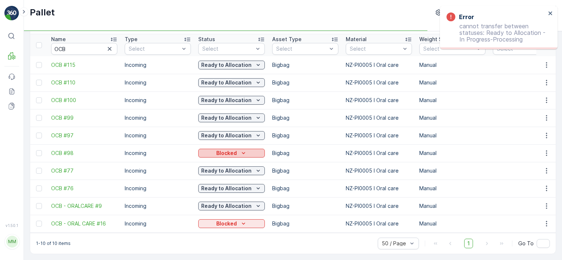
click at [228, 150] on p "Blocked" at bounding box center [226, 153] width 21 height 7
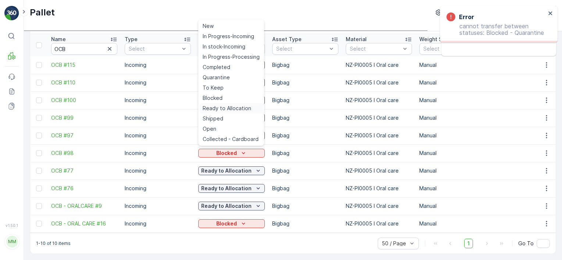
click at [231, 111] on span "Ready to Allocation" at bounding box center [226, 108] width 49 height 7
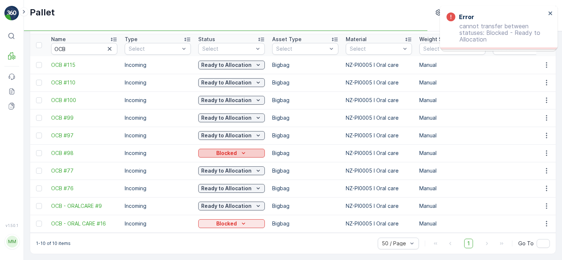
click at [222, 150] on p "Blocked" at bounding box center [226, 153] width 21 height 7
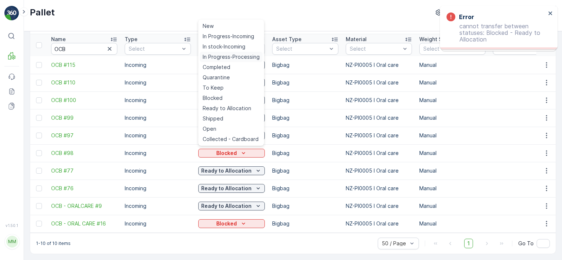
click at [231, 60] on span "In Progress-Processing" at bounding box center [230, 56] width 57 height 7
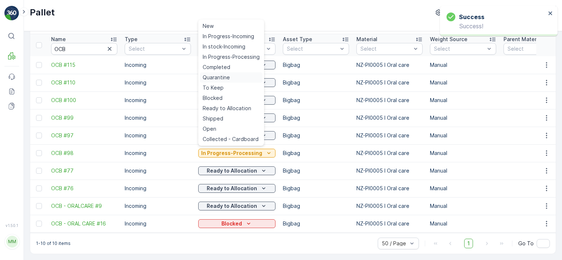
click at [237, 76] on div "Quarantine" at bounding box center [231, 77] width 63 height 10
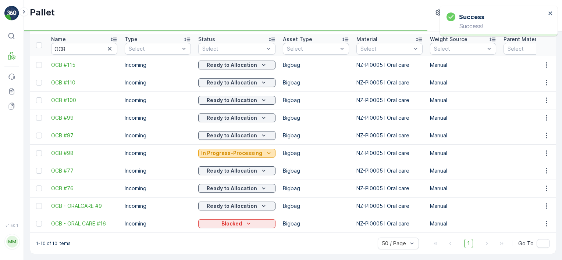
click at [236, 150] on p "In Progress-Processing" at bounding box center [231, 153] width 61 height 7
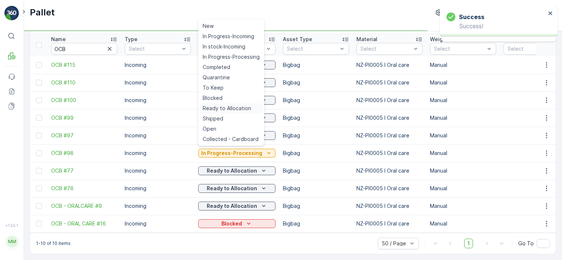
click at [234, 107] on span "Ready to Allocation" at bounding box center [226, 108] width 49 height 7
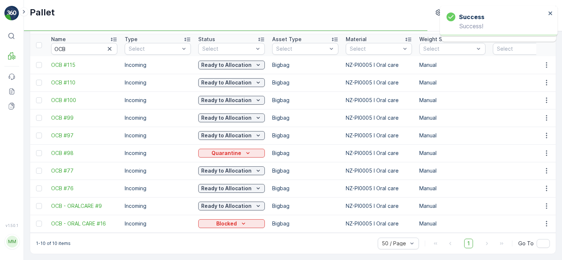
click at [240, 220] on icon "Blocked" at bounding box center [243, 223] width 7 height 7
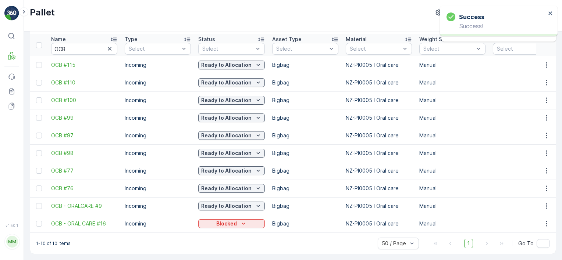
click at [230, 127] on td "Ready to Allocation" at bounding box center [231, 136] width 74 height 18
click at [234, 228] on td "Blocked" at bounding box center [231, 224] width 74 height 18
click at [234, 221] on p "Blocked" at bounding box center [226, 223] width 21 height 7
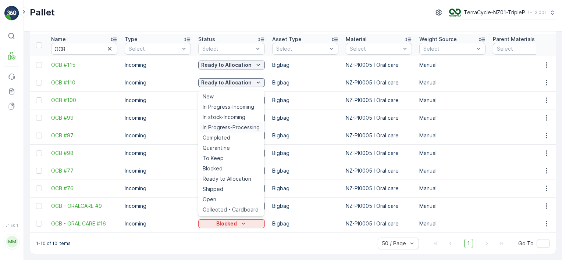
click at [231, 130] on span "In Progress-Processing" at bounding box center [230, 127] width 57 height 7
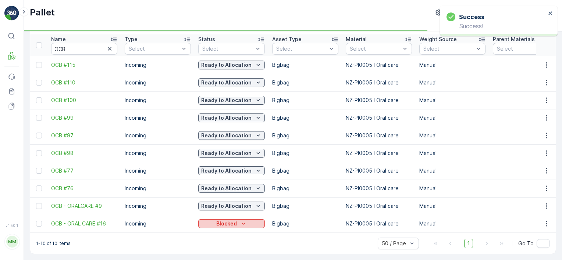
click at [231, 220] on p "Blocked" at bounding box center [226, 223] width 21 height 7
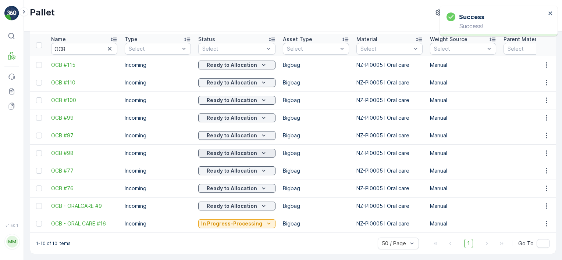
click at [226, 150] on p "Ready to Allocation" at bounding box center [232, 153] width 50 height 7
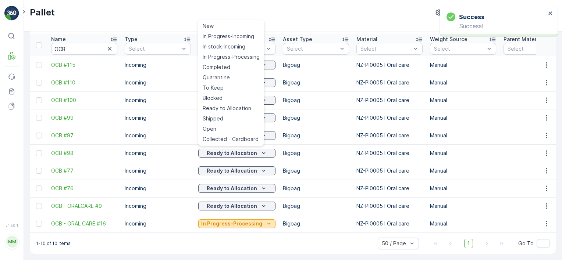
click at [228, 220] on p "In Progress-Processing" at bounding box center [231, 223] width 61 height 7
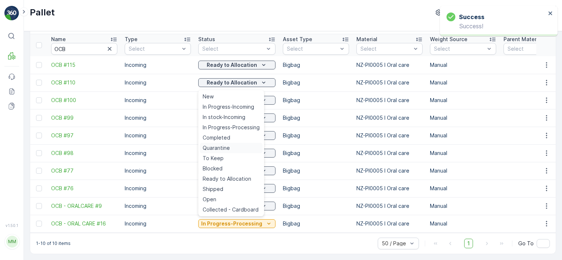
click at [232, 147] on div "Quarantine" at bounding box center [231, 148] width 63 height 10
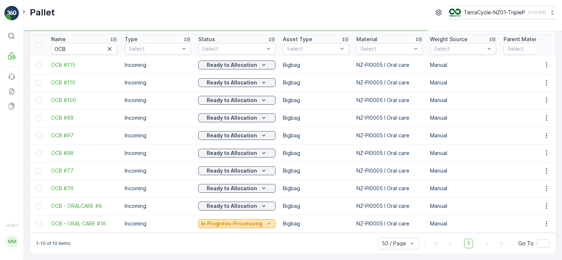
click at [236, 220] on p "In Progress-Processing" at bounding box center [231, 223] width 61 height 7
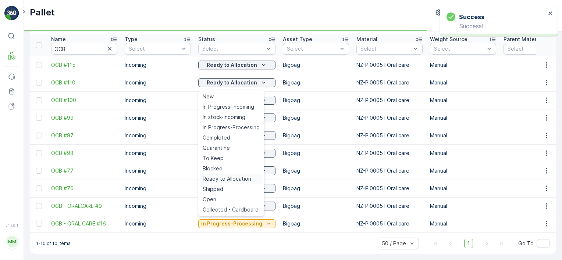
click at [234, 179] on span "Ready to Allocation" at bounding box center [226, 178] width 49 height 7
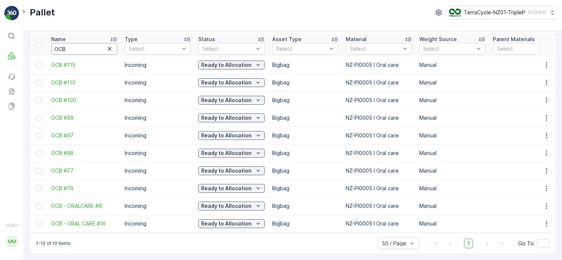
click at [82, 44] on input "OCB" at bounding box center [84, 49] width 66 height 12
type input "470"
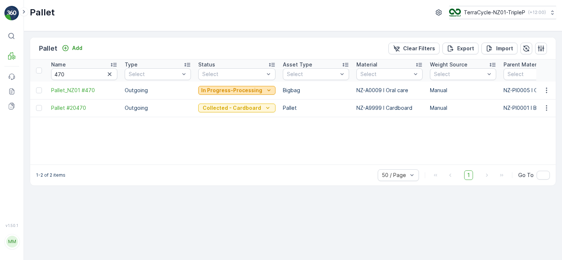
click at [254, 93] on p "In Progress-Processing" at bounding box center [231, 90] width 61 height 7
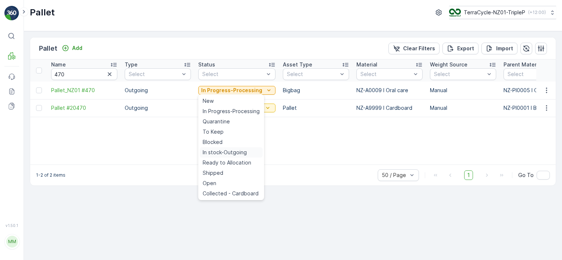
click at [225, 151] on span "In stock-Outgoing" at bounding box center [224, 152] width 44 height 7
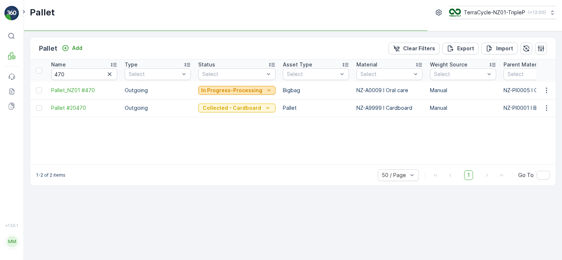
click at [244, 93] on p "In Progress-Processing" at bounding box center [231, 90] width 61 height 7
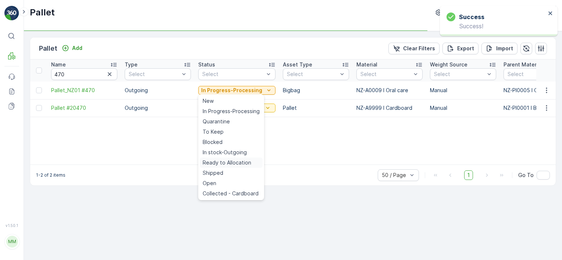
click at [240, 162] on span "Ready to Allocation" at bounding box center [226, 162] width 49 height 7
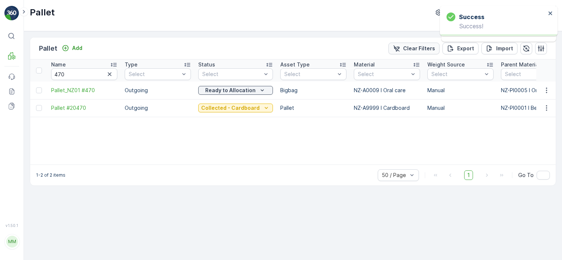
click at [416, 45] on p "Clear Filters" at bounding box center [419, 48] width 32 height 7
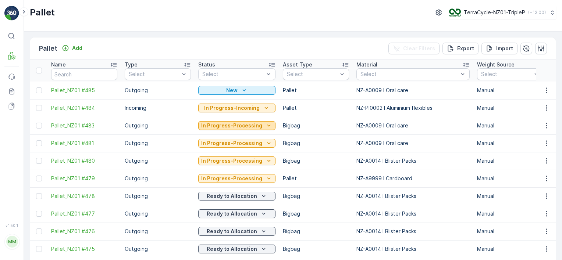
click at [213, 126] on p "In Progress-Processing" at bounding box center [231, 125] width 61 height 7
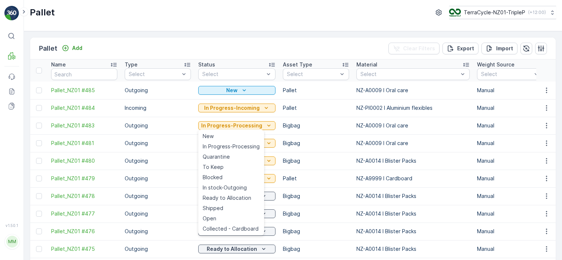
click at [273, 39] on div "Pallet Add Clear Filters Export Import" at bounding box center [292, 48] width 525 height 22
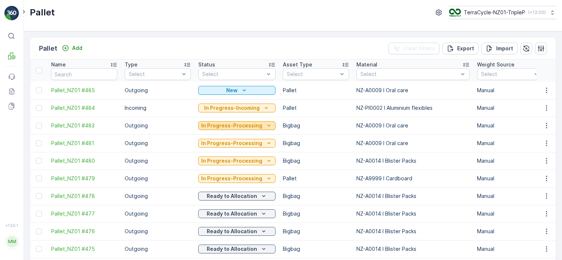
click at [247, 126] on p "In Progress-Processing" at bounding box center [231, 125] width 61 height 7
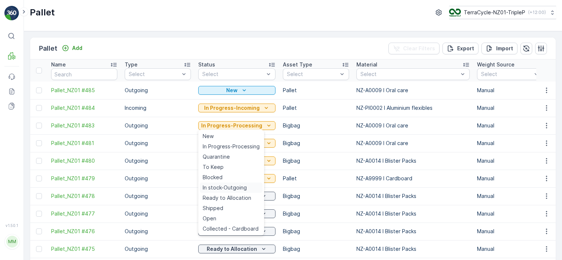
click at [229, 189] on span "In stock-Outgoing" at bounding box center [224, 187] width 44 height 7
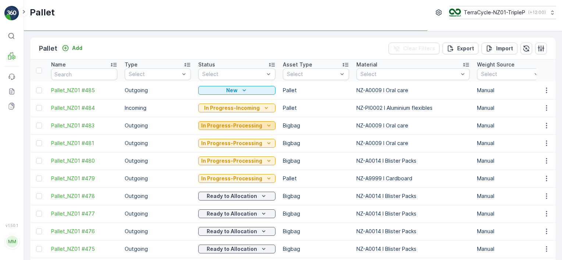
click at [233, 125] on p "In Progress-Processing" at bounding box center [231, 125] width 61 height 7
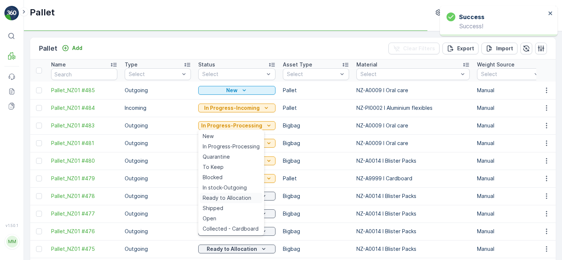
click at [244, 198] on span "Ready to Allocation" at bounding box center [226, 197] width 49 height 7
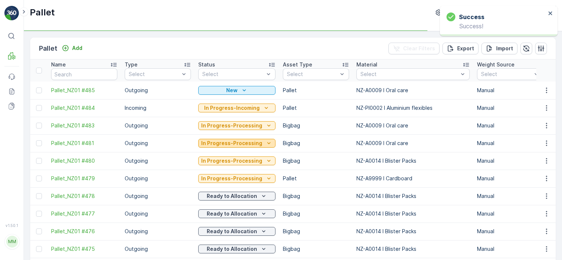
click at [248, 140] on p "In Progress-Processing" at bounding box center [231, 143] width 61 height 7
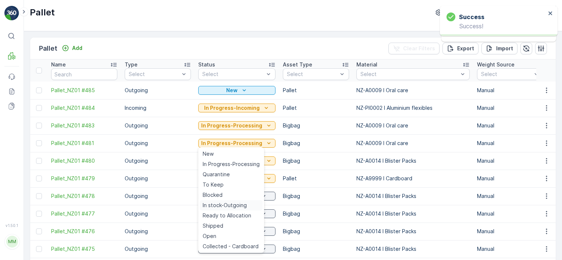
click at [241, 207] on span "In stock-Outgoing" at bounding box center [224, 205] width 44 height 7
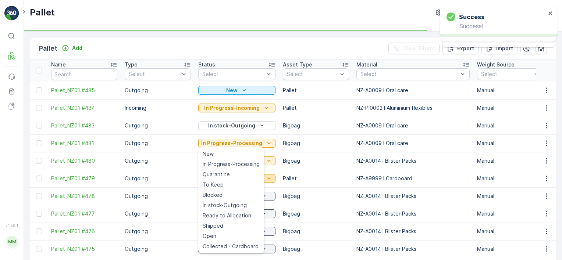
click at [244, 214] on span "Ready to Allocation" at bounding box center [226, 215] width 49 height 7
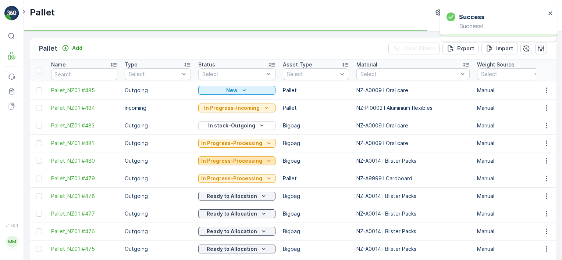
click at [248, 159] on p "In Progress-Processing" at bounding box center [231, 160] width 61 height 7
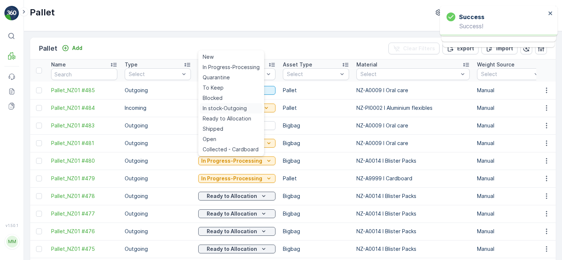
click at [247, 106] on div "In stock-Outgoing" at bounding box center [231, 108] width 63 height 10
click at [234, 119] on span "Ready to Allocation" at bounding box center [226, 118] width 49 height 7
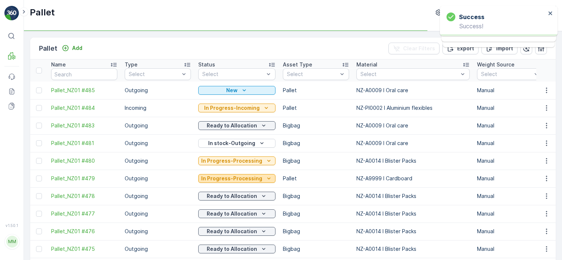
click at [238, 179] on p "In Progress-Processing" at bounding box center [231, 178] width 61 height 7
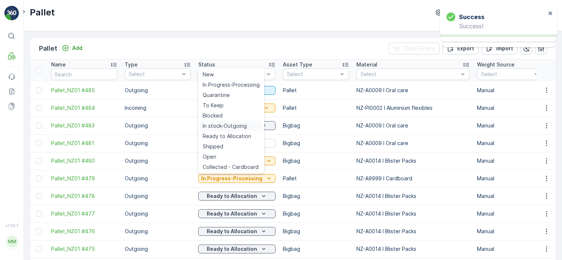
click at [230, 125] on span "In stock-Outgoing" at bounding box center [224, 125] width 44 height 7
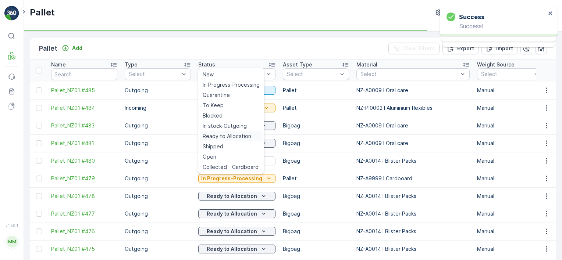
click at [225, 135] on span "Ready to Allocation" at bounding box center [226, 136] width 49 height 7
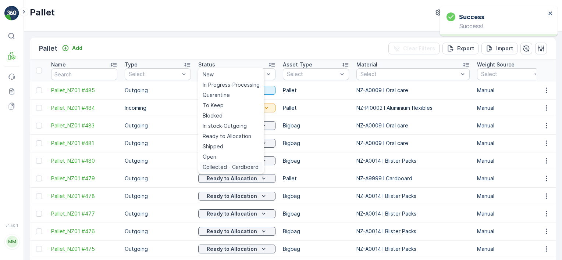
click at [222, 166] on span "Collected - Cardboard" at bounding box center [230, 167] width 56 height 7
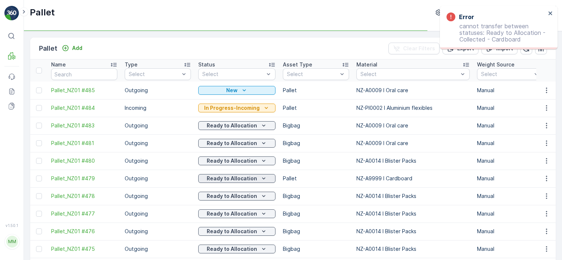
click at [223, 180] on p "Ready to Allocation" at bounding box center [232, 178] width 50 height 7
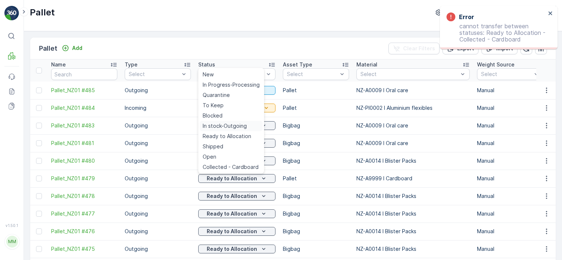
click at [227, 127] on span "In stock-Outgoing" at bounding box center [224, 125] width 44 height 7
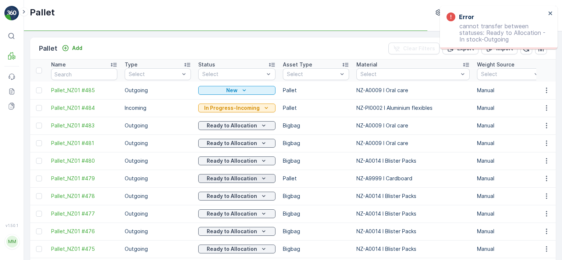
click at [228, 179] on p "Ready to Allocation" at bounding box center [232, 178] width 50 height 7
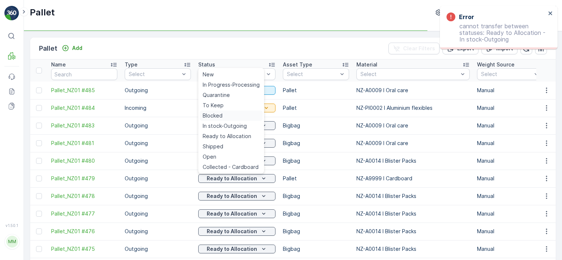
click at [229, 115] on div "Blocked" at bounding box center [231, 116] width 63 height 10
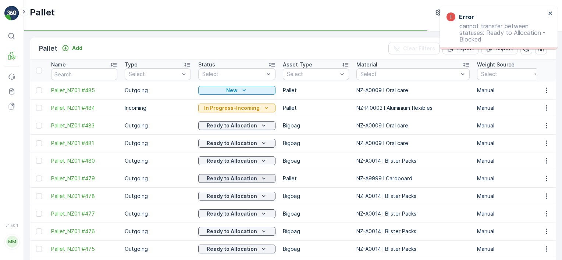
click at [238, 178] on p "Ready to Allocation" at bounding box center [232, 178] width 50 height 7
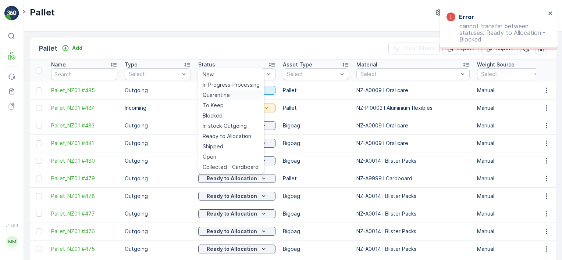
click at [232, 93] on div "Quarantine" at bounding box center [231, 95] width 63 height 10
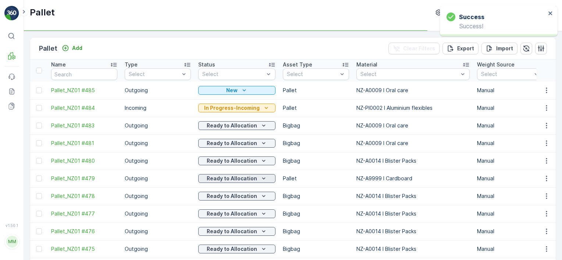
click at [227, 179] on p "Ready to Allocation" at bounding box center [232, 178] width 50 height 7
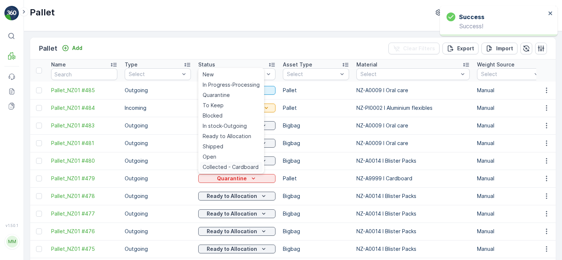
click at [225, 168] on span "Collected - Cardboard" at bounding box center [230, 167] width 56 height 7
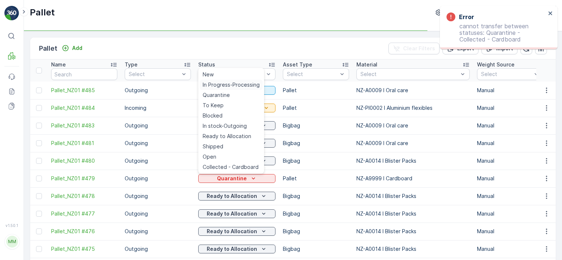
click at [237, 84] on span "In Progress-Processing" at bounding box center [230, 84] width 57 height 7
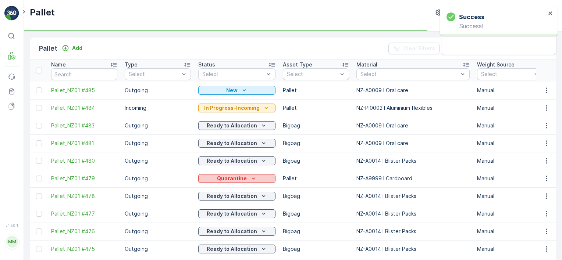
click at [230, 179] on p "Quarantine" at bounding box center [232, 178] width 30 height 7
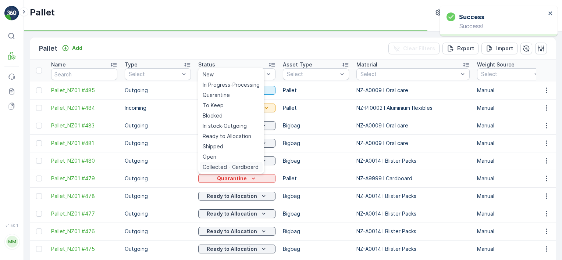
click at [228, 169] on span "Collected - Cardboard" at bounding box center [230, 167] width 56 height 7
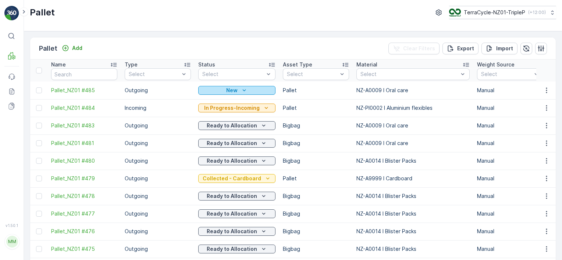
click at [216, 88] on div "New" at bounding box center [236, 90] width 71 height 7
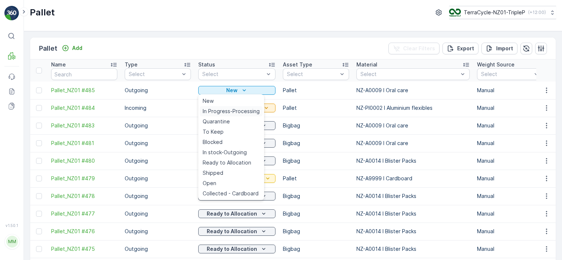
click at [223, 116] on div "In Progress-Processing" at bounding box center [231, 111] width 63 height 10
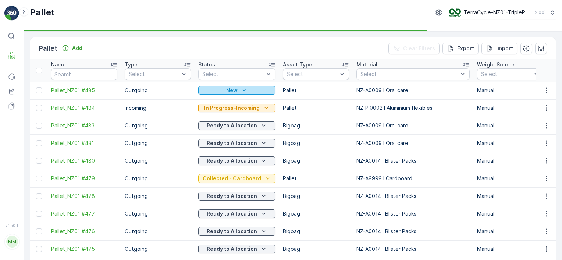
click at [226, 89] on p "New" at bounding box center [231, 90] width 11 height 7
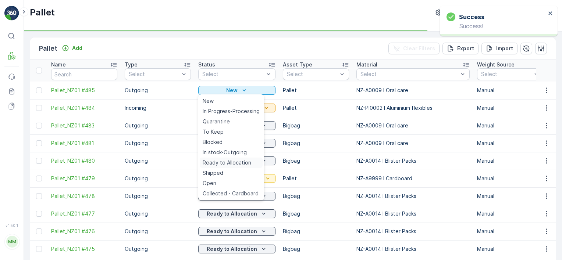
click at [233, 162] on span "Ready to Allocation" at bounding box center [226, 162] width 49 height 7
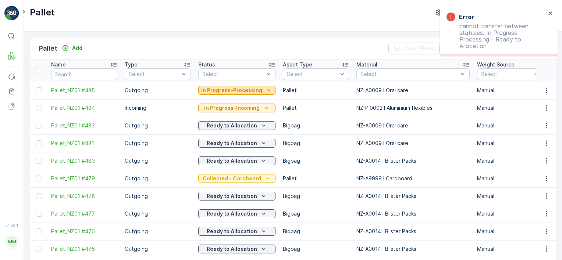
click at [234, 92] on p "In Progress-Processing" at bounding box center [231, 90] width 61 height 7
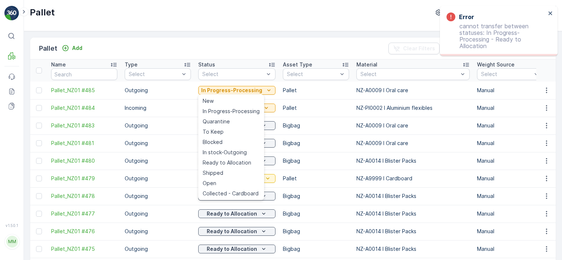
click at [240, 156] on div "In stock-Outgoing" at bounding box center [231, 152] width 63 height 10
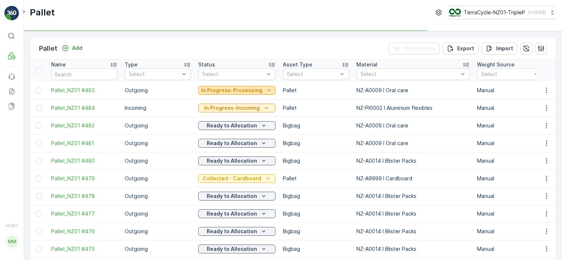
click at [234, 91] on p "In Progress-Processing" at bounding box center [231, 90] width 61 height 7
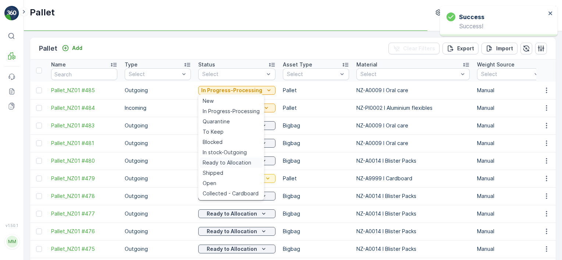
click at [250, 165] on div "Ready to Allocation" at bounding box center [231, 163] width 63 height 10
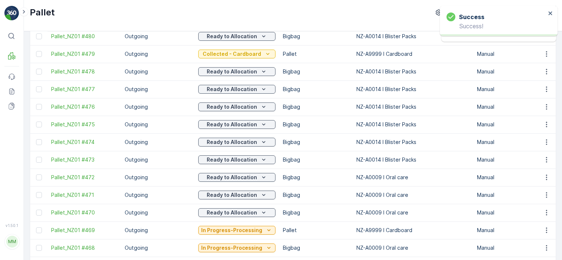
scroll to position [128, 0]
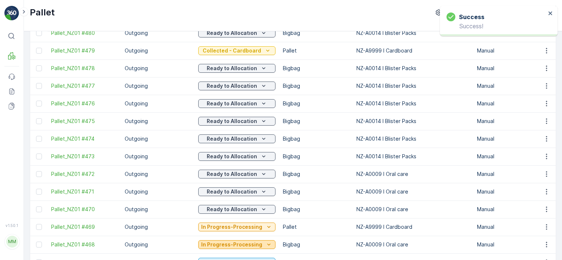
click at [223, 244] on p "In Progress-Processing" at bounding box center [231, 244] width 61 height 7
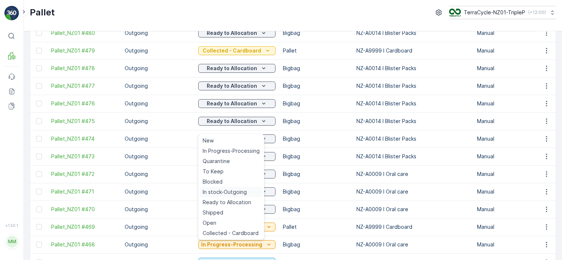
click at [228, 193] on span "In stock-Outgoing" at bounding box center [224, 192] width 44 height 7
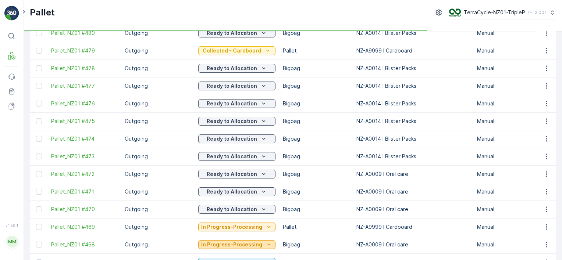
click at [231, 243] on p "In Progress-Processing" at bounding box center [231, 244] width 61 height 7
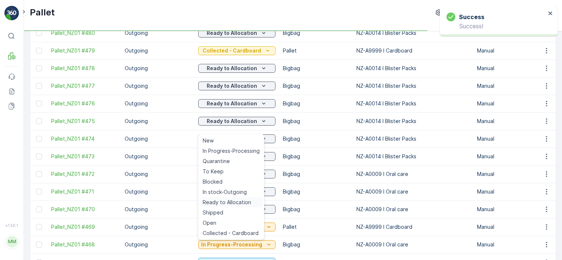
click at [235, 200] on span "Ready to Allocation" at bounding box center [226, 202] width 49 height 7
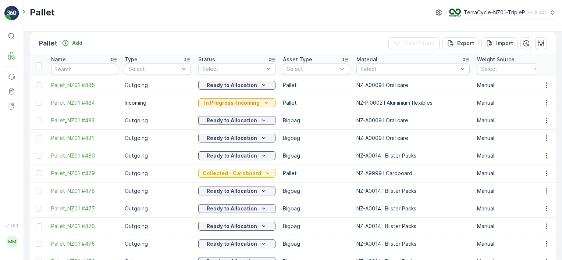
scroll to position [0, 0]
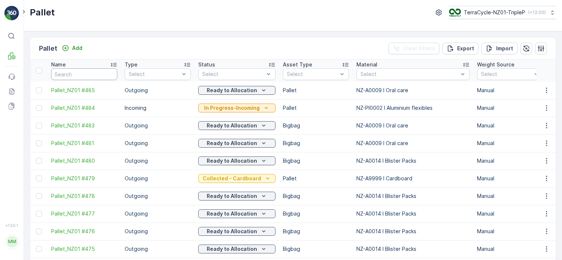
click at [78, 76] on input "text" at bounding box center [84, 74] width 66 height 12
type input "20500"
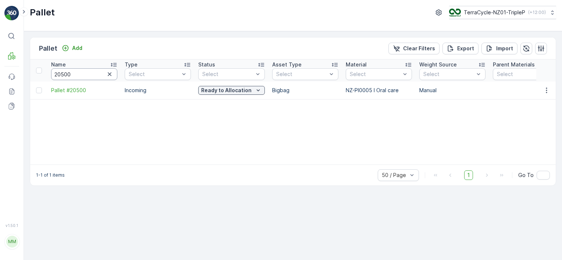
click at [79, 69] on input "20500" at bounding box center [84, 74] width 66 height 12
type input "281"
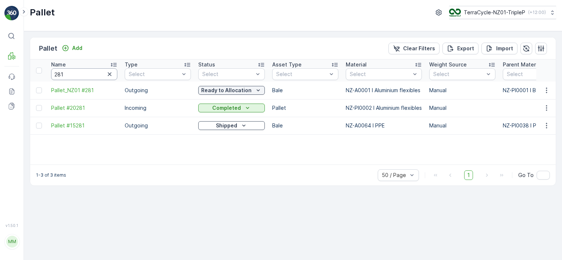
click at [84, 75] on input "281" at bounding box center [84, 74] width 66 height 12
type input "481"
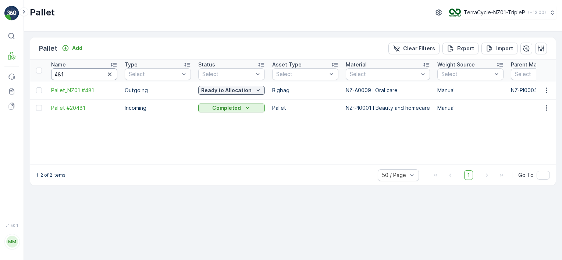
click at [89, 75] on input "481" at bounding box center [84, 74] width 66 height 12
type input "20326"
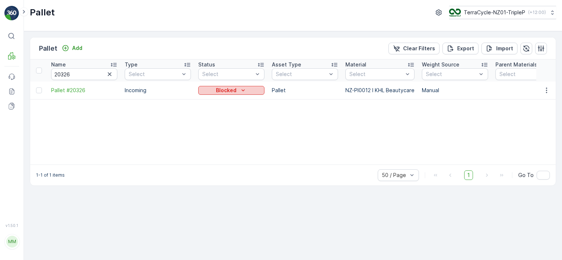
click at [225, 88] on p "Blocked" at bounding box center [226, 90] width 21 height 7
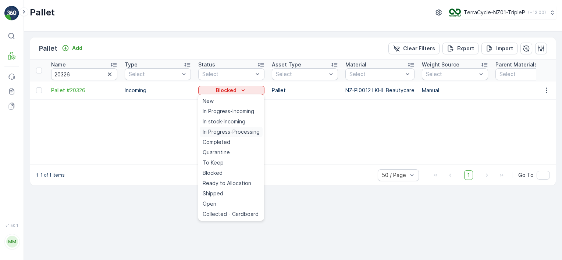
drag, startPoint x: 227, startPoint y: 125, endPoint x: 228, endPoint y: 133, distance: 7.4
click at [228, 133] on ul "New In Progress-Incoming In stock-Incoming In Progress-Processing Completed Qua…" at bounding box center [231, 157] width 66 height 126
click at [228, 133] on span "In Progress-Processing" at bounding box center [230, 131] width 57 height 7
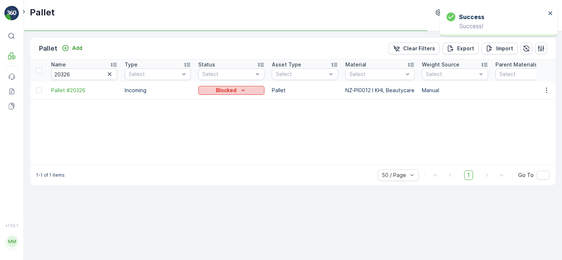
click at [218, 91] on p "Blocked" at bounding box center [226, 90] width 21 height 7
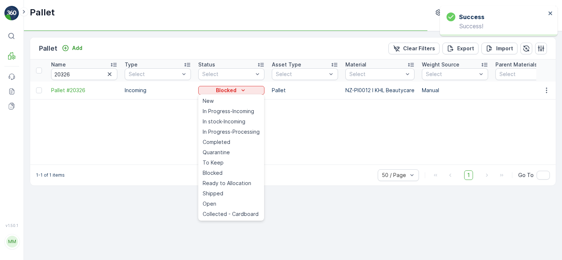
click at [216, 151] on div "Name 20326 Type Select Status Select Asset Type Select Material Select Weight S…" at bounding box center [292, 112] width 525 height 105
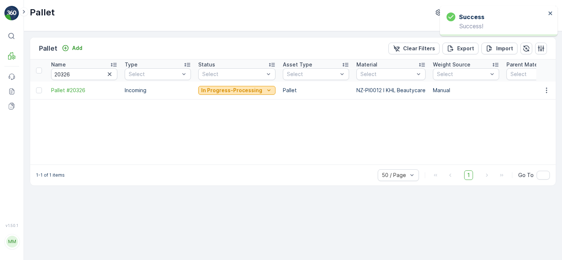
click at [216, 90] on p "In Progress-Processing" at bounding box center [231, 90] width 61 height 7
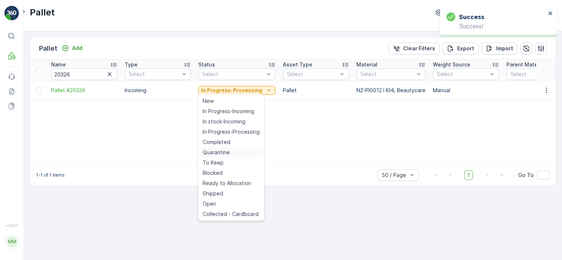
click at [220, 152] on span "Quarantine" at bounding box center [215, 152] width 27 height 7
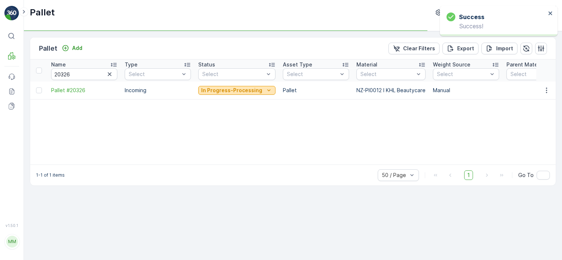
click at [228, 90] on p "In Progress-Processing" at bounding box center [231, 90] width 61 height 7
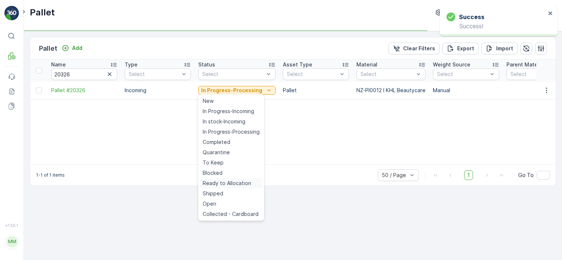
click at [222, 181] on span "Ready to Allocation" at bounding box center [226, 183] width 49 height 7
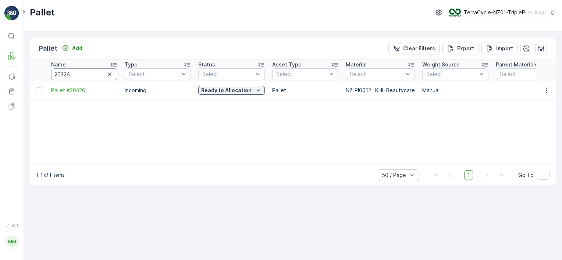
click at [78, 74] on input "20326" at bounding box center [84, 74] width 66 height 12
type input "203"
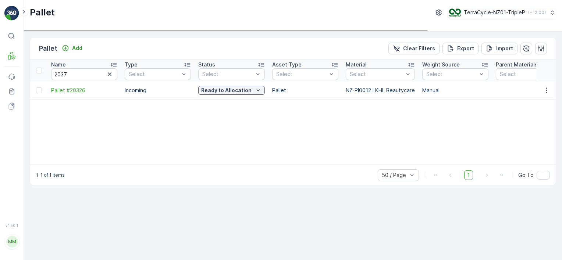
type input "203"
type input "2037"
click at [78, 74] on input "2037" at bounding box center [84, 74] width 66 height 12
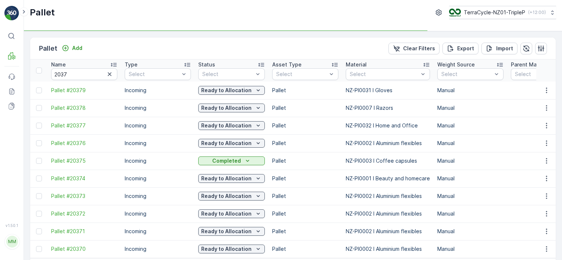
type input "20378"
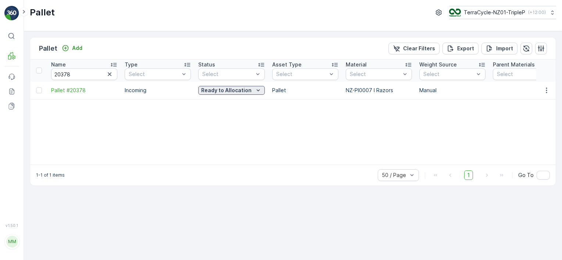
click at [218, 91] on p "Ready to Allocation" at bounding box center [226, 90] width 50 height 7
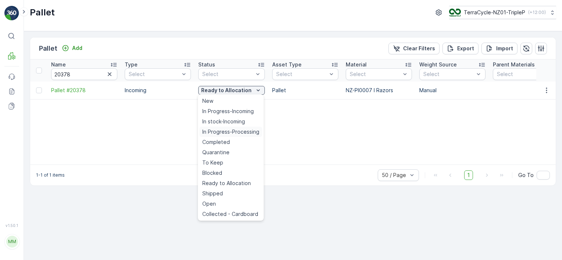
click at [231, 130] on span "In Progress-Processing" at bounding box center [230, 131] width 57 height 7
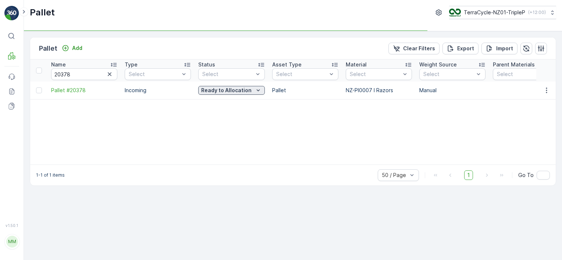
click at [237, 90] on p "Ready to Allocation" at bounding box center [226, 90] width 50 height 7
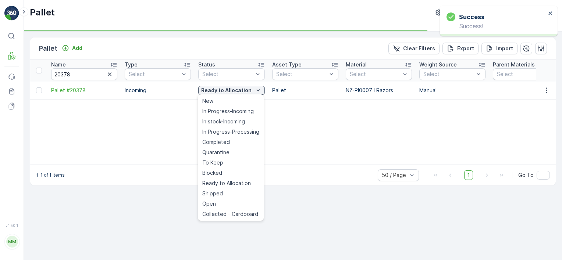
click at [228, 153] on span "Quarantine" at bounding box center [215, 152] width 27 height 7
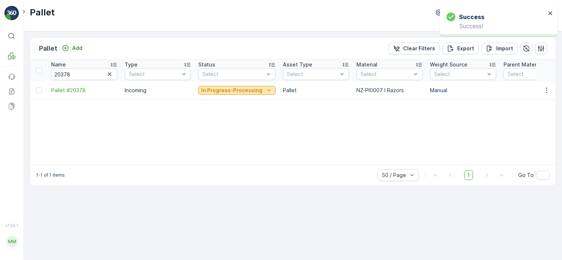
click at [233, 92] on p "In Progress-Processing" at bounding box center [231, 90] width 61 height 7
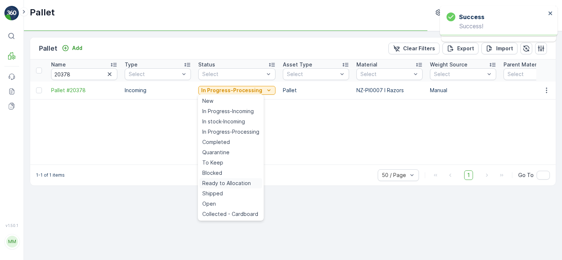
click at [232, 183] on span "Ready to Allocation" at bounding box center [226, 183] width 49 height 7
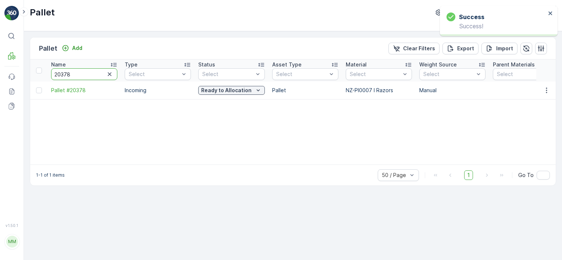
click at [82, 71] on input "20378" at bounding box center [84, 74] width 66 height 12
type input "FISHER"
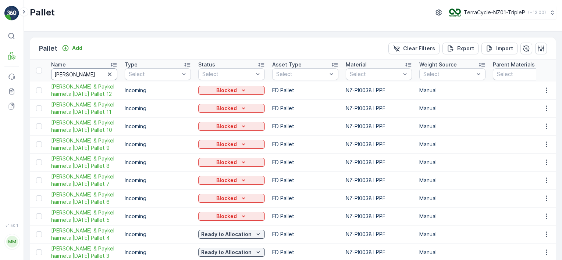
click at [86, 74] on input "FISHER" at bounding box center [84, 74] width 66 height 12
type input "GOL"
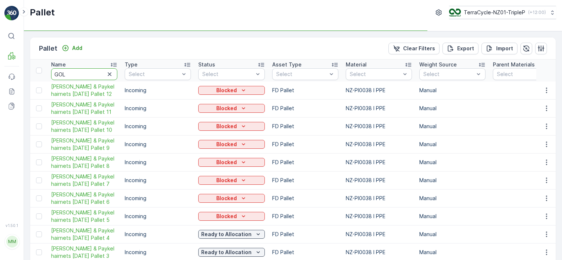
click at [86, 74] on input "GOL" at bounding box center [84, 74] width 66 height 12
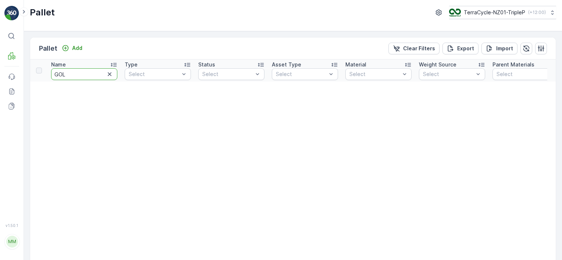
click at [86, 74] on input "GOL" at bounding box center [84, 74] width 66 height 12
type input "GLO"
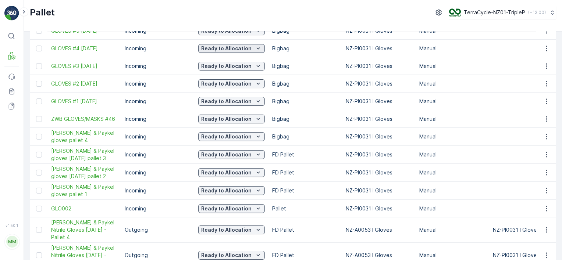
click at [231, 47] on p "Ready to Allocation" at bounding box center [226, 48] width 50 height 7
